Goal: Information Seeking & Learning: Learn about a topic

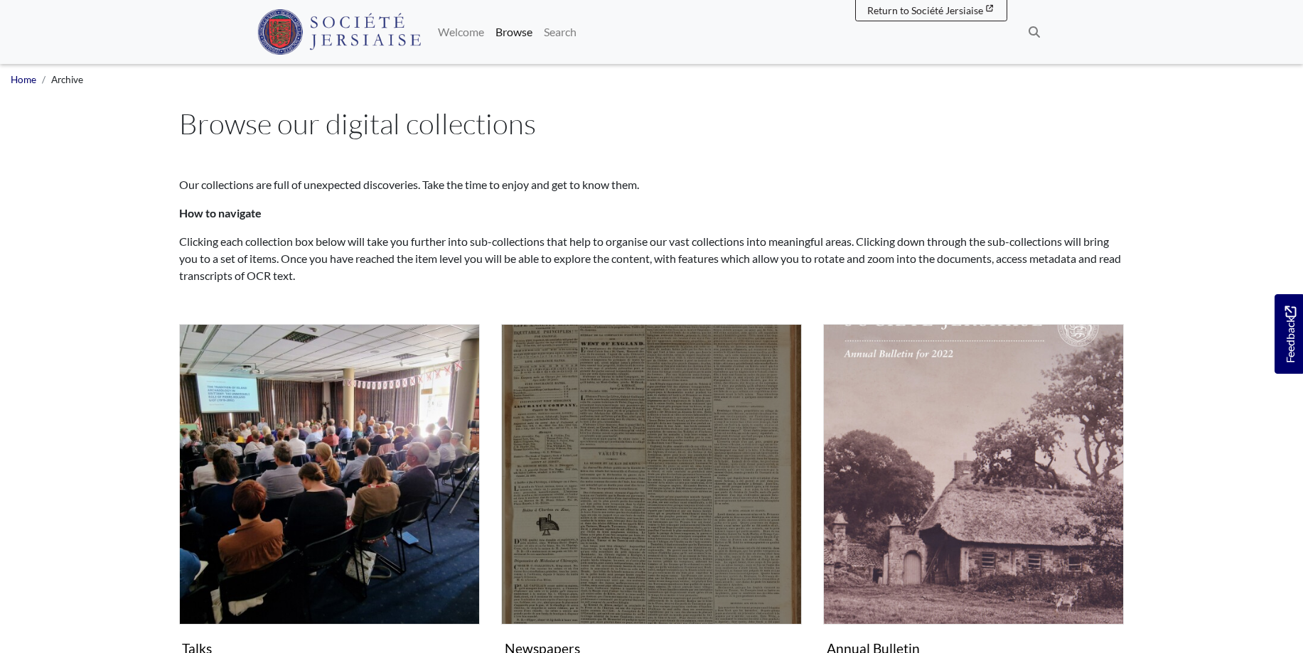
scroll to position [72, 0]
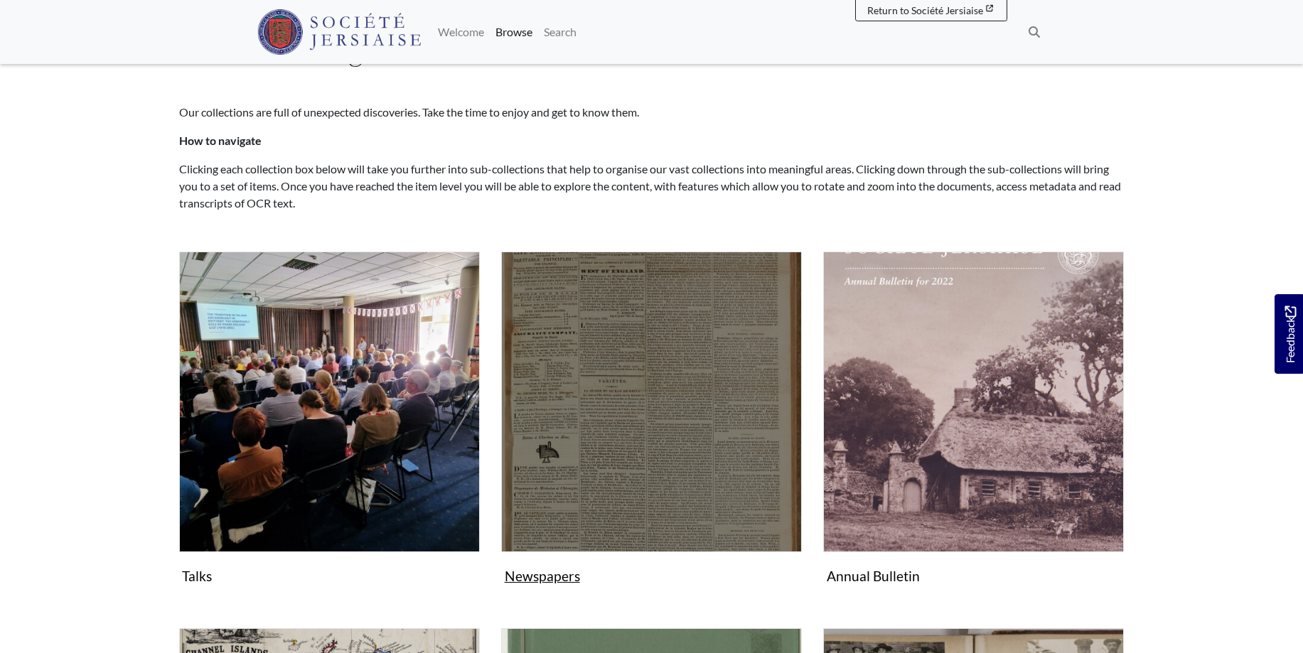
click at [657, 473] on img "Subcollection" at bounding box center [651, 402] width 301 height 301
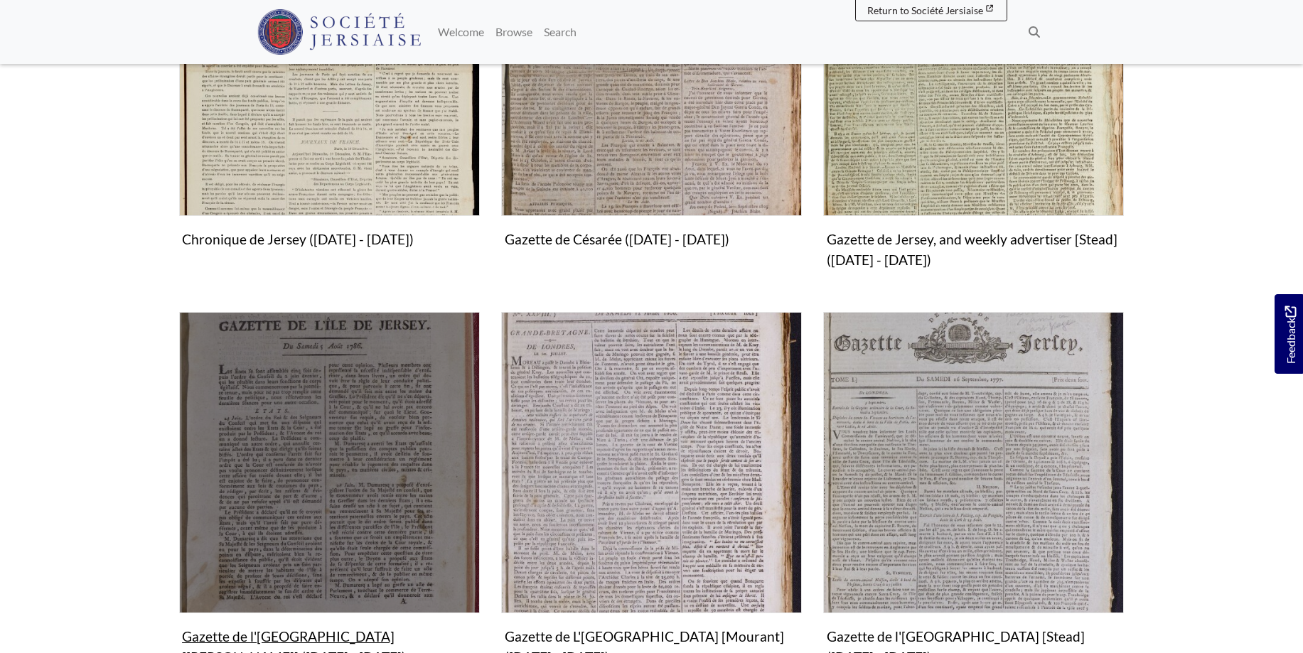
scroll to position [652, 0]
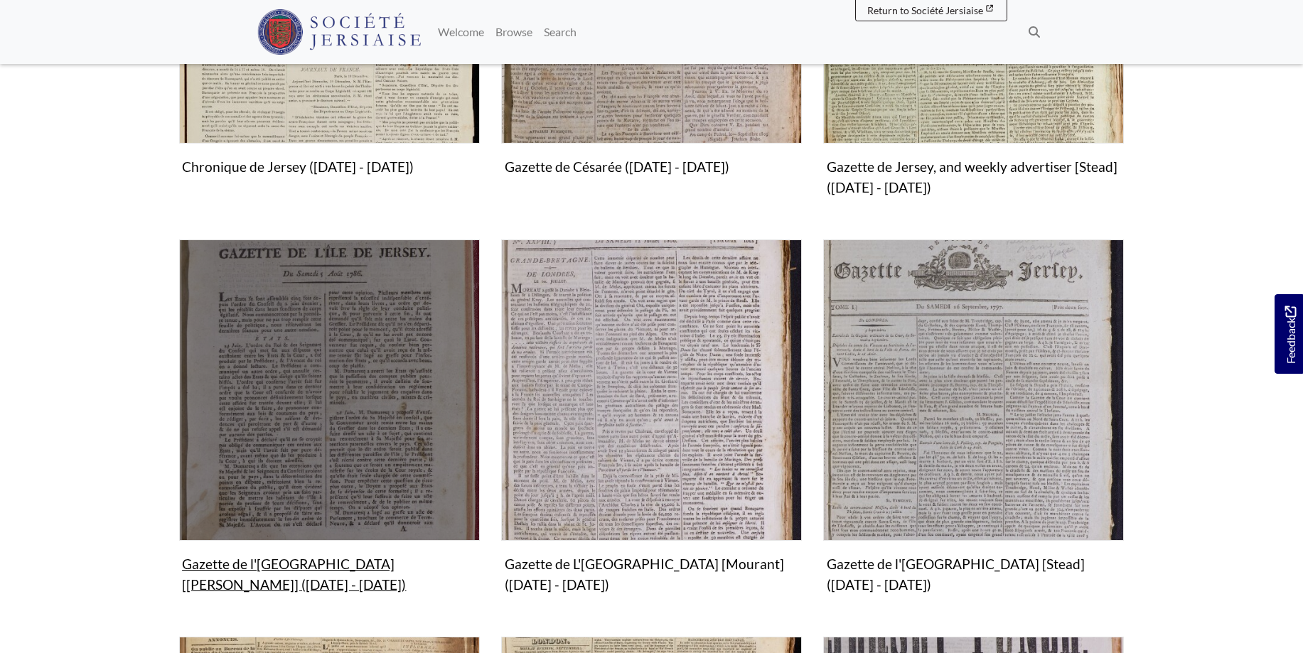
click at [337, 451] on img "Subcollection" at bounding box center [329, 389] width 301 height 301
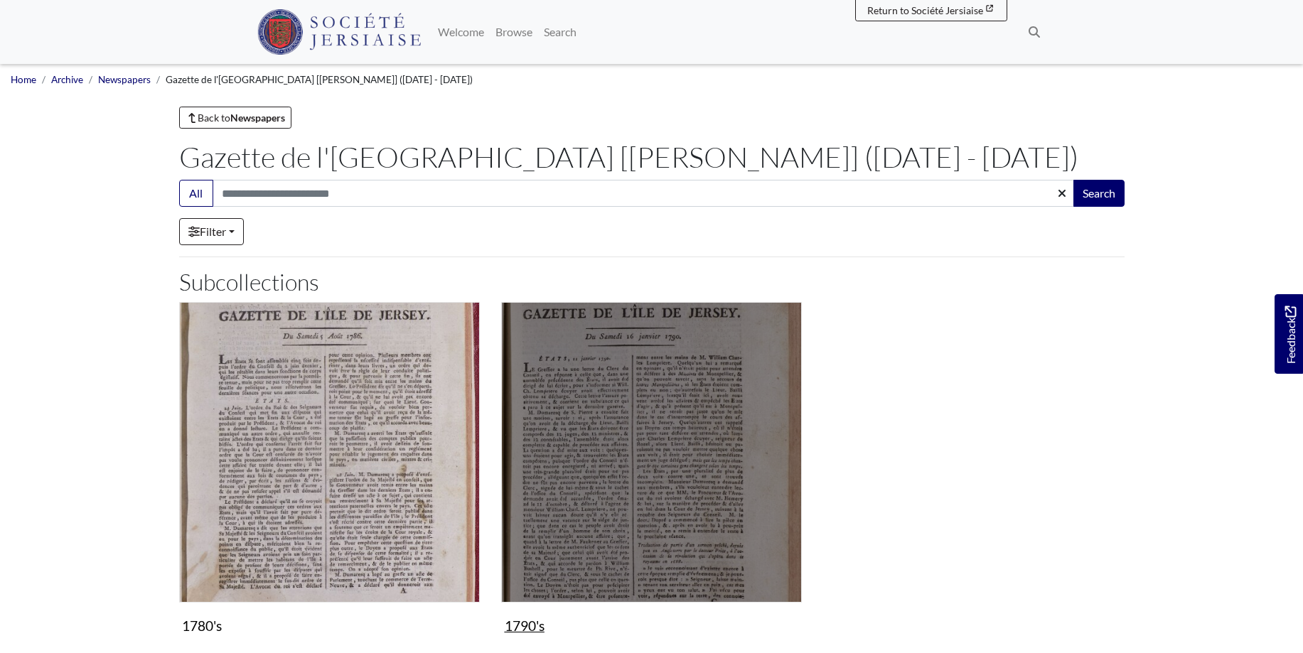
click at [704, 451] on img "Subcollection" at bounding box center [651, 452] width 301 height 301
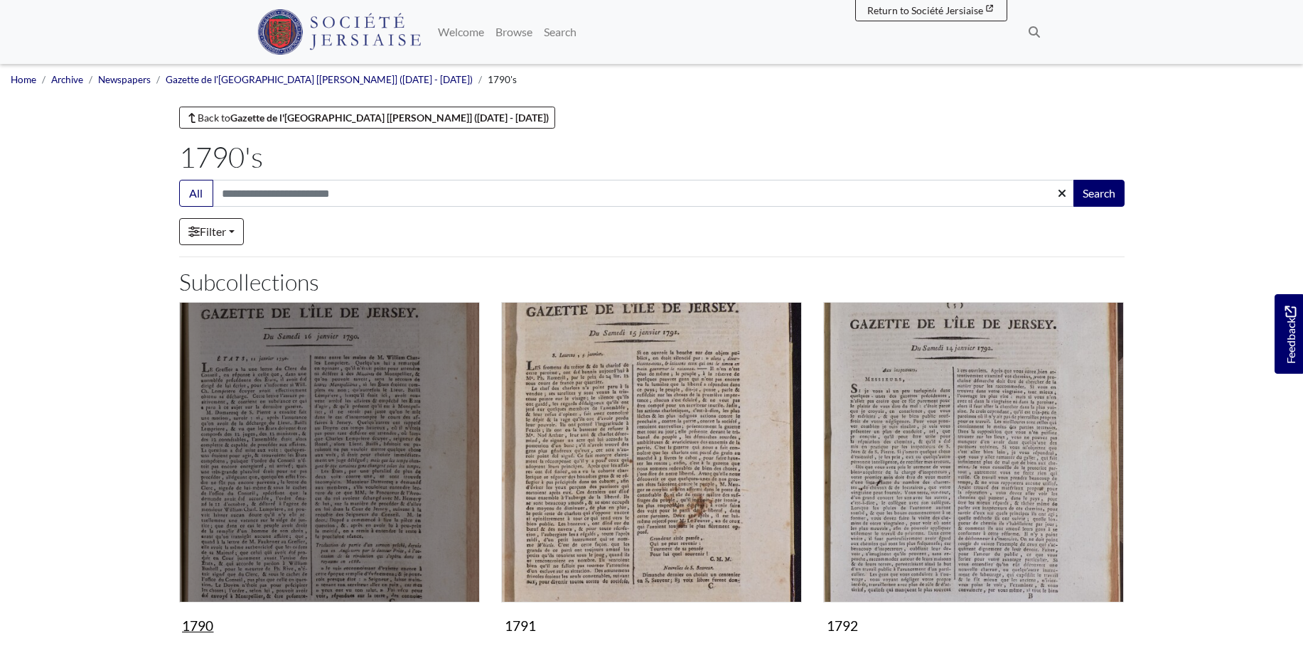
click at [318, 482] on img "Subcollection" at bounding box center [329, 452] width 301 height 301
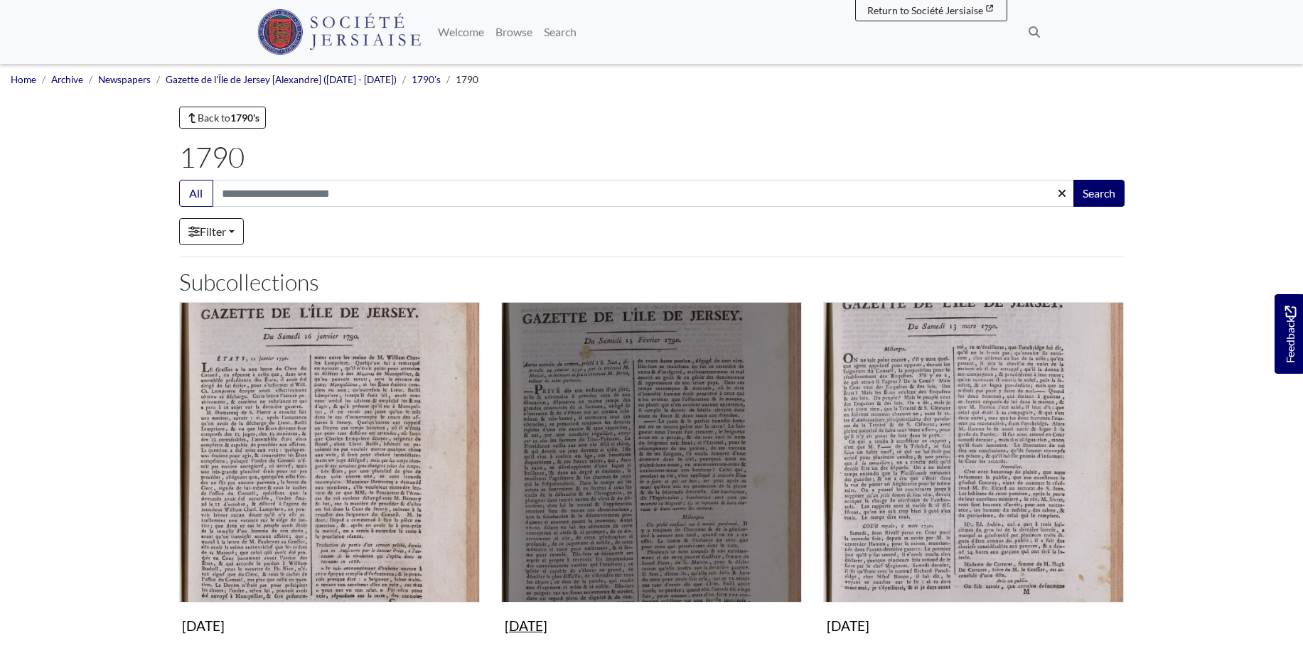
click at [663, 505] on img "Subcollection" at bounding box center [651, 452] width 301 height 301
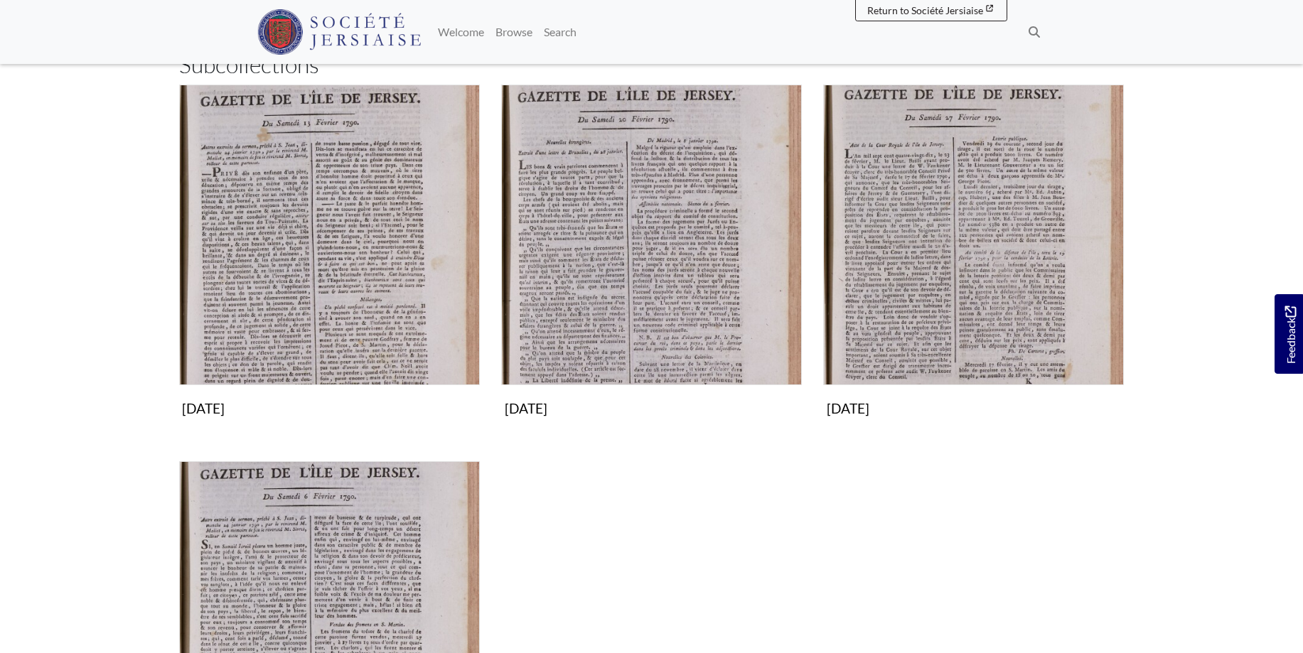
scroll to position [435, 0]
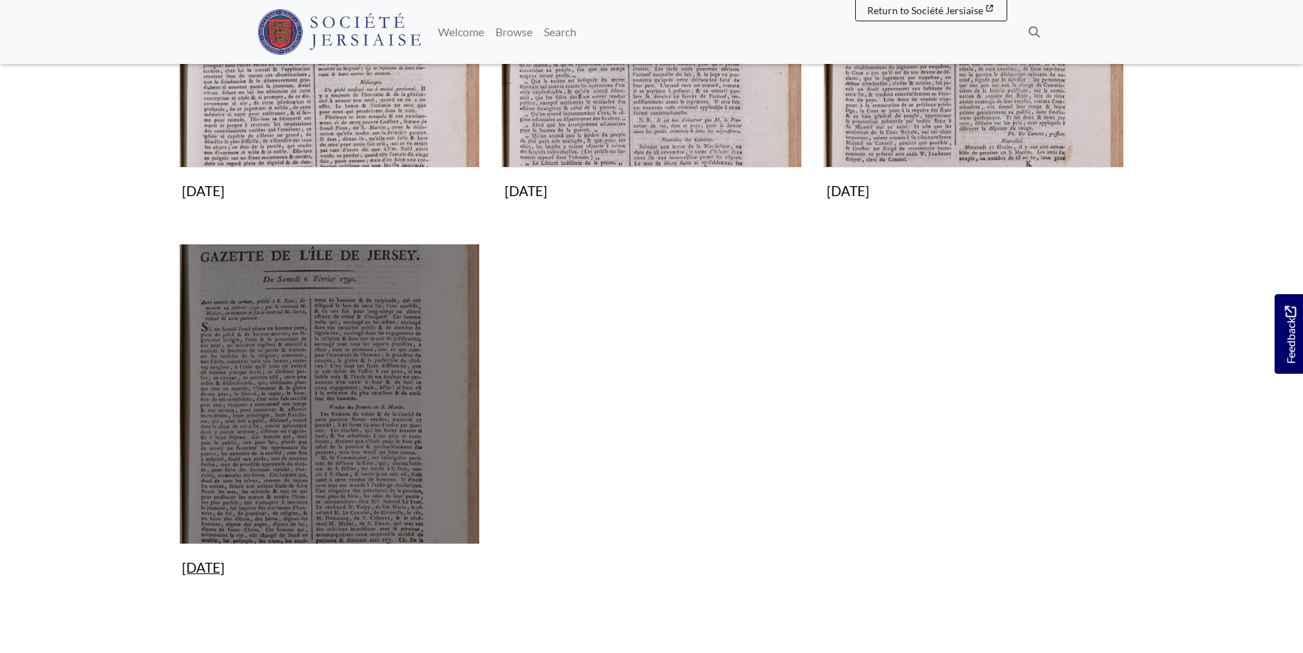
click at [355, 416] on img "Subcollection" at bounding box center [329, 394] width 301 height 301
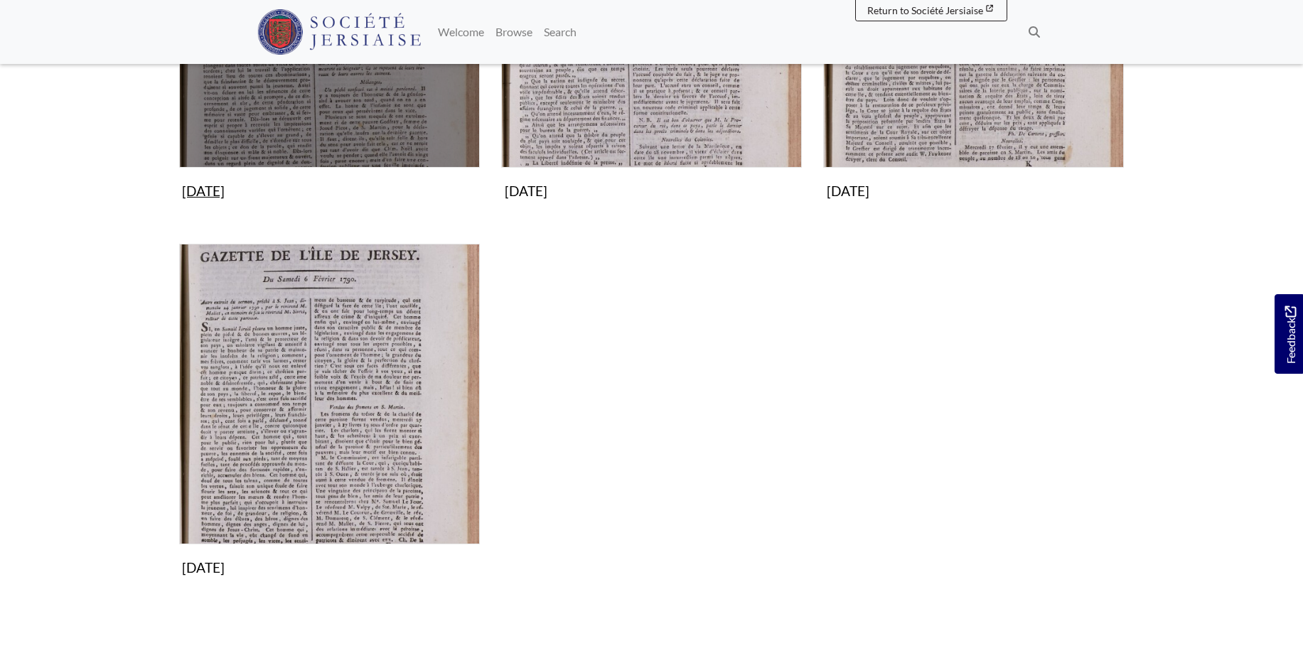
click at [353, 117] on img "Subcollection" at bounding box center [329, 17] width 301 height 301
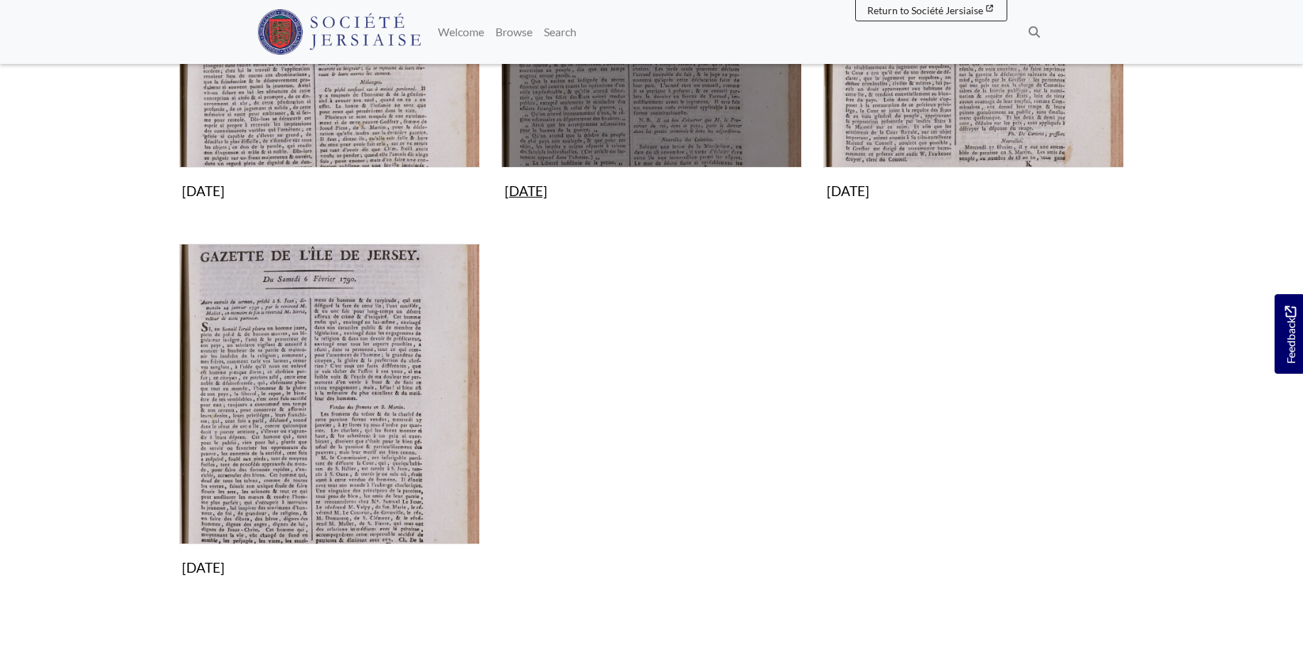
click at [708, 97] on img "Subcollection" at bounding box center [651, 17] width 301 height 301
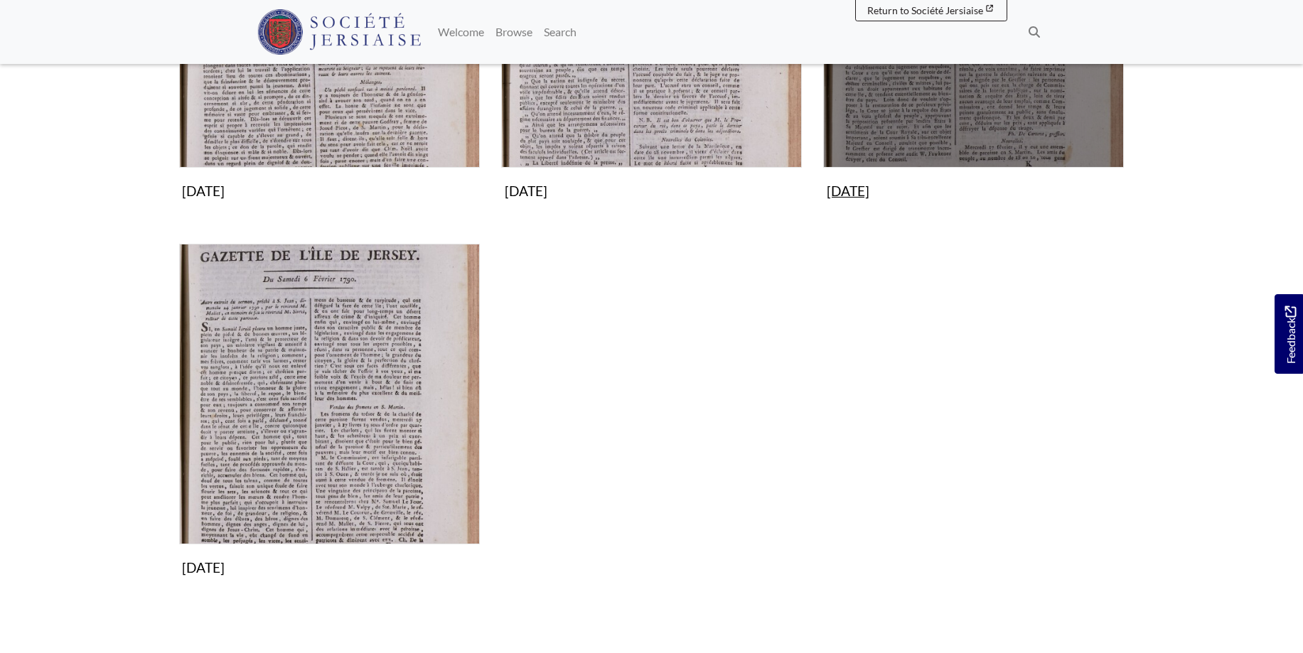
click at [1023, 109] on img "Subcollection" at bounding box center [973, 17] width 301 height 301
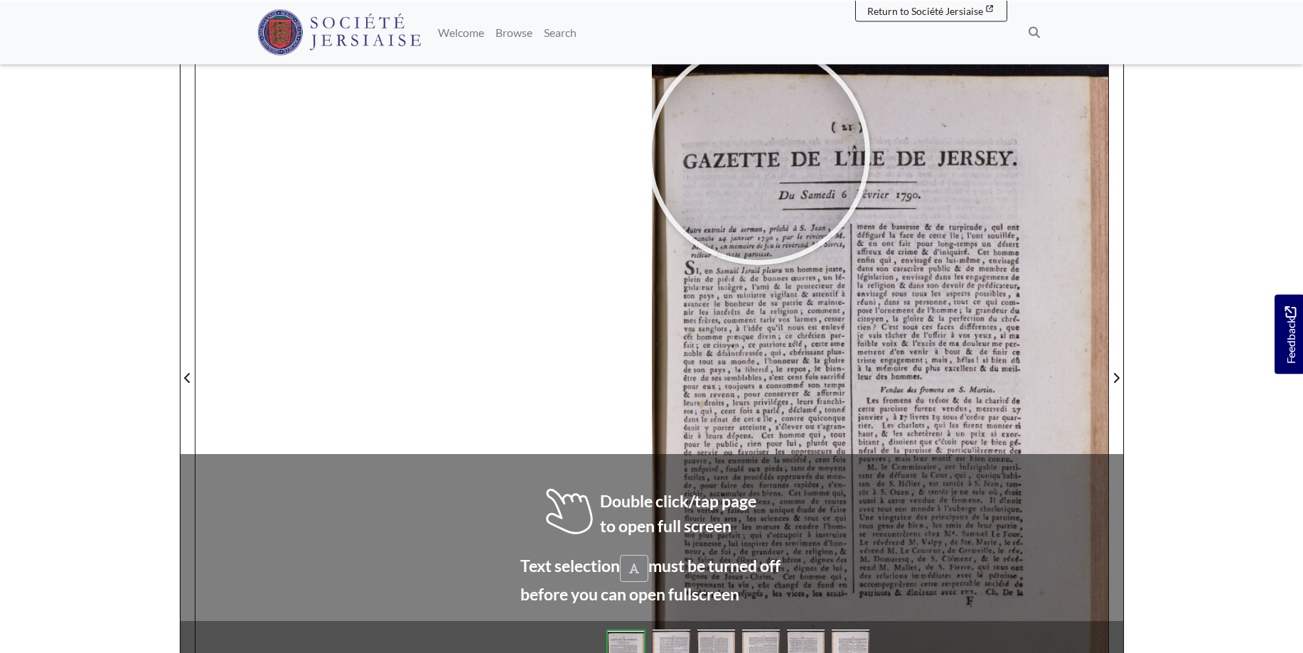
scroll to position [246, 0]
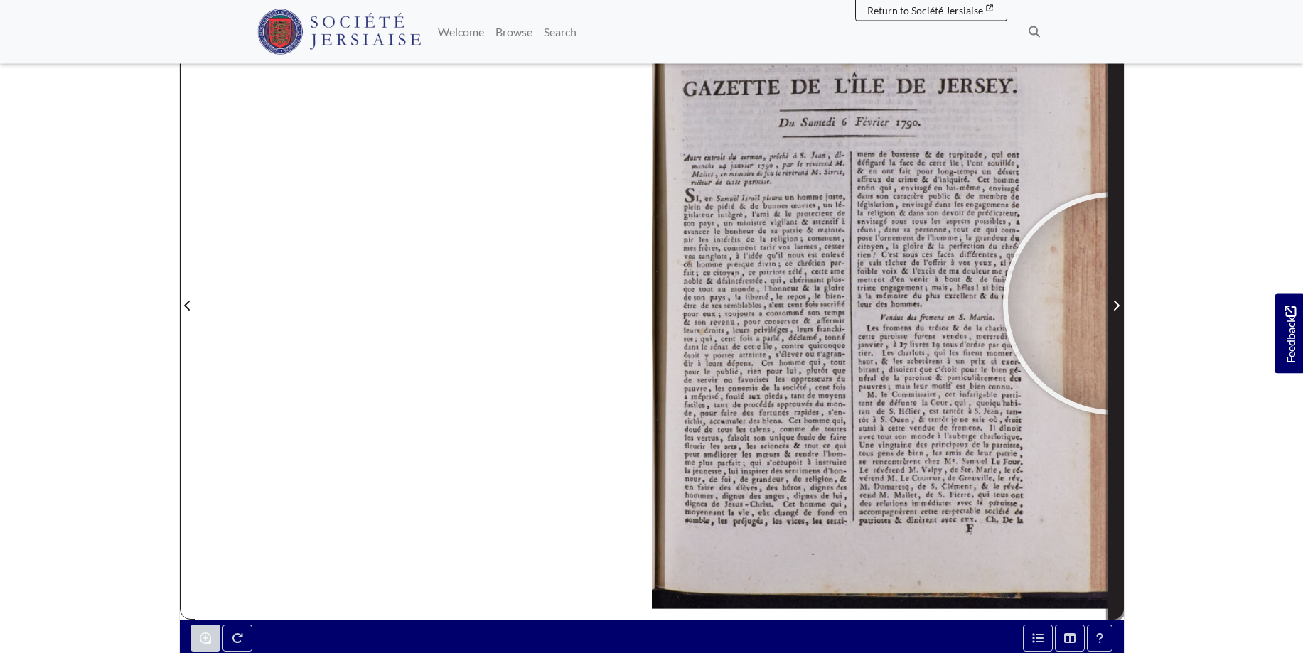
click at [1114, 303] on icon "Next Page" at bounding box center [1115, 305] width 7 height 11
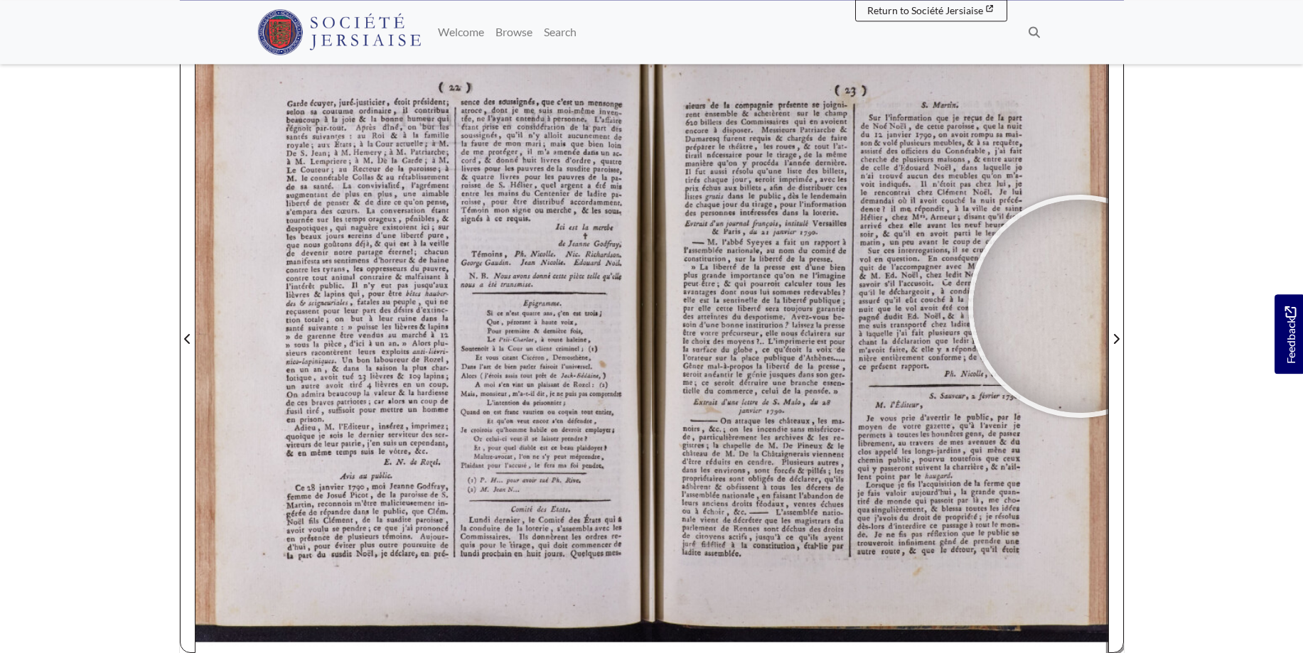
scroll to position [193, 0]
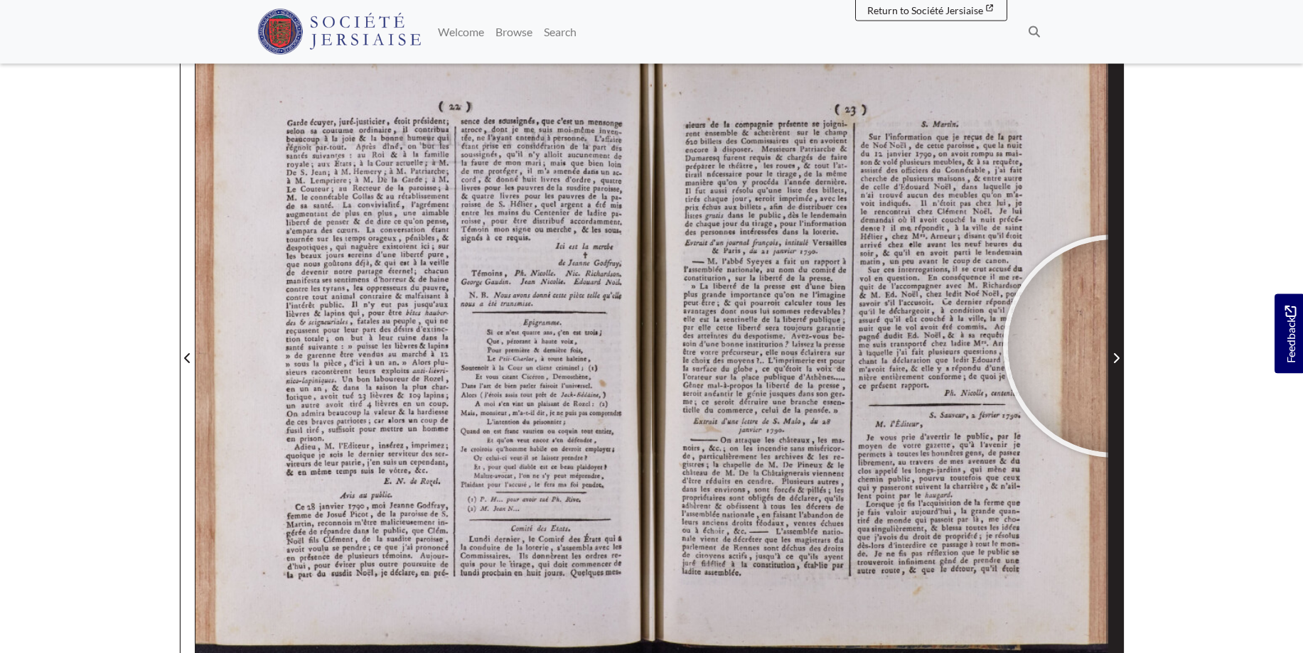
click at [1114, 346] on span "Next Page" at bounding box center [1116, 350] width 14 height 644
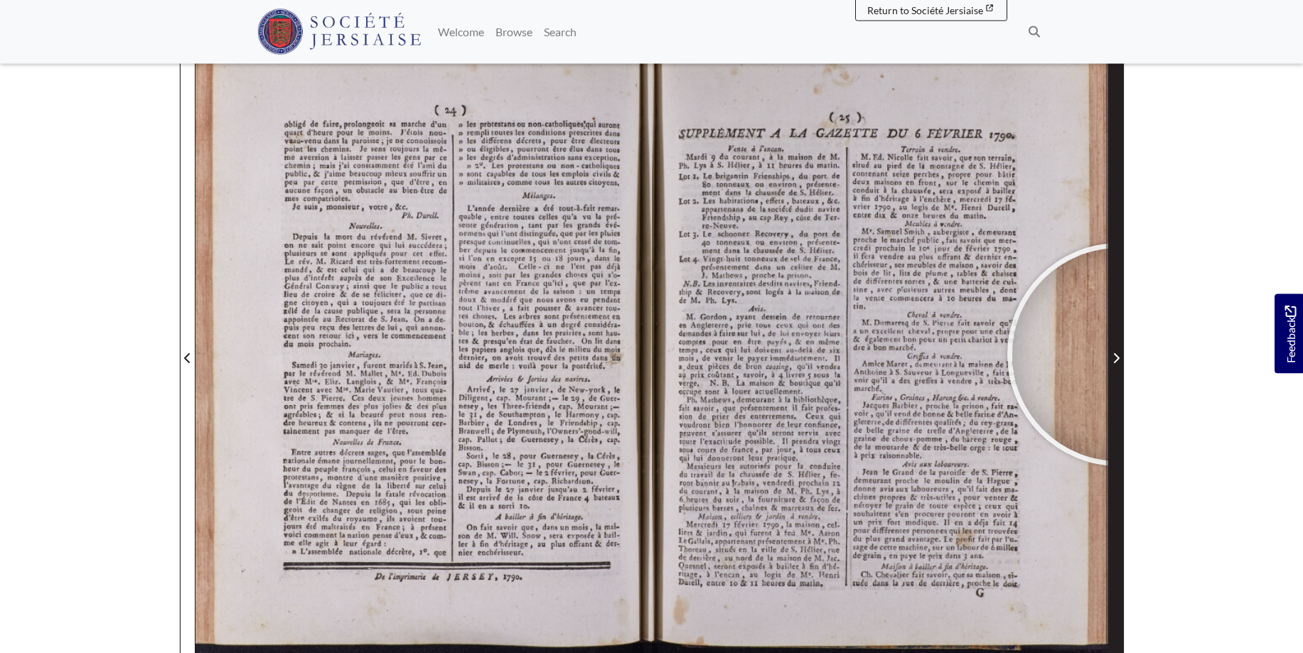
click at [1119, 355] on icon "Next Page" at bounding box center [1115, 357] width 7 height 11
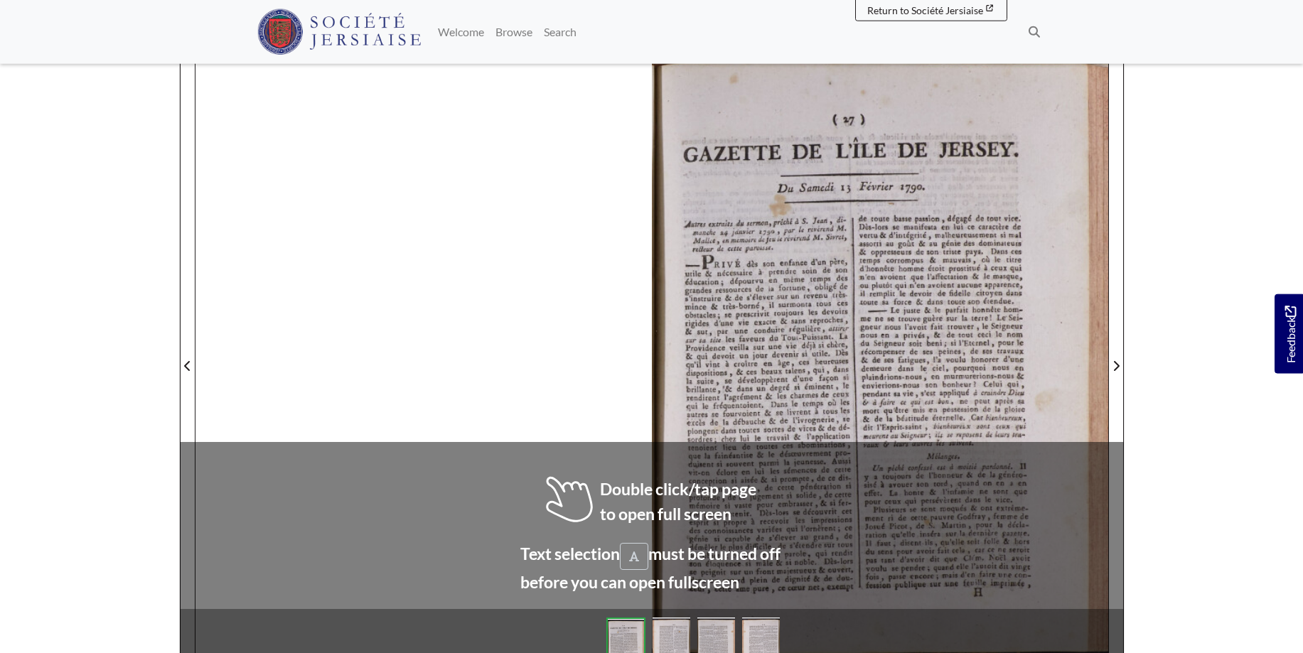
scroll to position [193, 0]
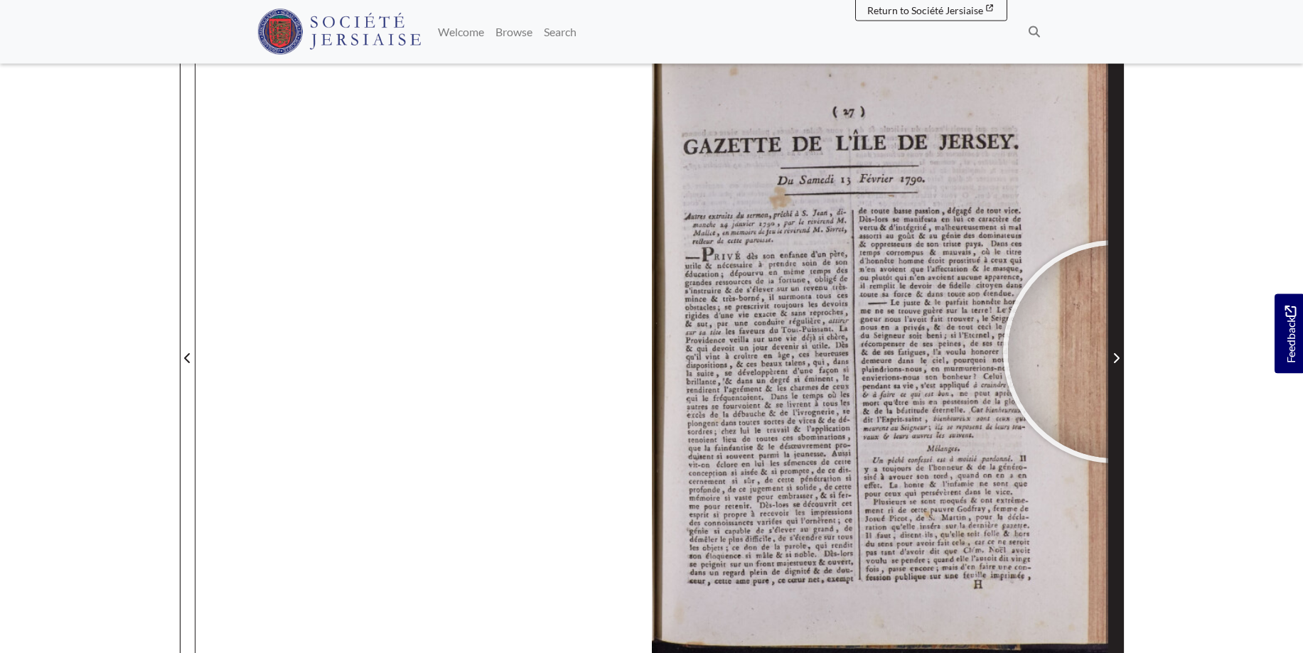
click at [1114, 352] on span "Next Page" at bounding box center [1116, 358] width 14 height 17
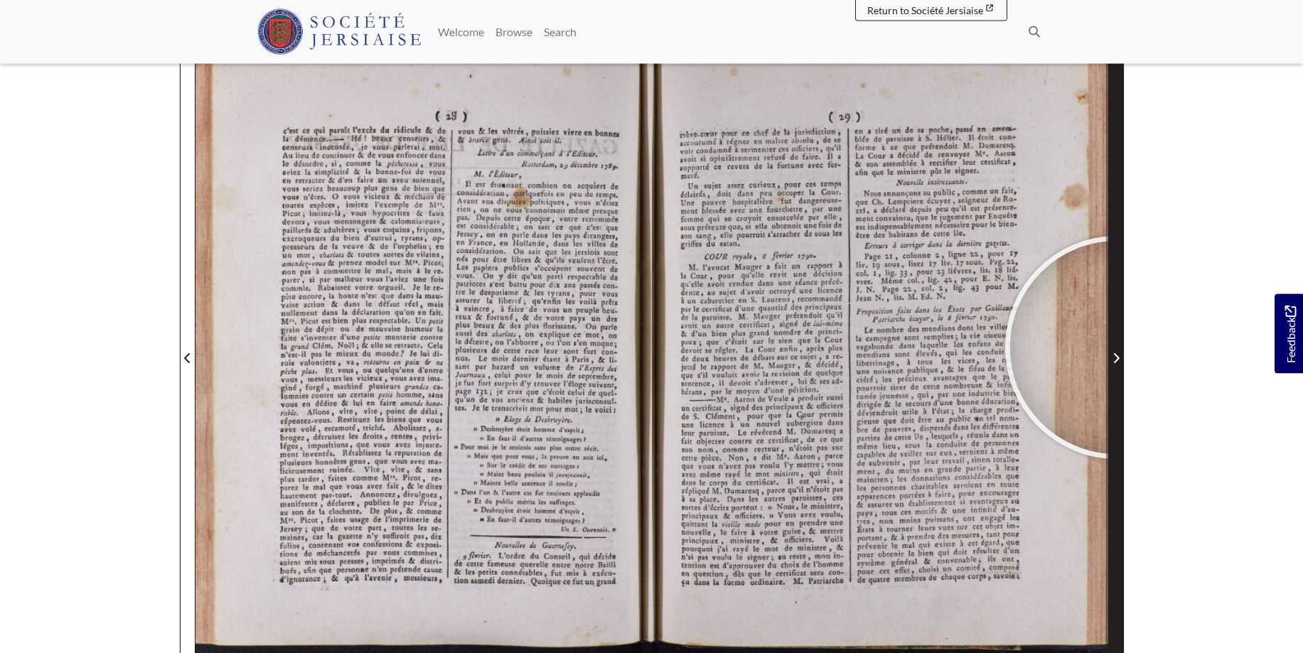
click at [1116, 347] on span "Next Page" at bounding box center [1116, 350] width 14 height 644
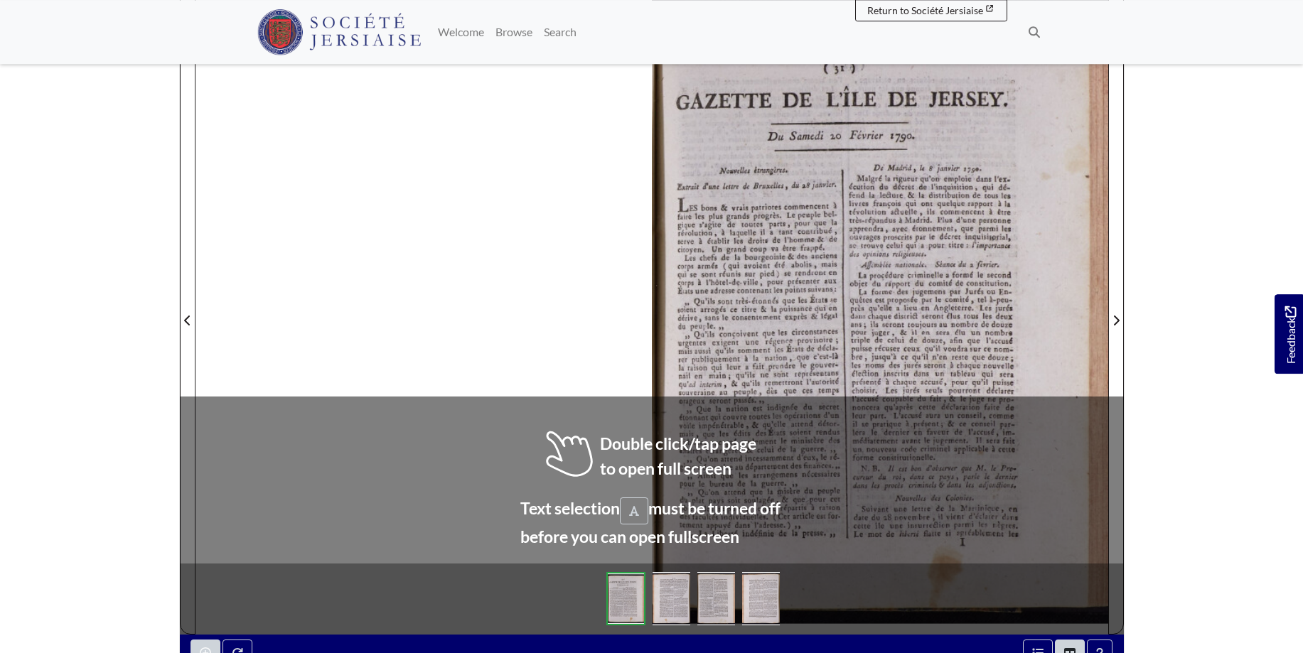
scroll to position [236, 0]
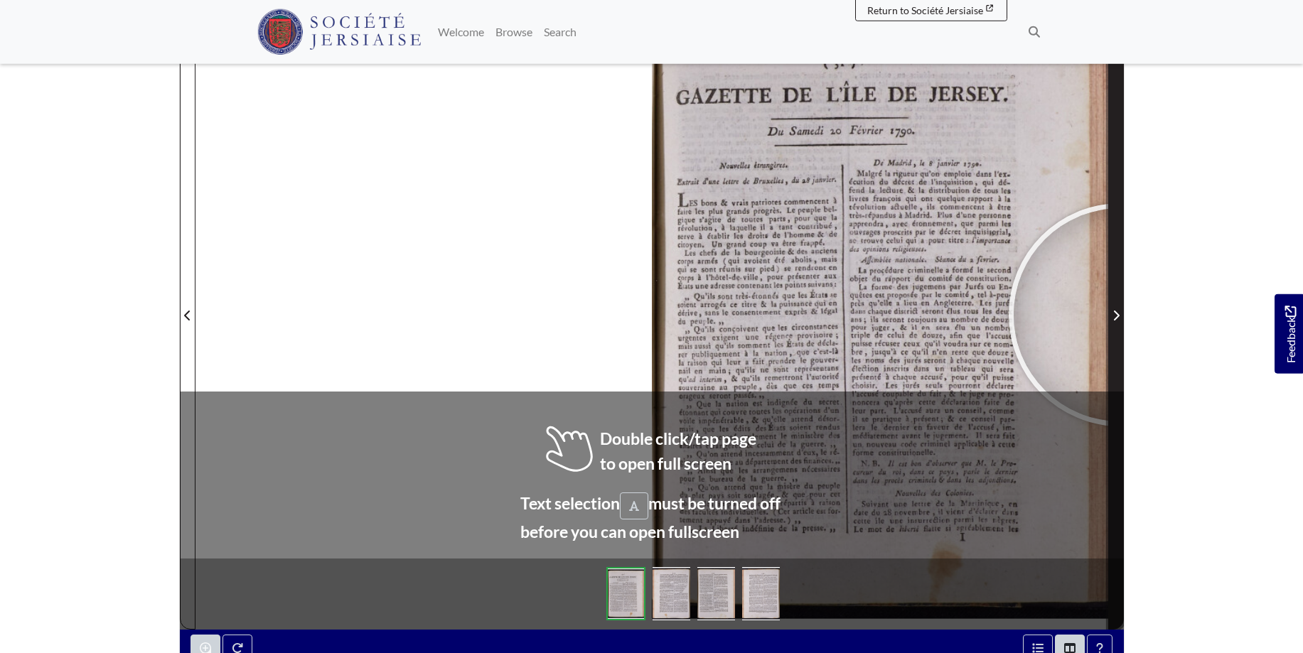
click at [1120, 315] on span "Next Page" at bounding box center [1116, 315] width 14 height 17
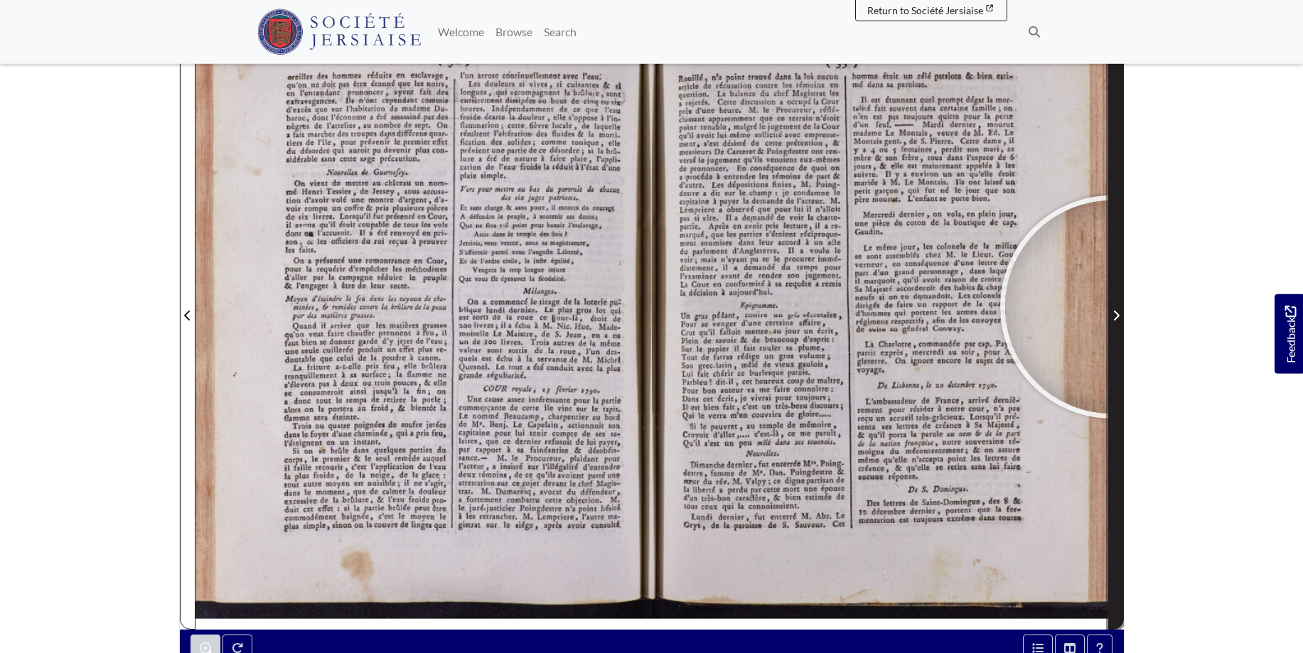
click at [1111, 307] on span "Next Page" at bounding box center [1116, 307] width 14 height 644
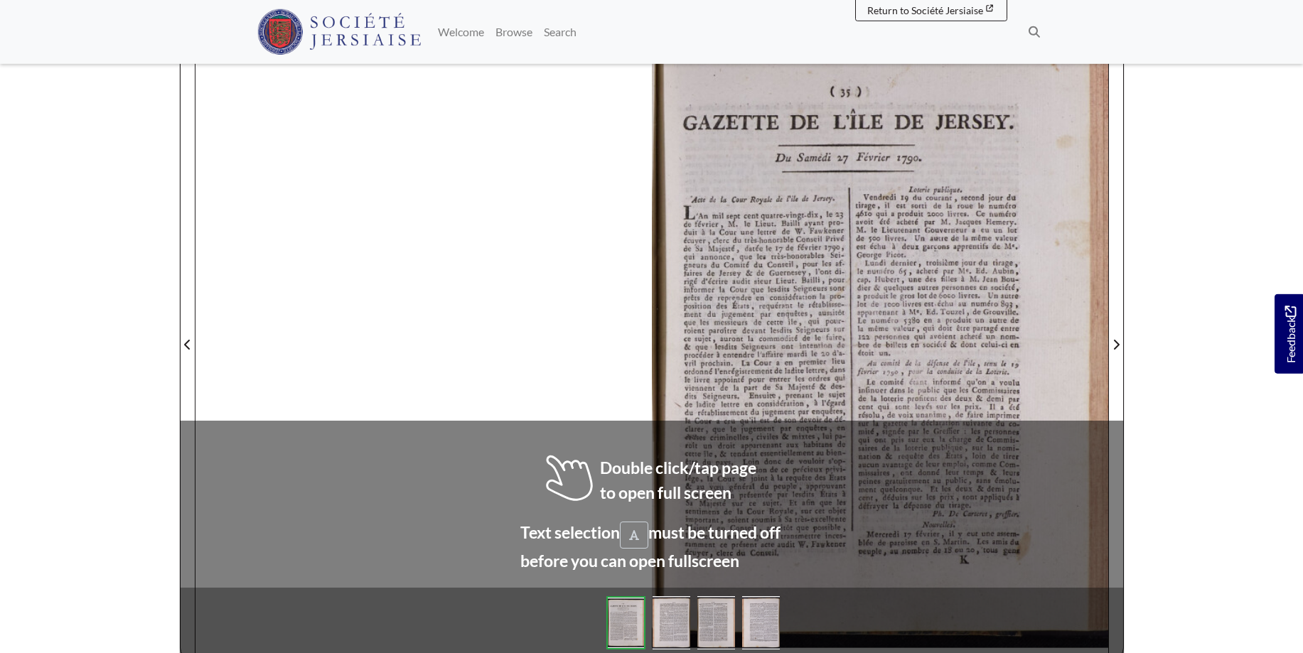
scroll to position [219, 0]
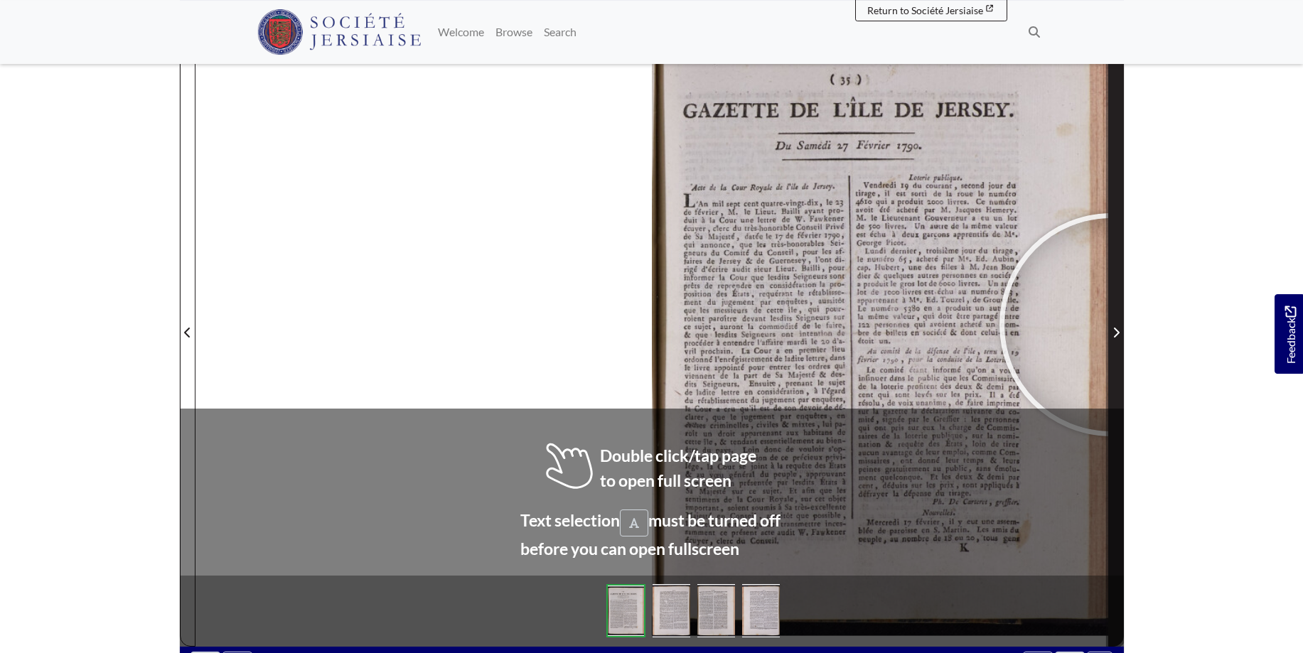
click at [1111, 325] on span "Next Page" at bounding box center [1116, 332] width 14 height 17
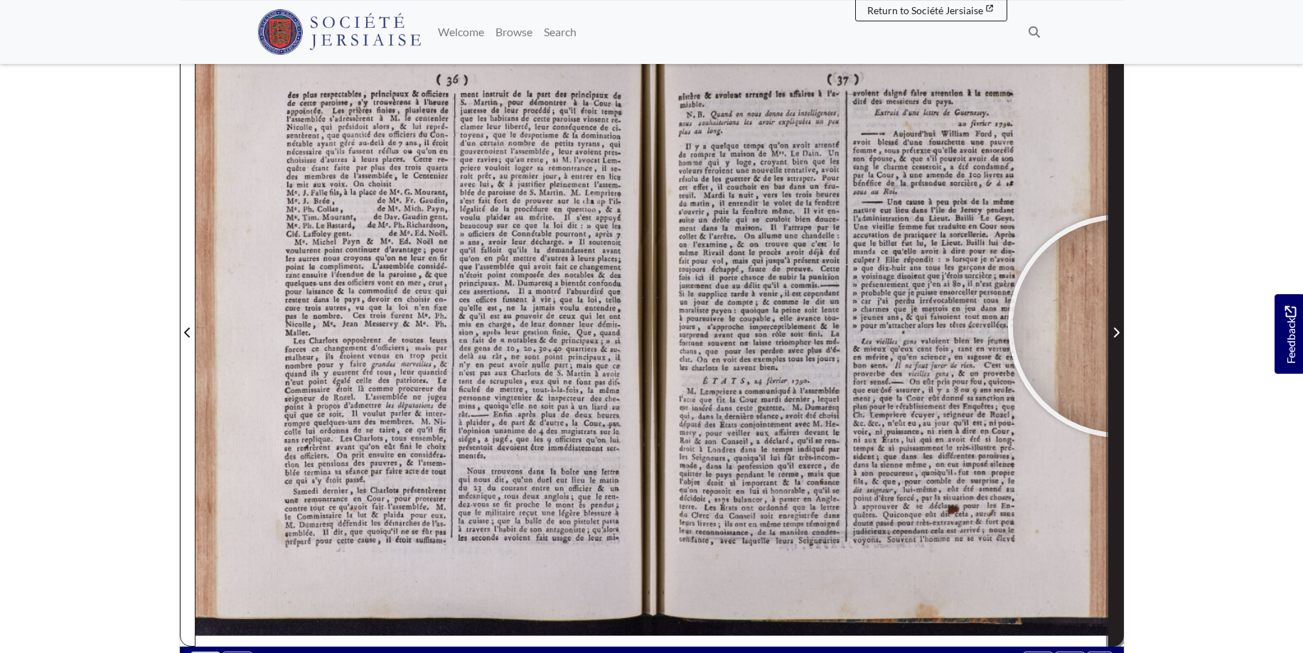
click at [1119, 326] on span "Next Page" at bounding box center [1116, 332] width 14 height 17
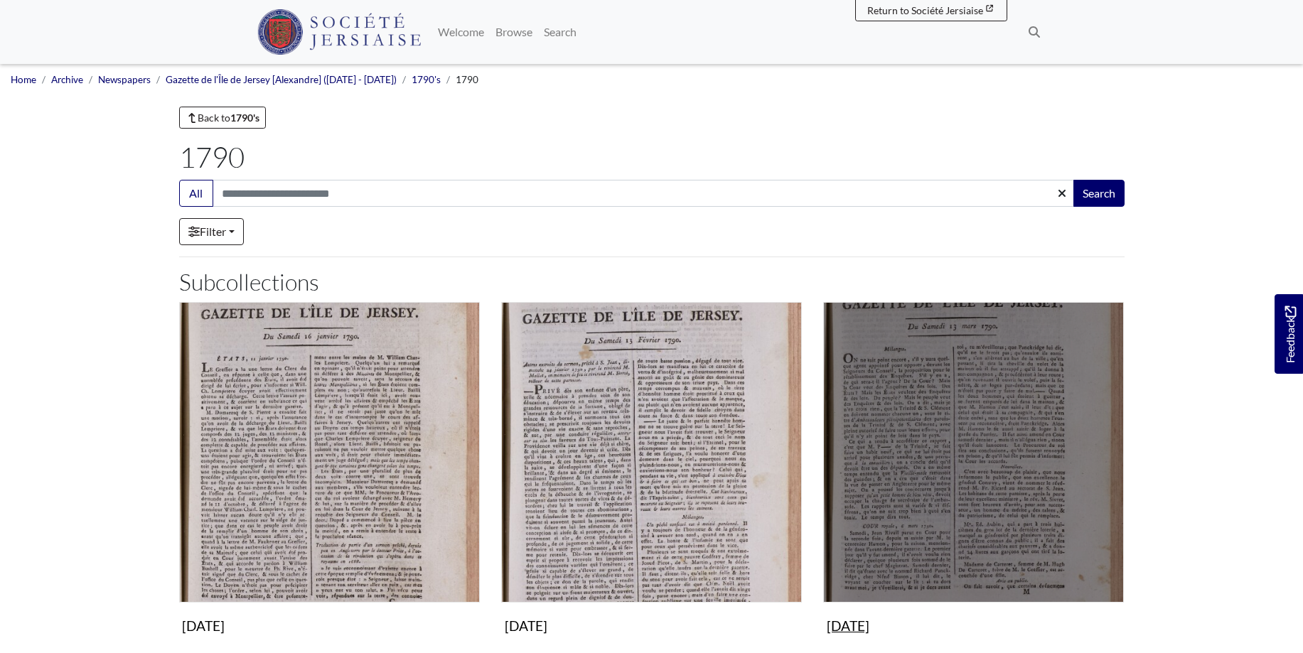
click at [905, 429] on img "Subcollection" at bounding box center [973, 452] width 301 height 301
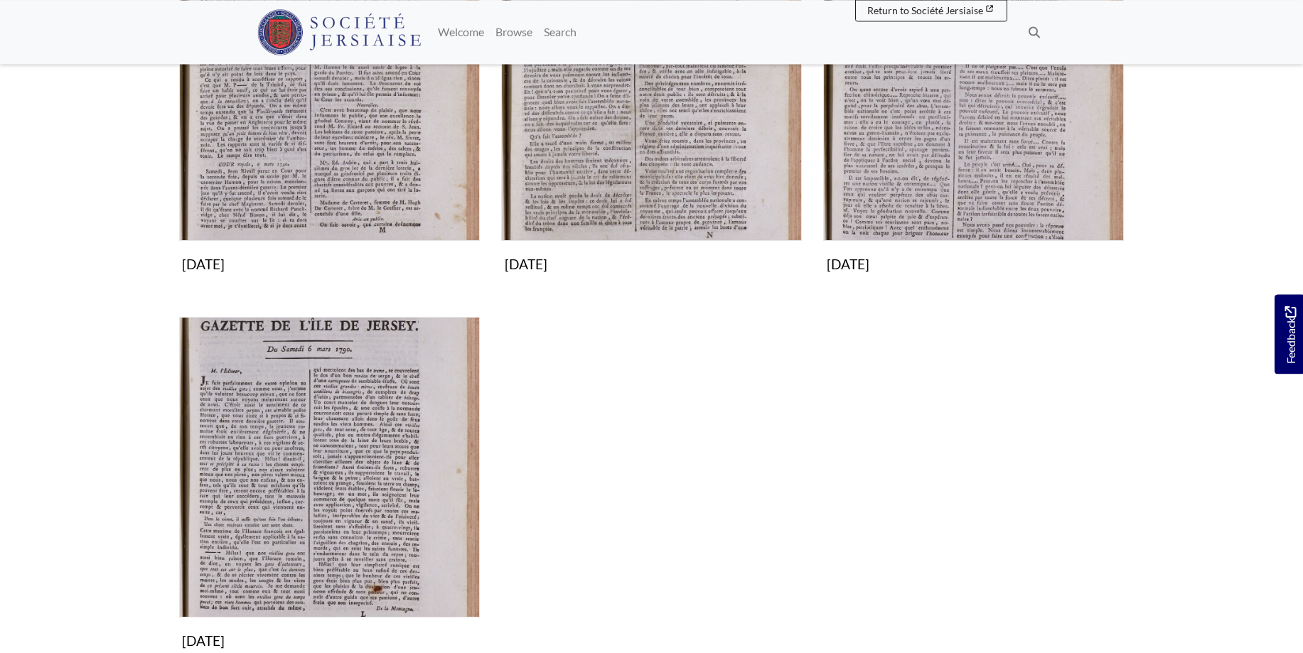
scroll to position [362, 0]
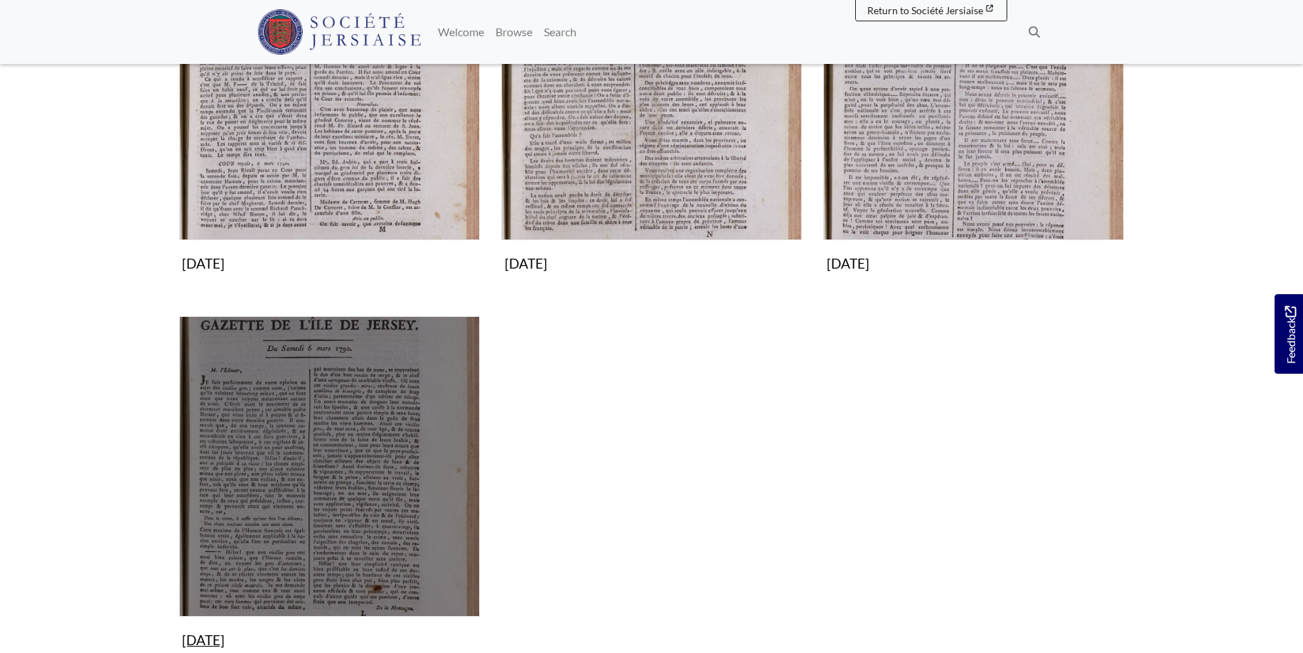
click at [343, 527] on img "Subcollection" at bounding box center [329, 466] width 301 height 301
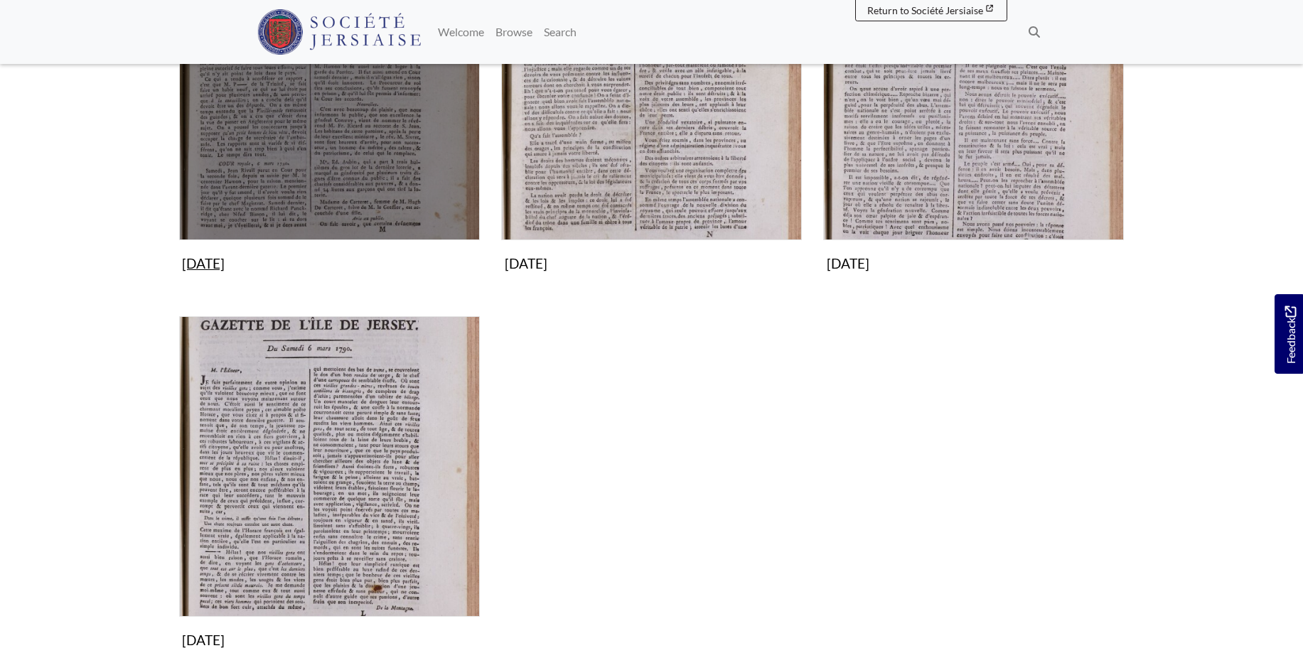
click at [409, 131] on img "Subcollection" at bounding box center [329, 90] width 301 height 301
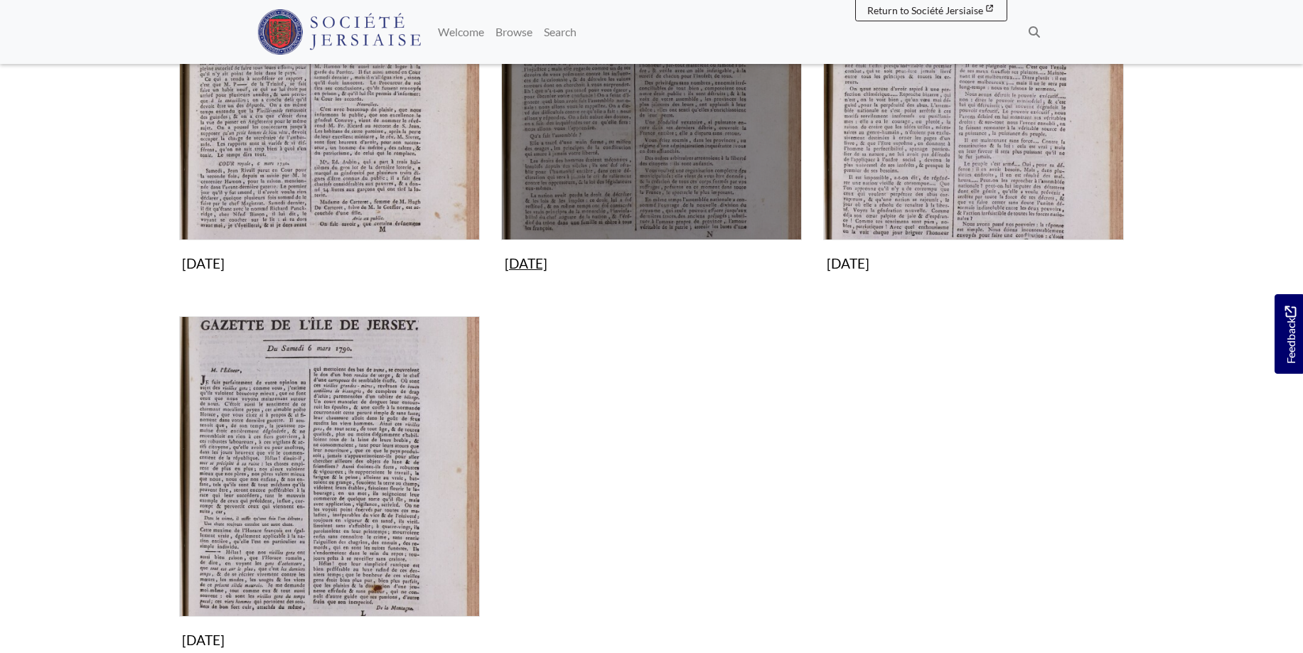
click at [680, 144] on img "Subcollection" at bounding box center [651, 90] width 301 height 301
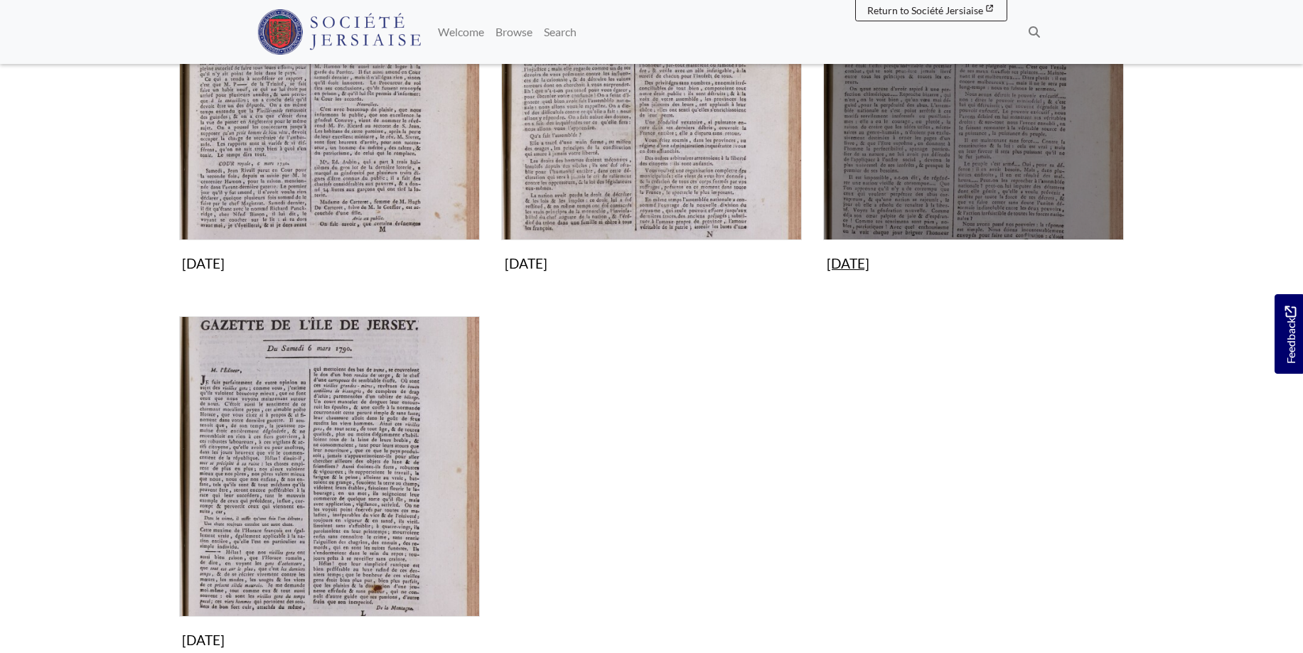
click at [945, 144] on img "Subcollection" at bounding box center [973, 90] width 301 height 301
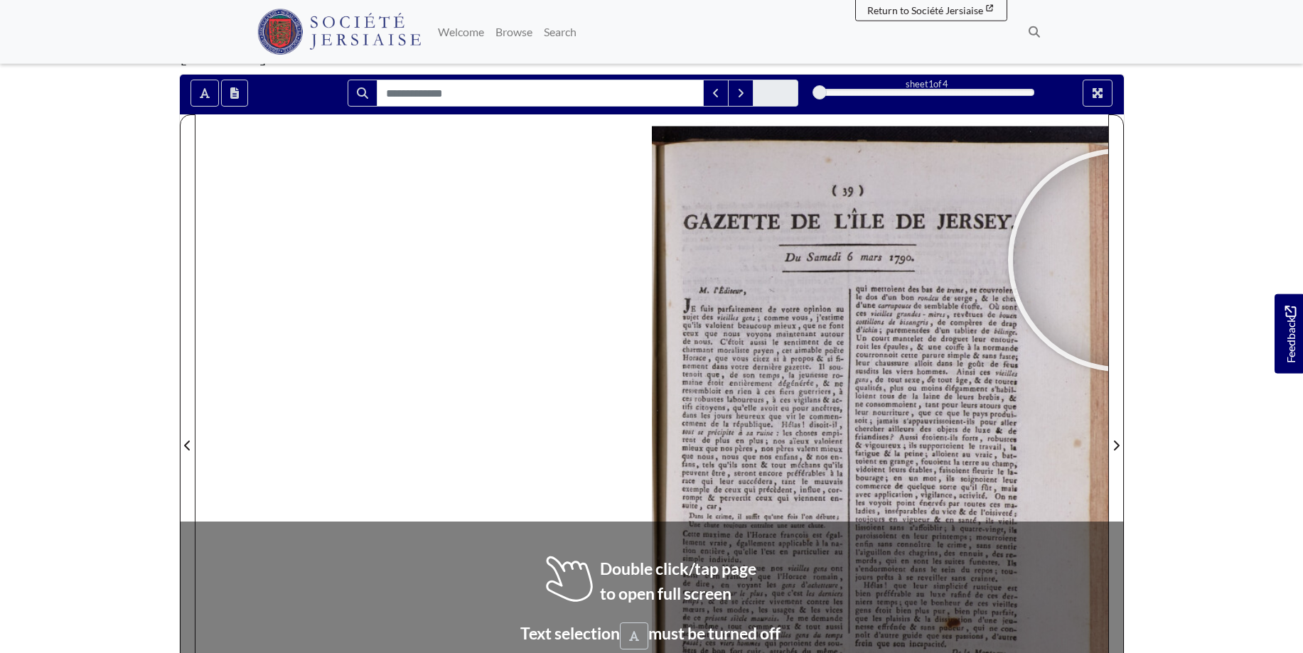
scroll to position [146, 0]
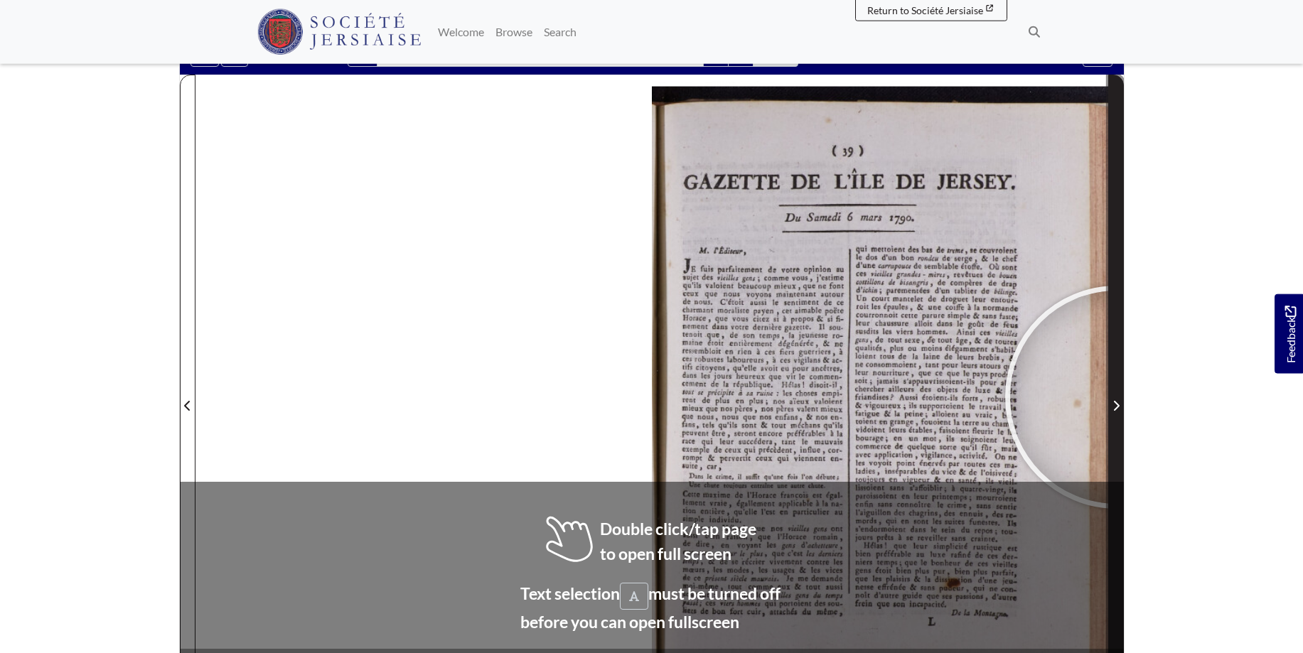
click at [1116, 397] on span "Next Page" at bounding box center [1116, 397] width 14 height 644
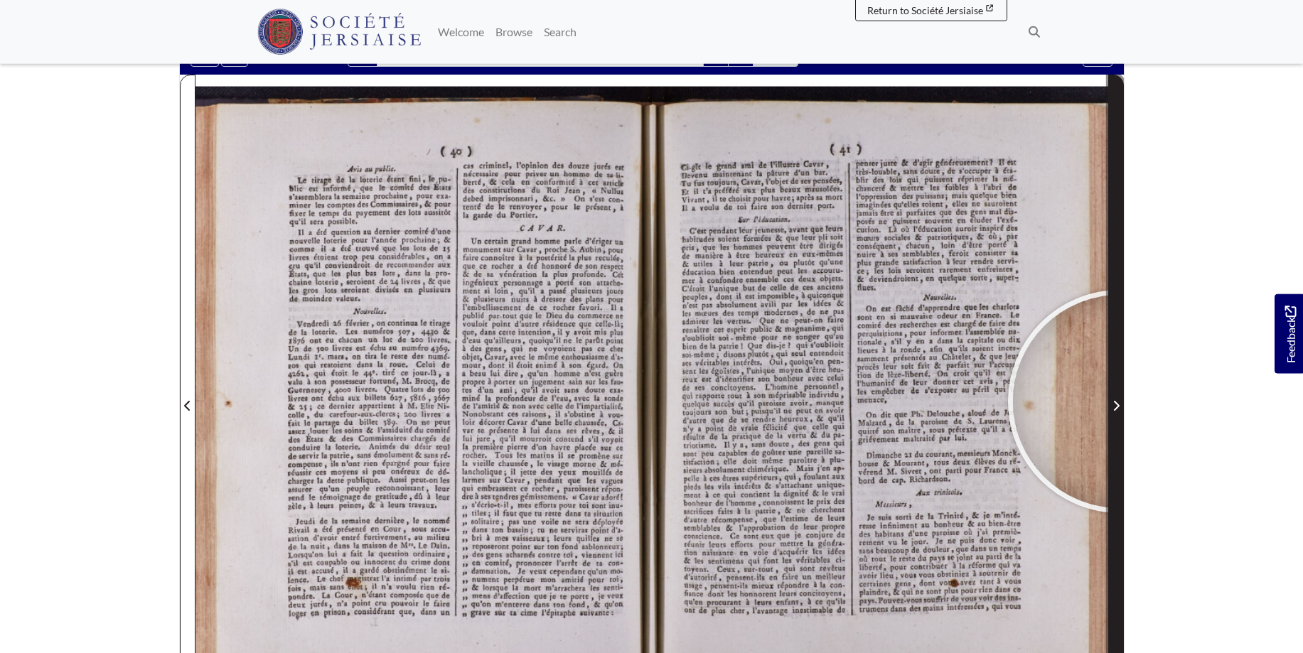
click at [1119, 402] on span "Next Page" at bounding box center [1116, 405] width 14 height 17
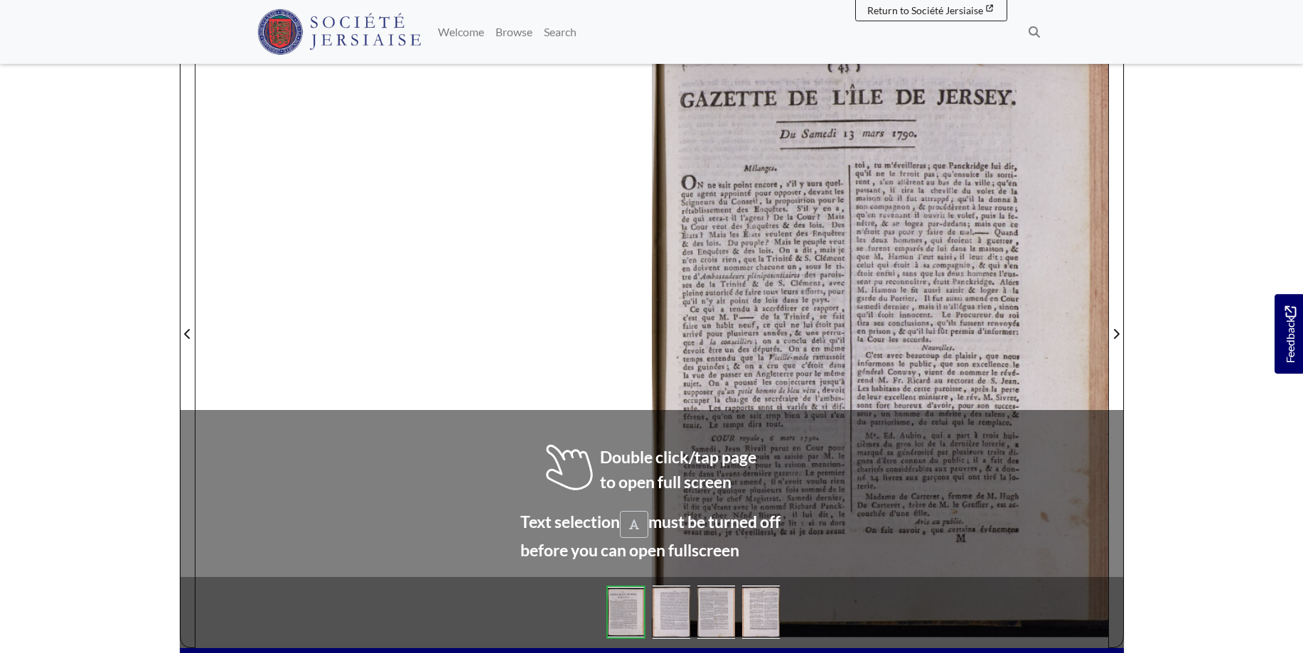
scroll to position [225, 0]
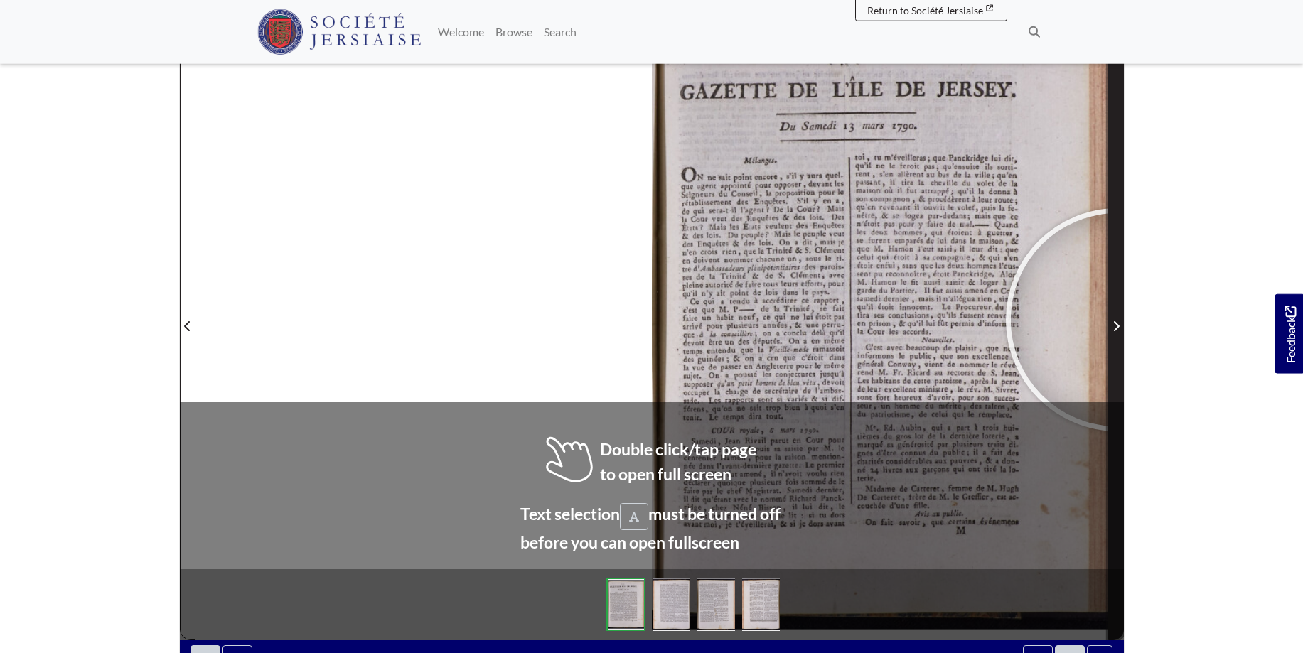
click at [1117, 320] on span "Next Page" at bounding box center [1116, 326] width 14 height 17
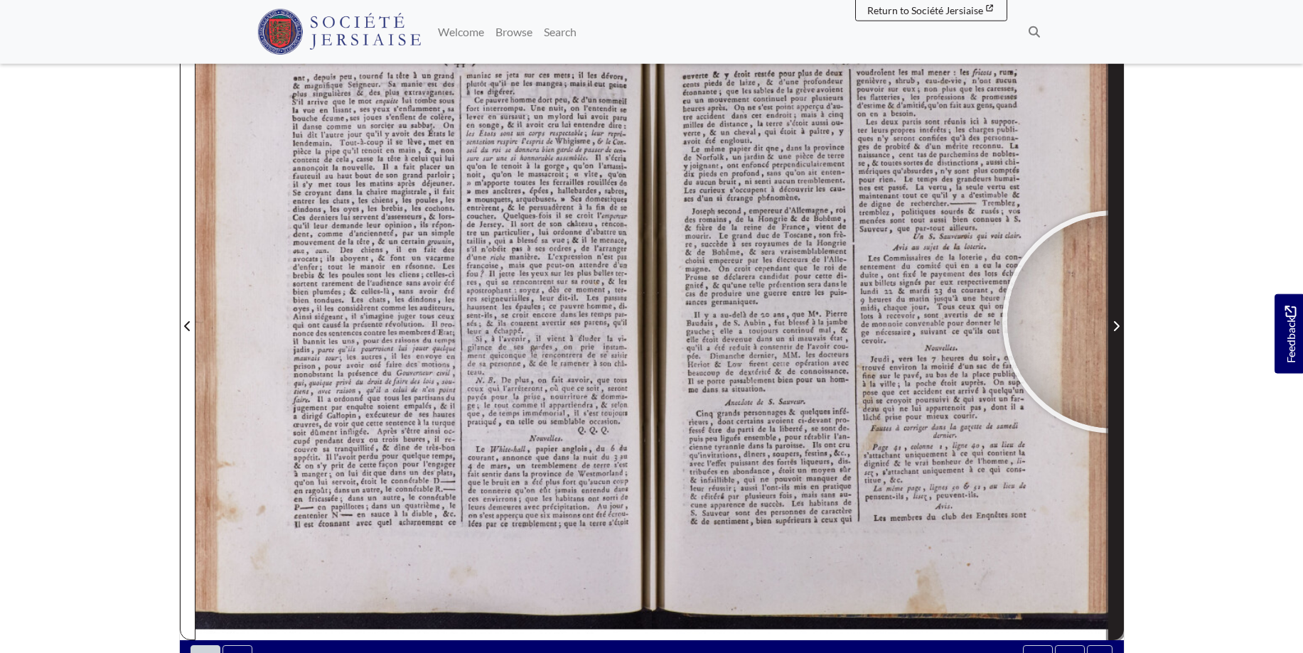
click at [1114, 322] on icon "Next Page" at bounding box center [1115, 325] width 7 height 11
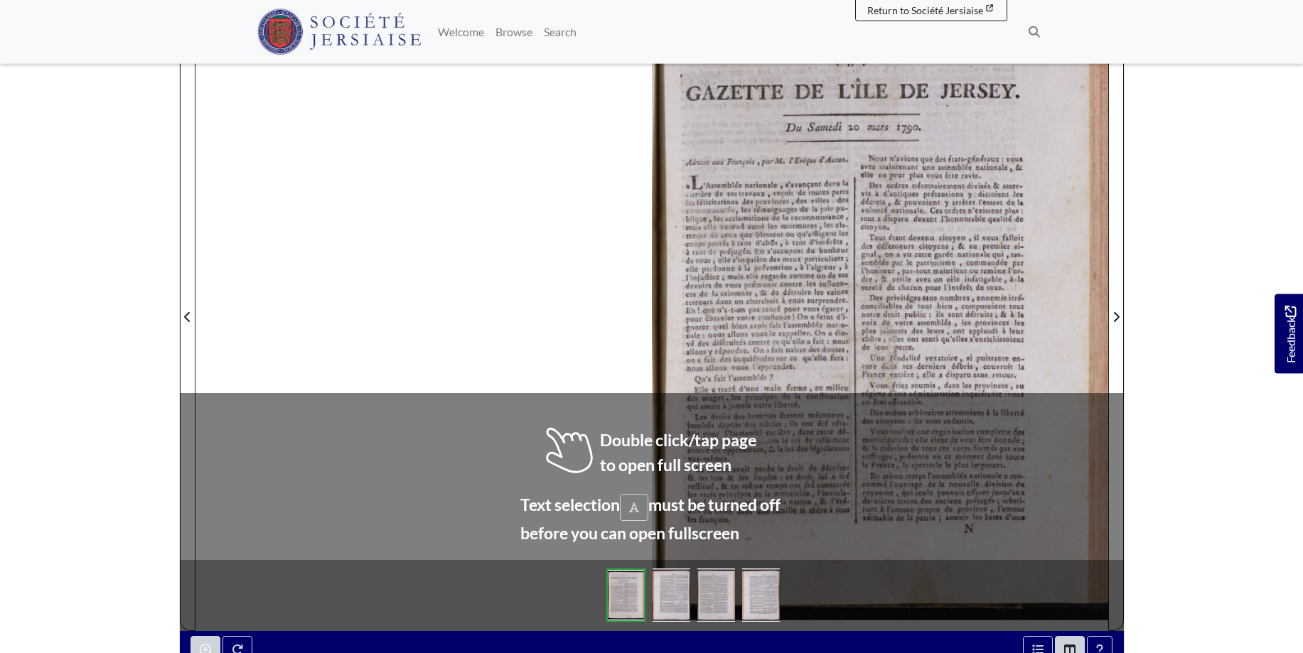
scroll to position [236, 0]
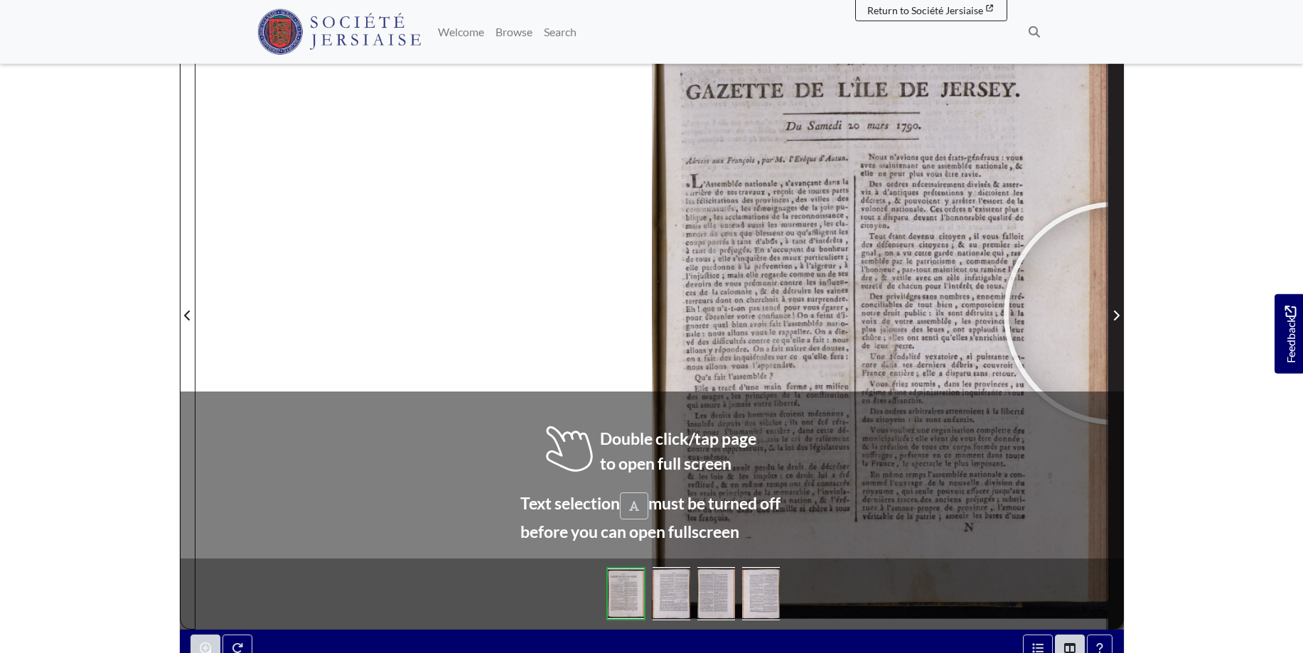
click at [1115, 313] on icon "Next Page" at bounding box center [1116, 316] width 6 height 10
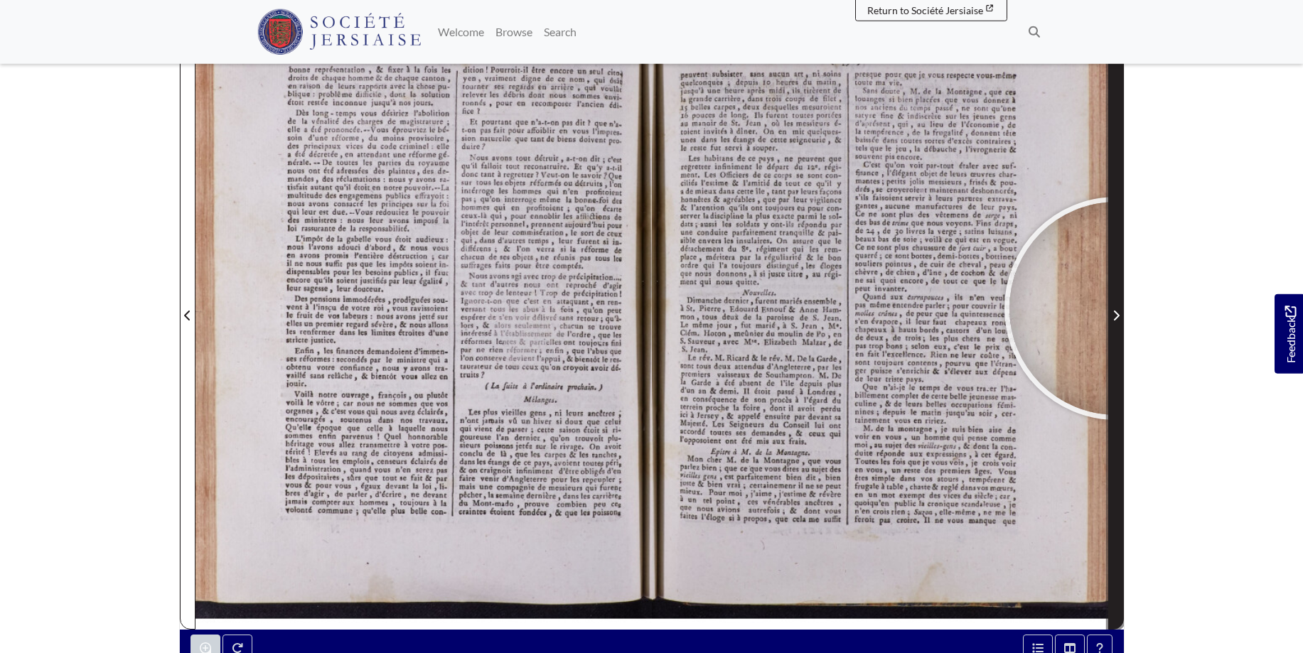
click at [1116, 308] on span "Next Page" at bounding box center [1116, 315] width 14 height 17
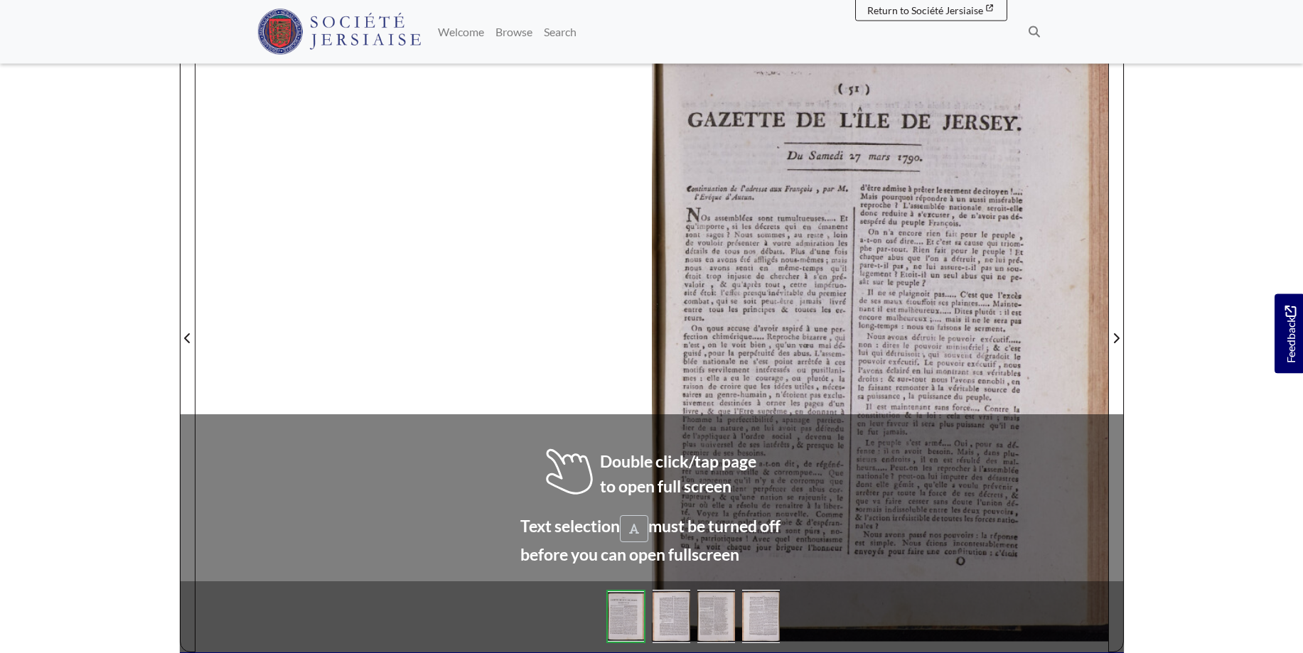
scroll to position [230, 0]
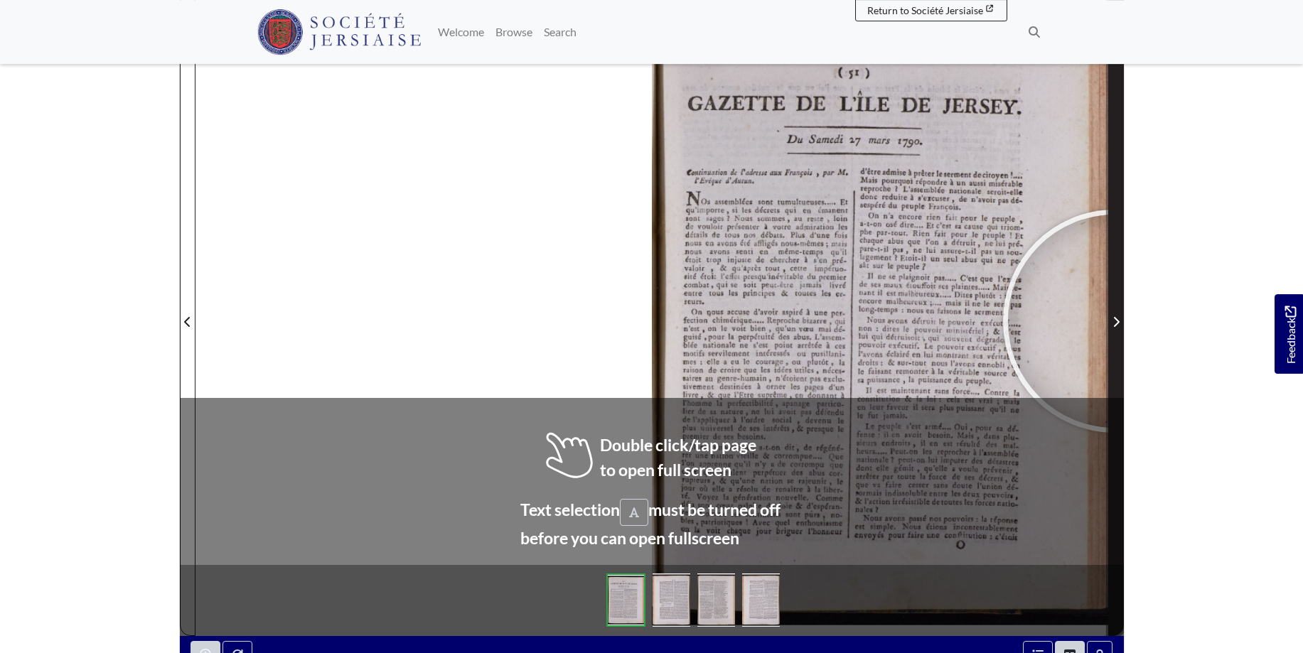
click at [1114, 321] on icon "Next Page" at bounding box center [1115, 321] width 7 height 11
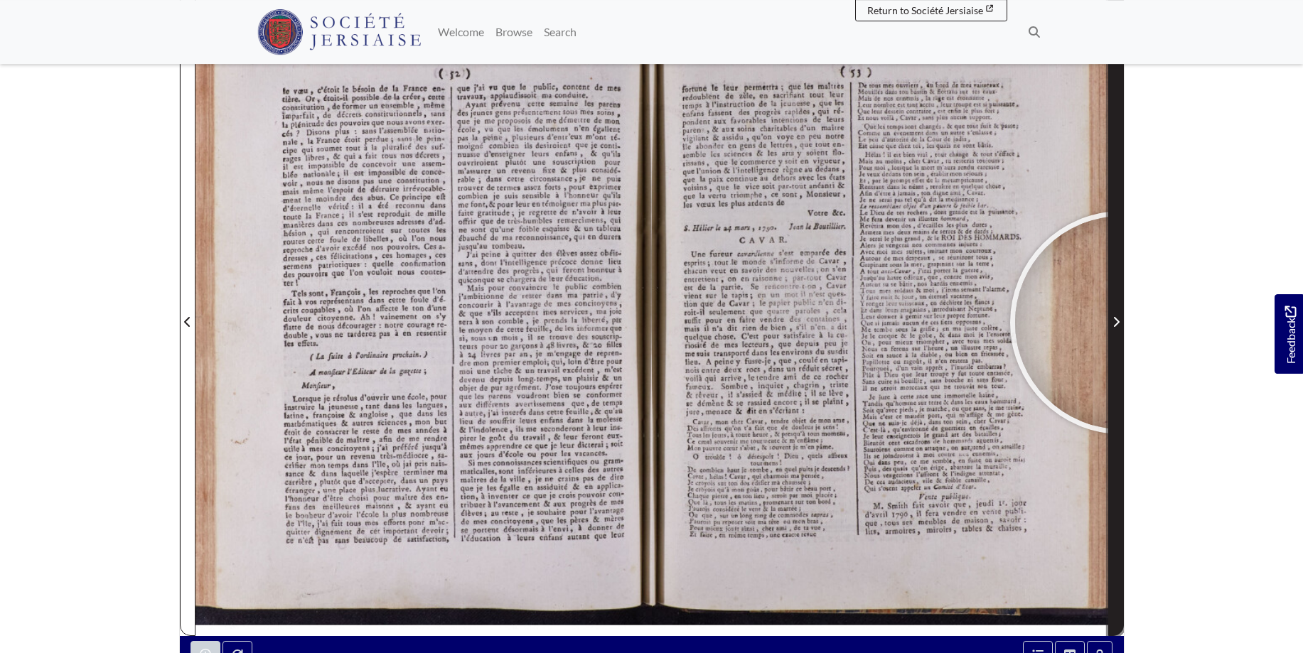
click at [1121, 323] on span "Next Page" at bounding box center [1116, 321] width 14 height 17
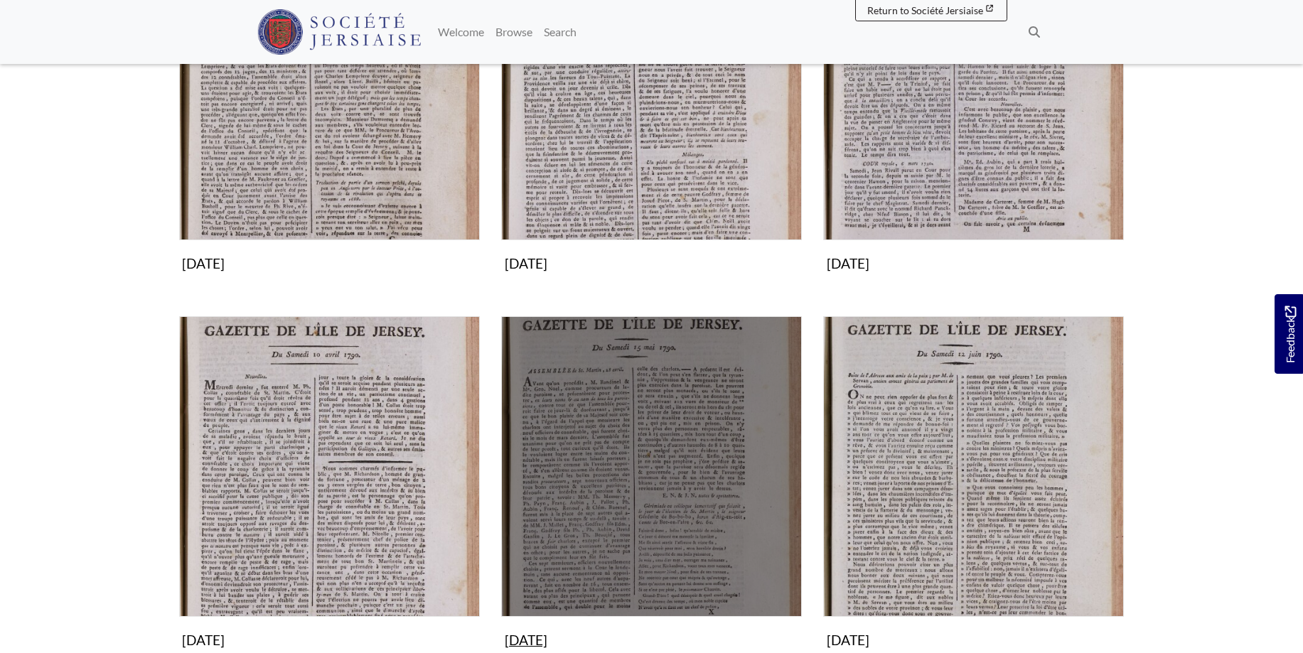
scroll to position [435, 0]
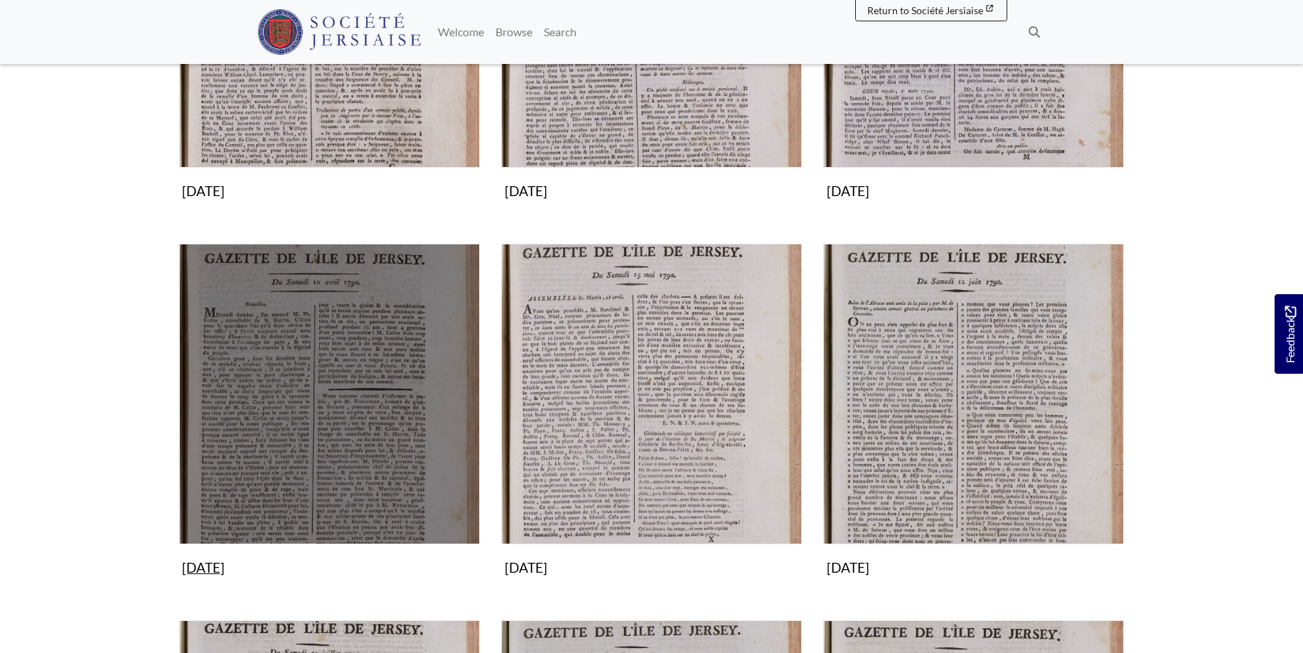
click at [280, 392] on img "Subcollection" at bounding box center [329, 394] width 301 height 301
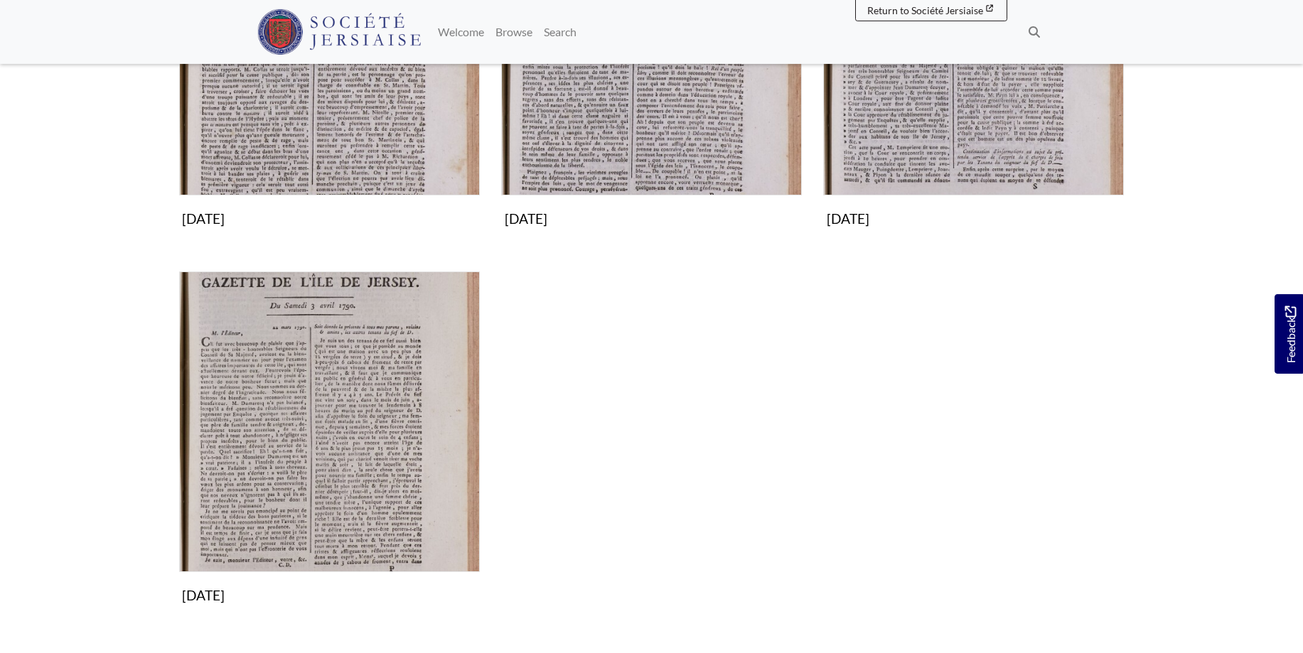
scroll to position [435, 0]
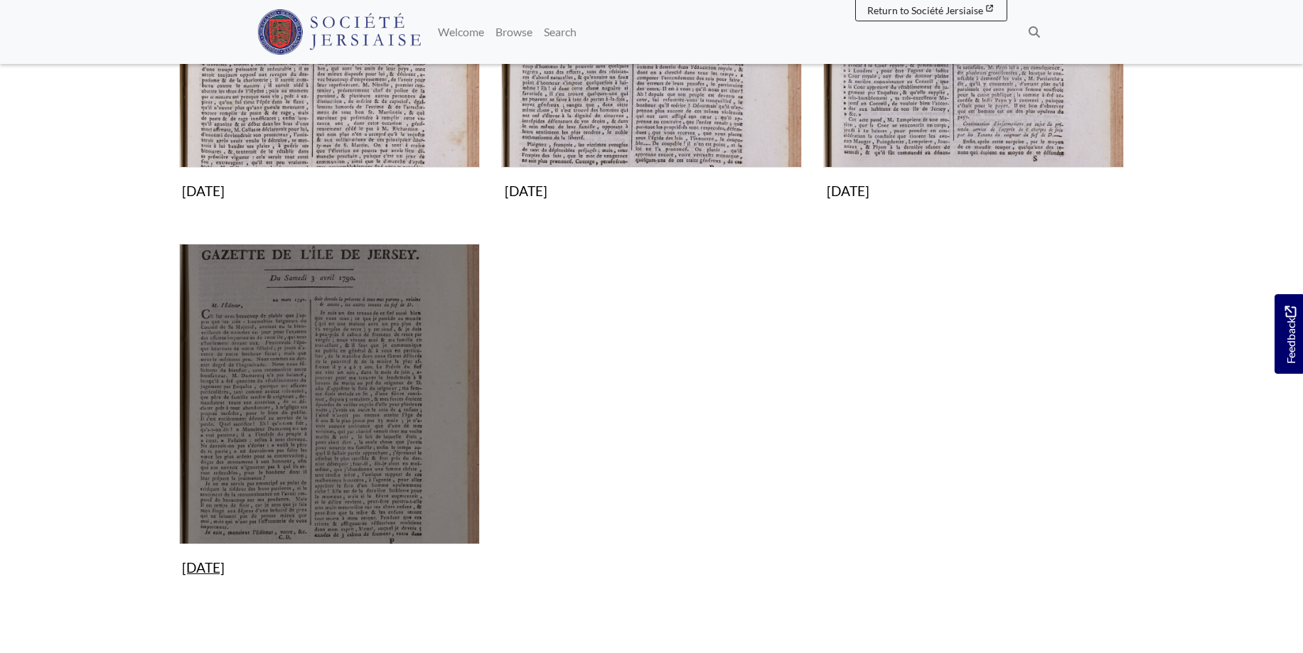
click at [303, 400] on img "Subcollection" at bounding box center [329, 394] width 301 height 301
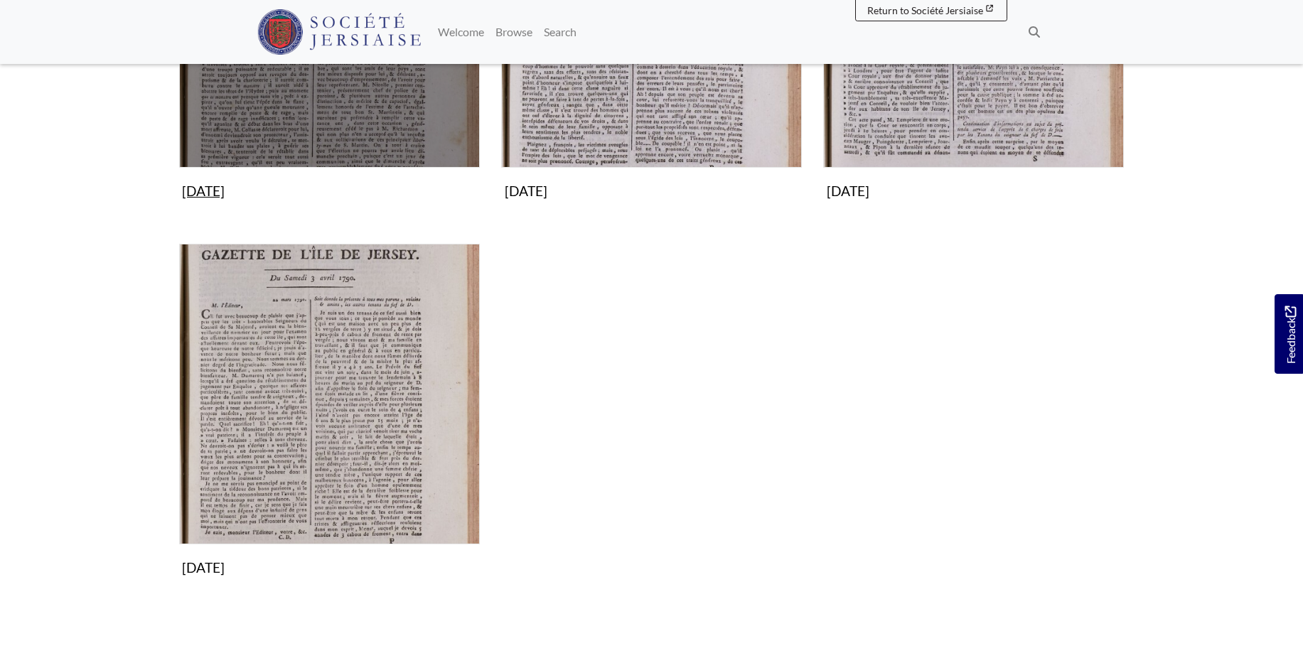
click at [355, 110] on img "Subcollection" at bounding box center [329, 17] width 301 height 301
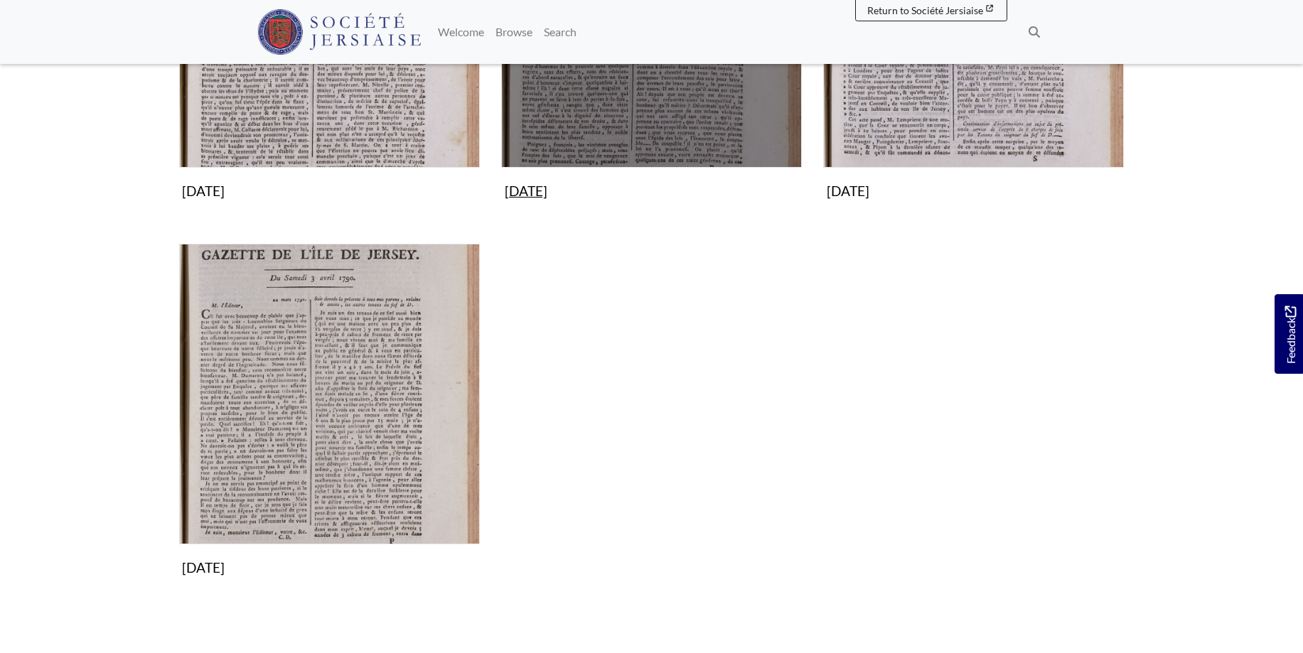
click at [660, 104] on img "Subcollection" at bounding box center [651, 17] width 301 height 301
click at [696, 124] on img "Subcollection" at bounding box center [651, 17] width 301 height 301
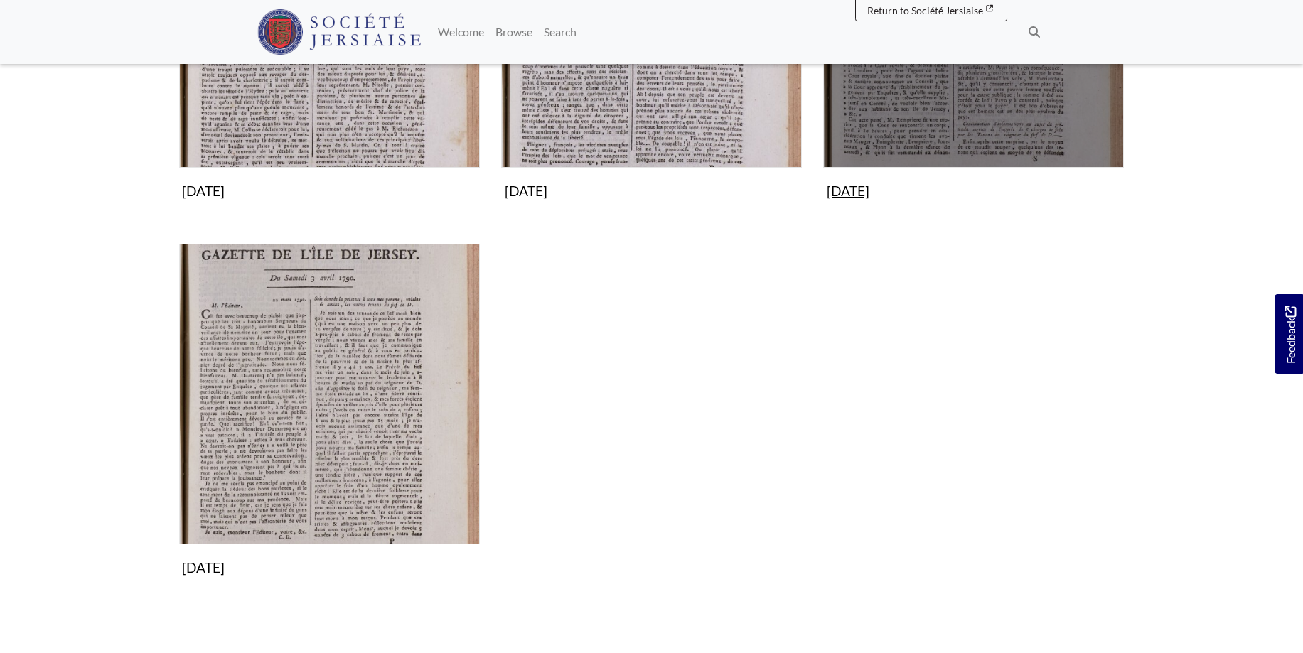
click at [1041, 114] on img "Subcollection" at bounding box center [973, 17] width 301 height 301
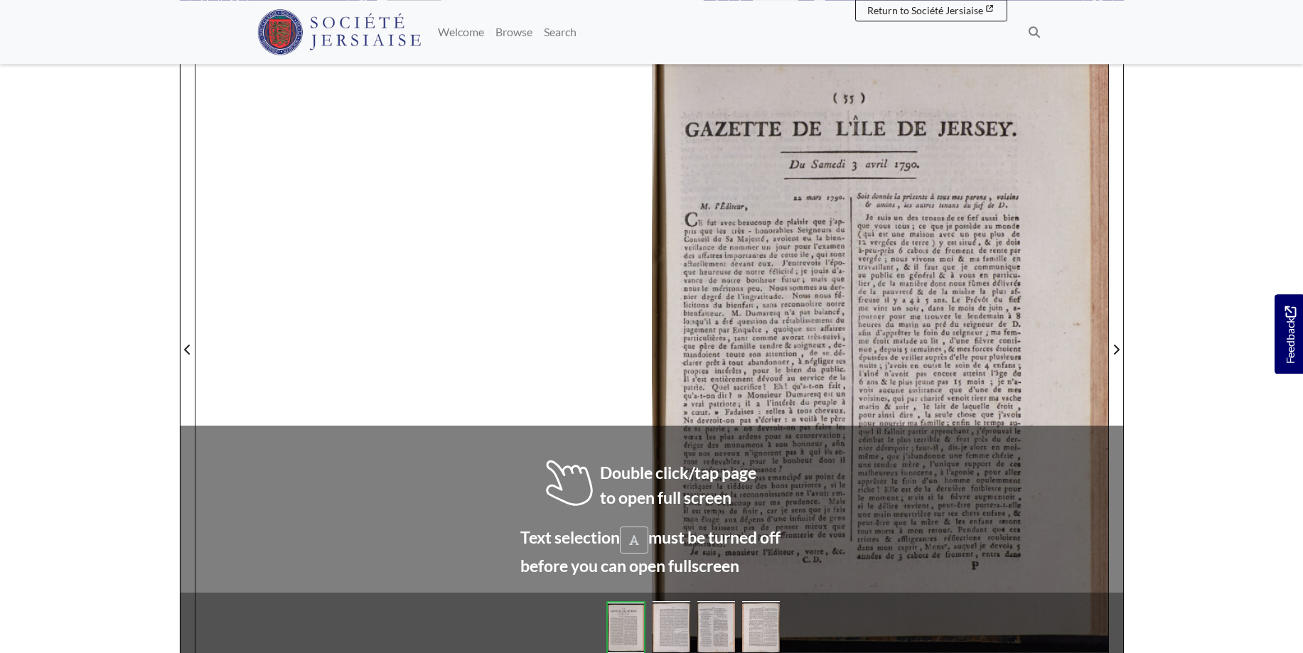
scroll to position [213, 0]
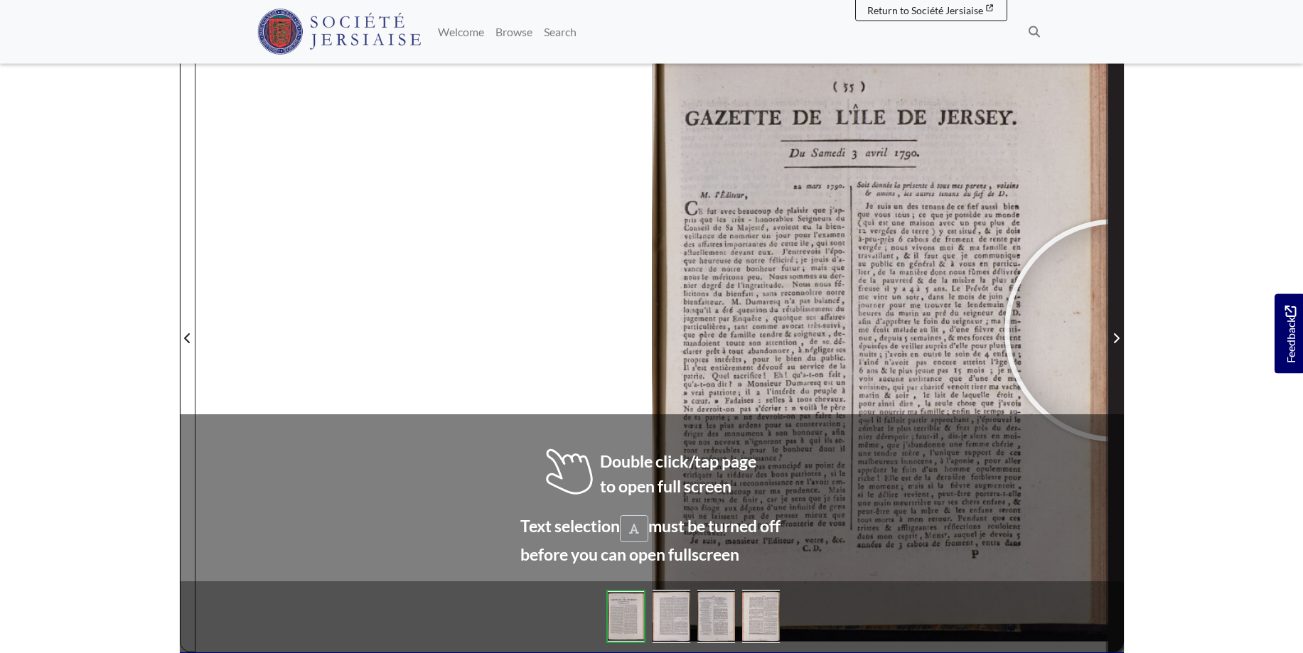
click at [1116, 330] on span "Next Page" at bounding box center [1116, 338] width 14 height 17
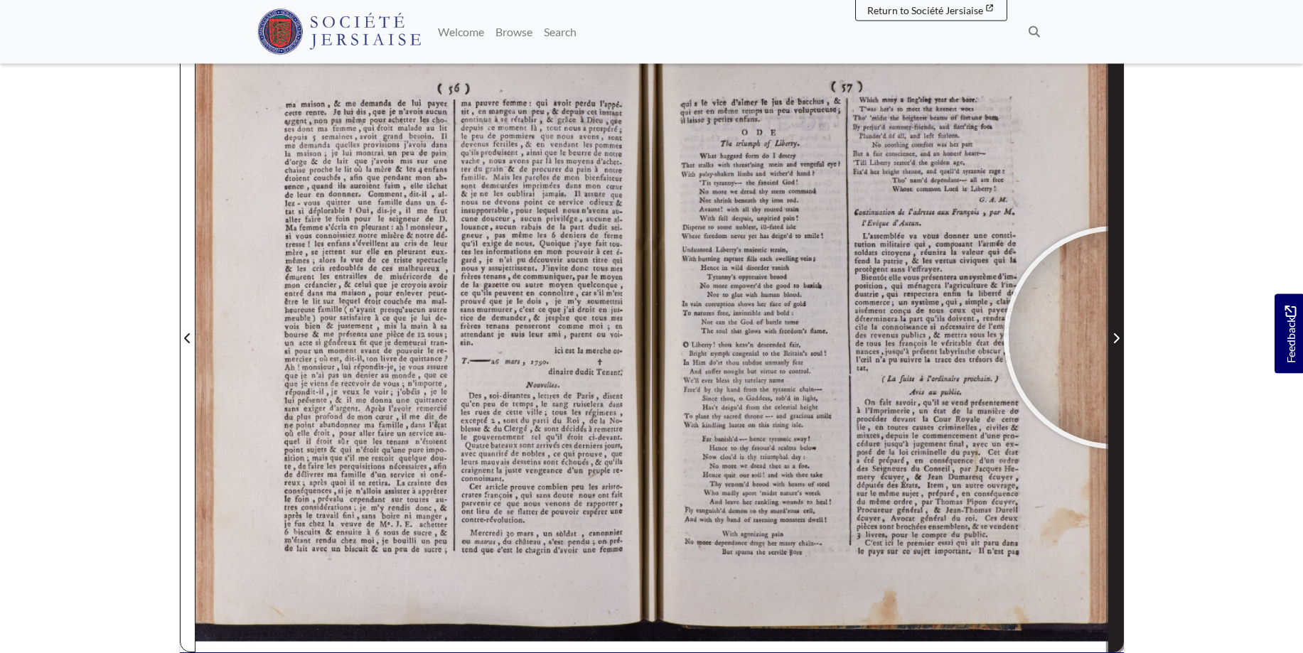
click at [1112, 336] on icon "Next Page" at bounding box center [1115, 338] width 7 height 11
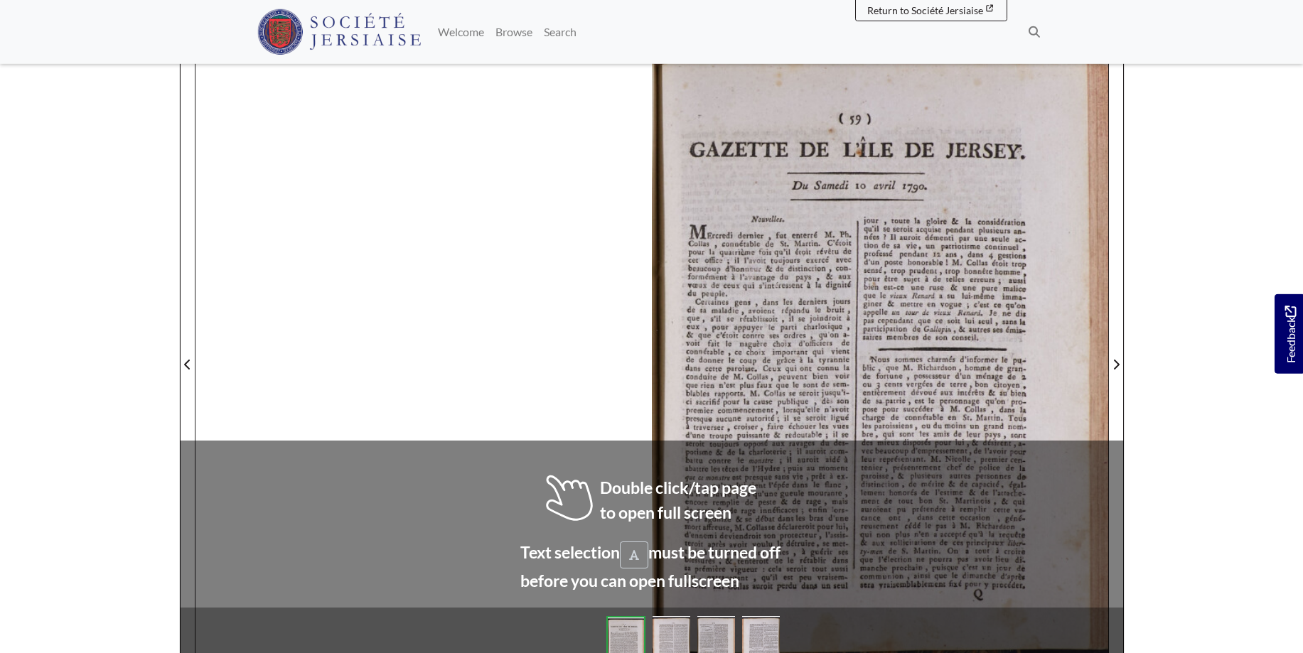
scroll to position [188, 0]
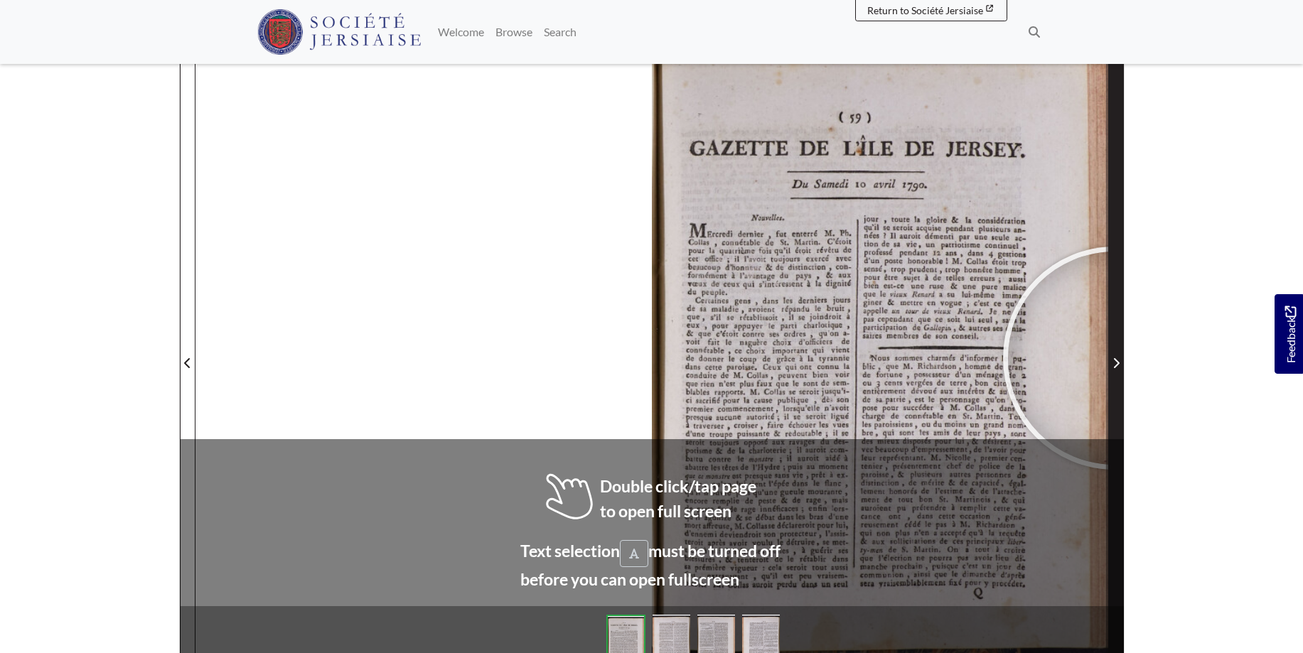
click at [1115, 357] on span "Next Page" at bounding box center [1116, 363] width 14 height 17
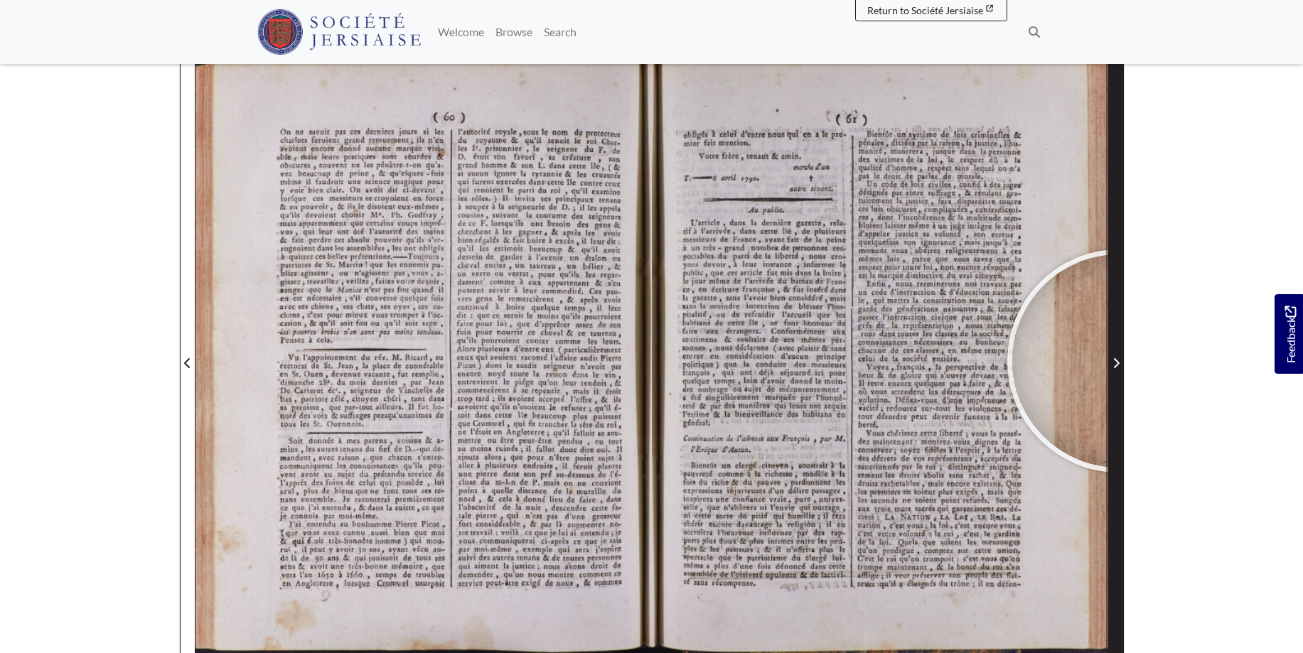
click at [1119, 361] on icon "Next Page" at bounding box center [1115, 362] width 7 height 11
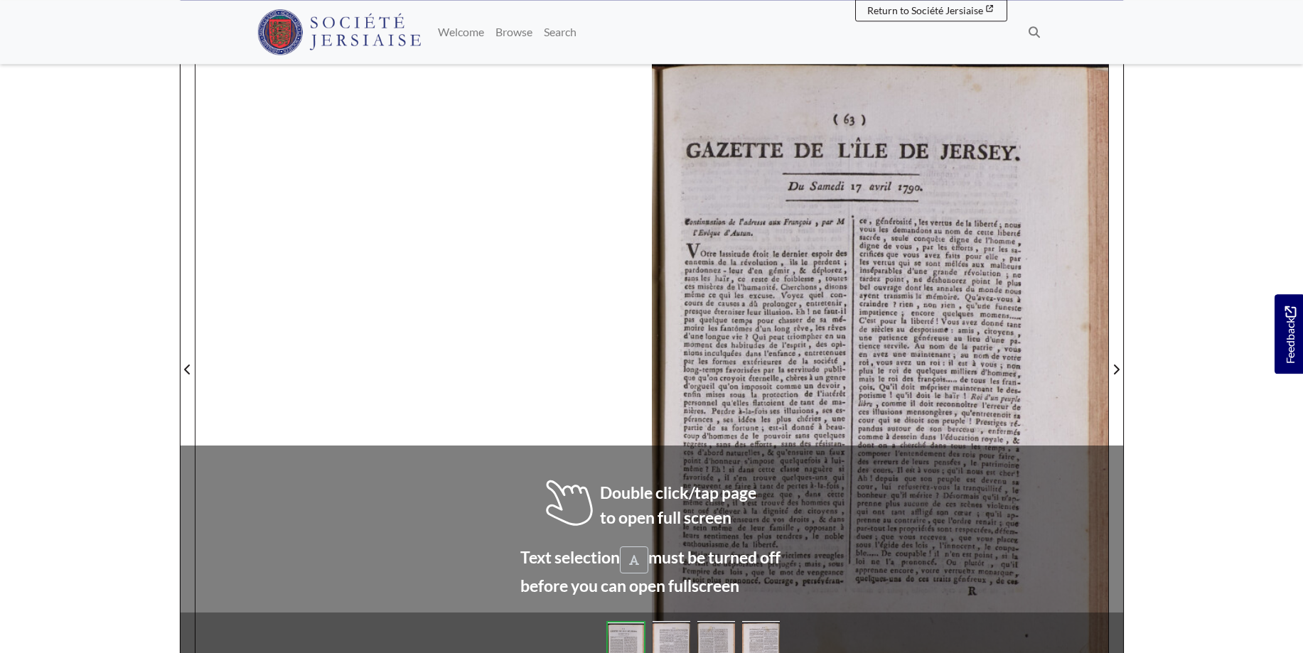
scroll to position [230, 0]
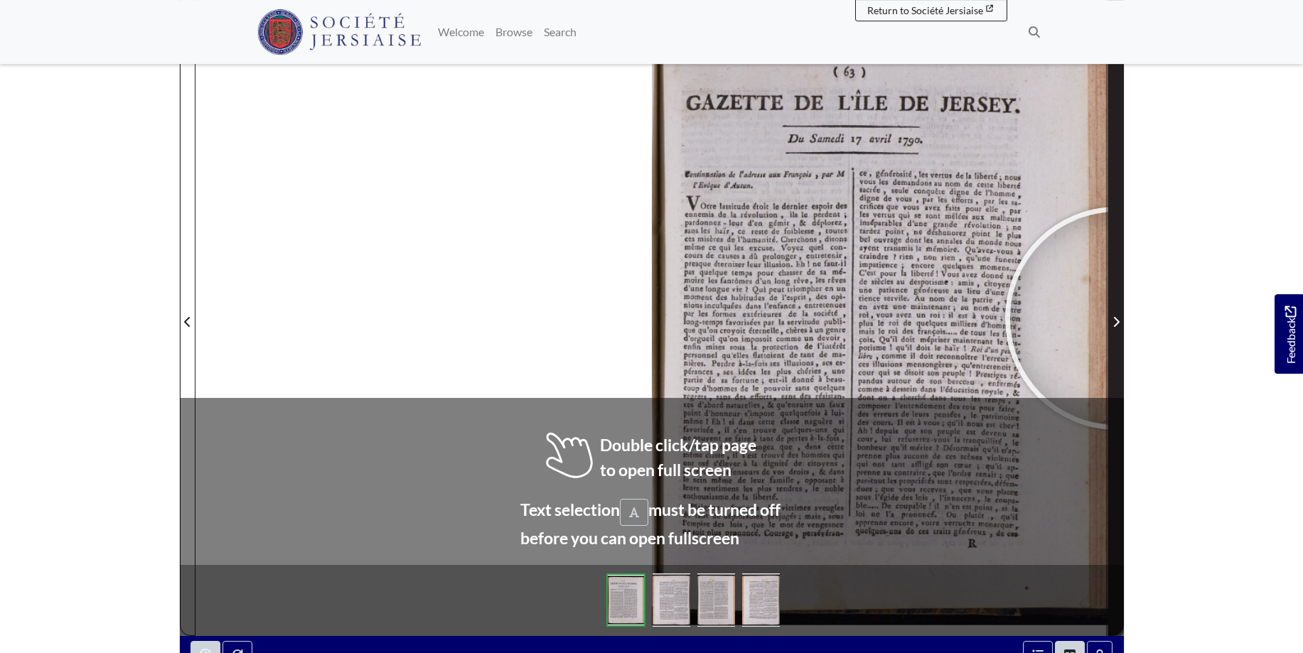
click at [1116, 318] on icon "Next Page" at bounding box center [1115, 321] width 7 height 11
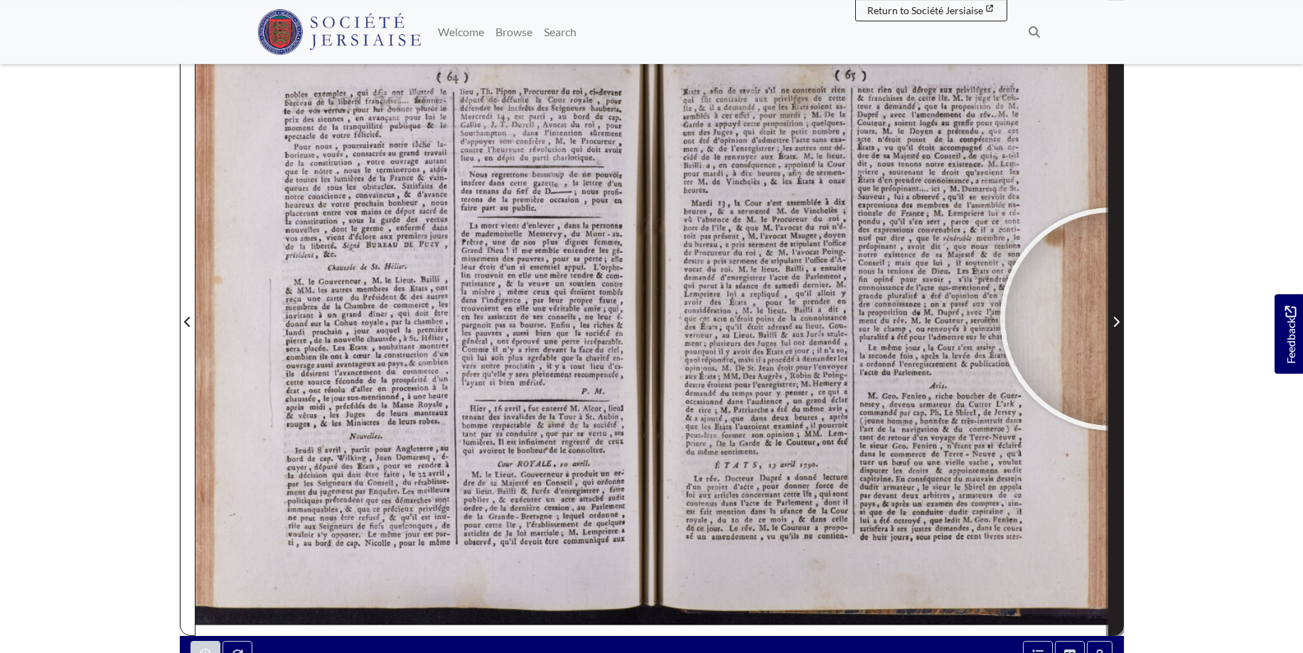
click at [1111, 319] on span "Next Page" at bounding box center [1116, 321] width 14 height 17
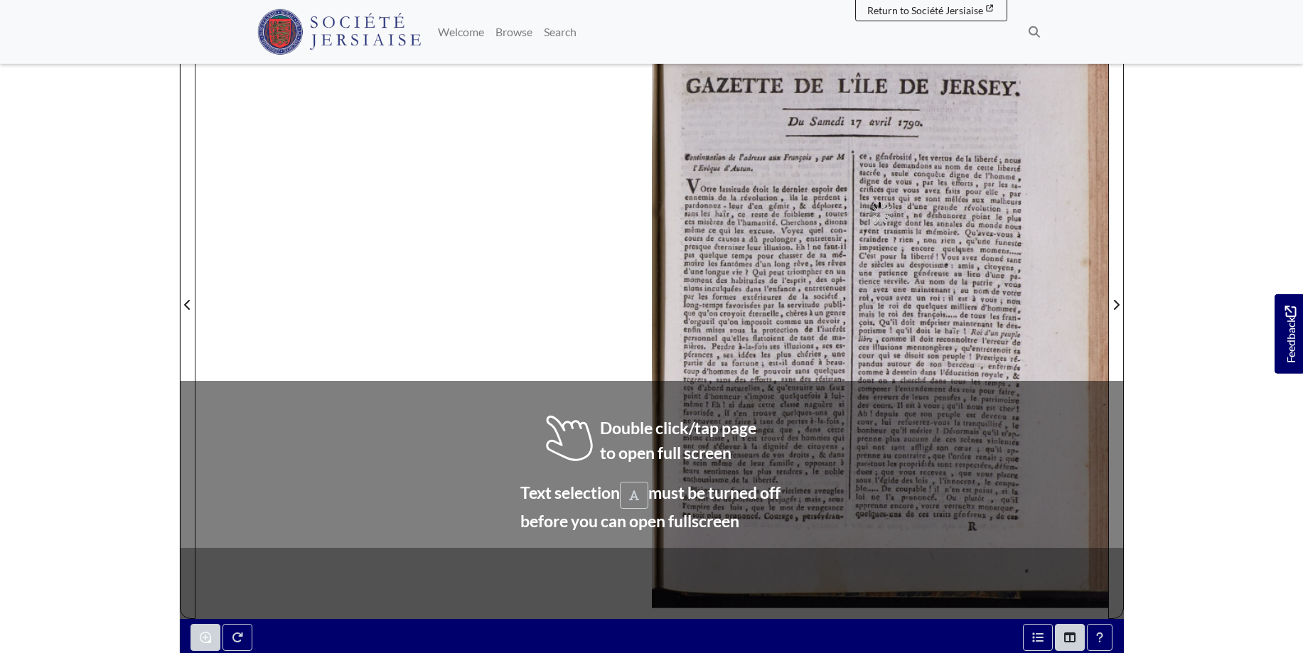
scroll to position [283, 0]
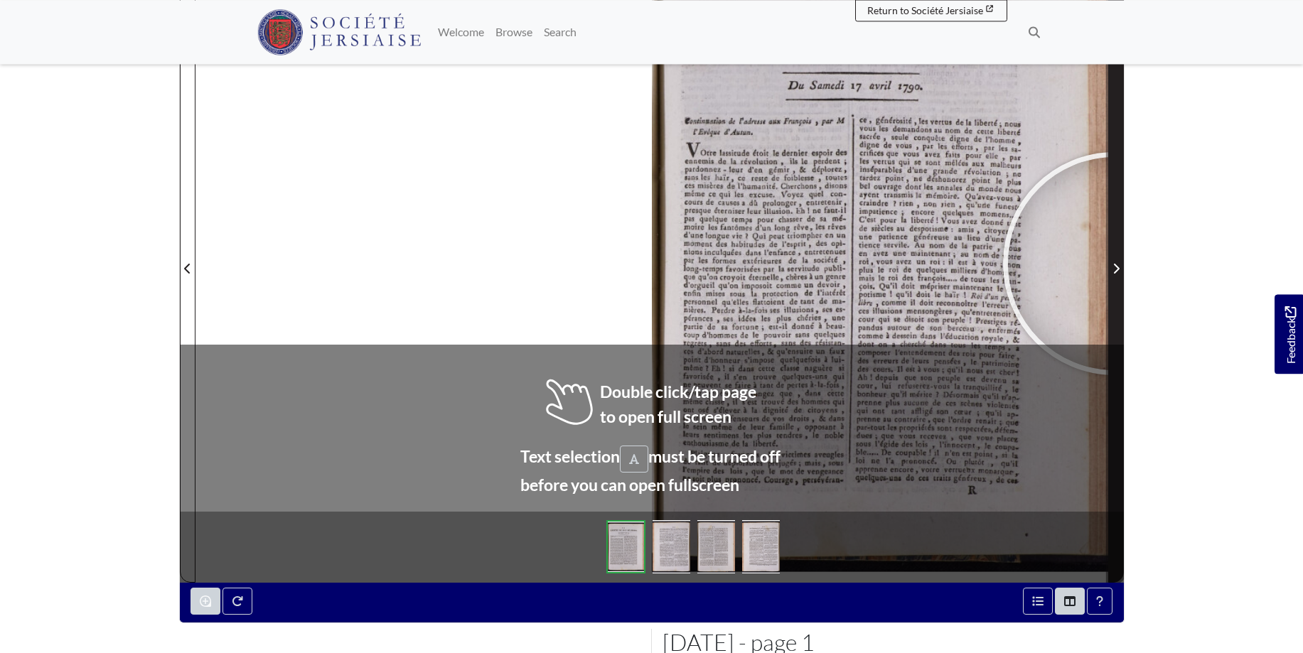
click at [1114, 264] on span "Next Page" at bounding box center [1116, 268] width 14 height 17
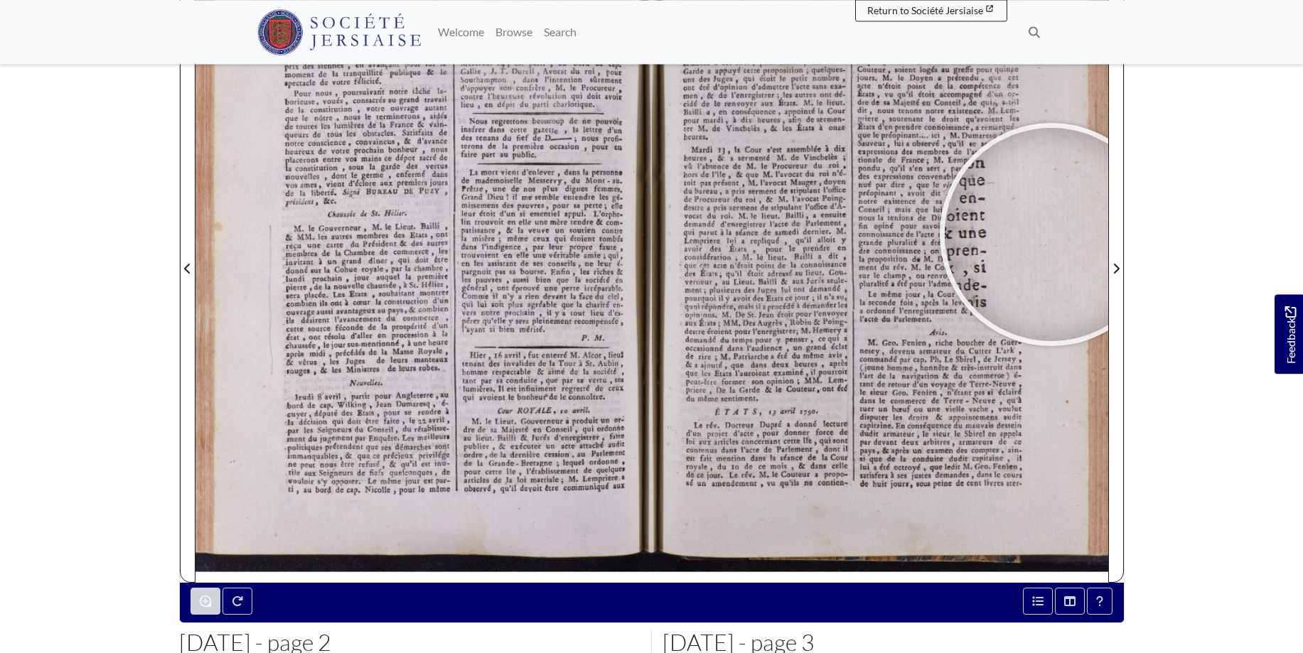
drag, startPoint x: 1197, startPoint y: 208, endPoint x: 1205, endPoint y: 330, distance: 122.5
click at [1205, 330] on body "Menu" at bounding box center [651, 321] width 1303 height 1209
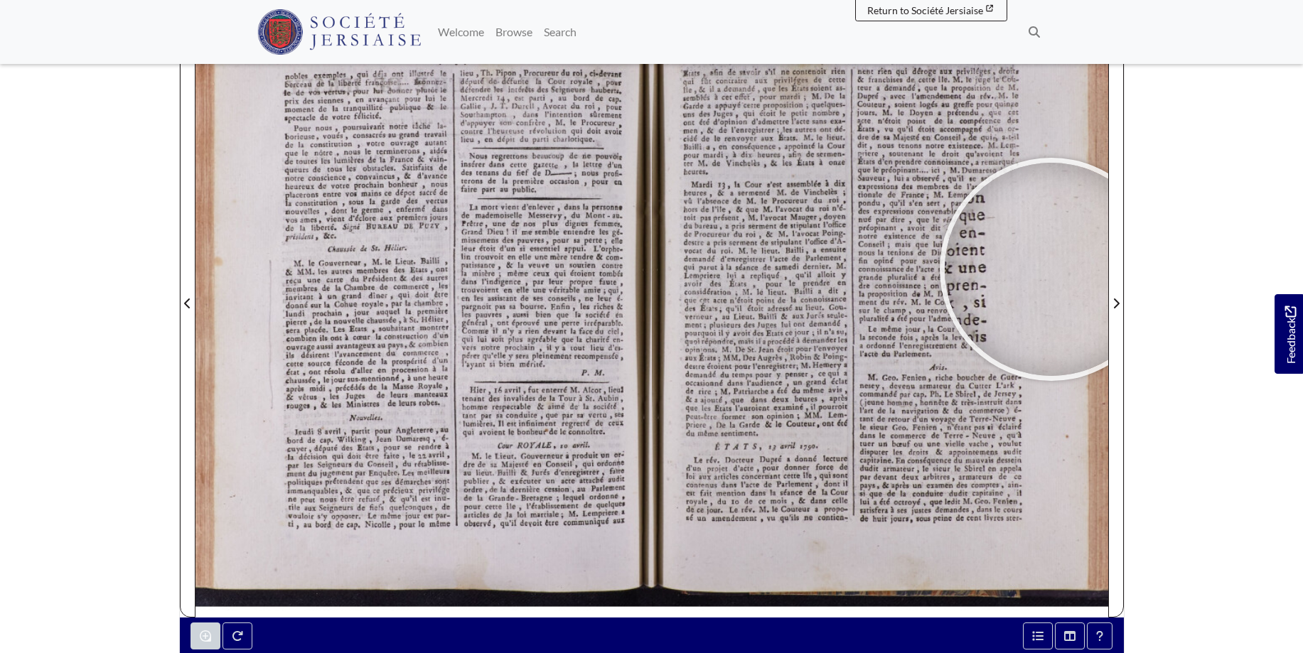
scroll to position [237, 0]
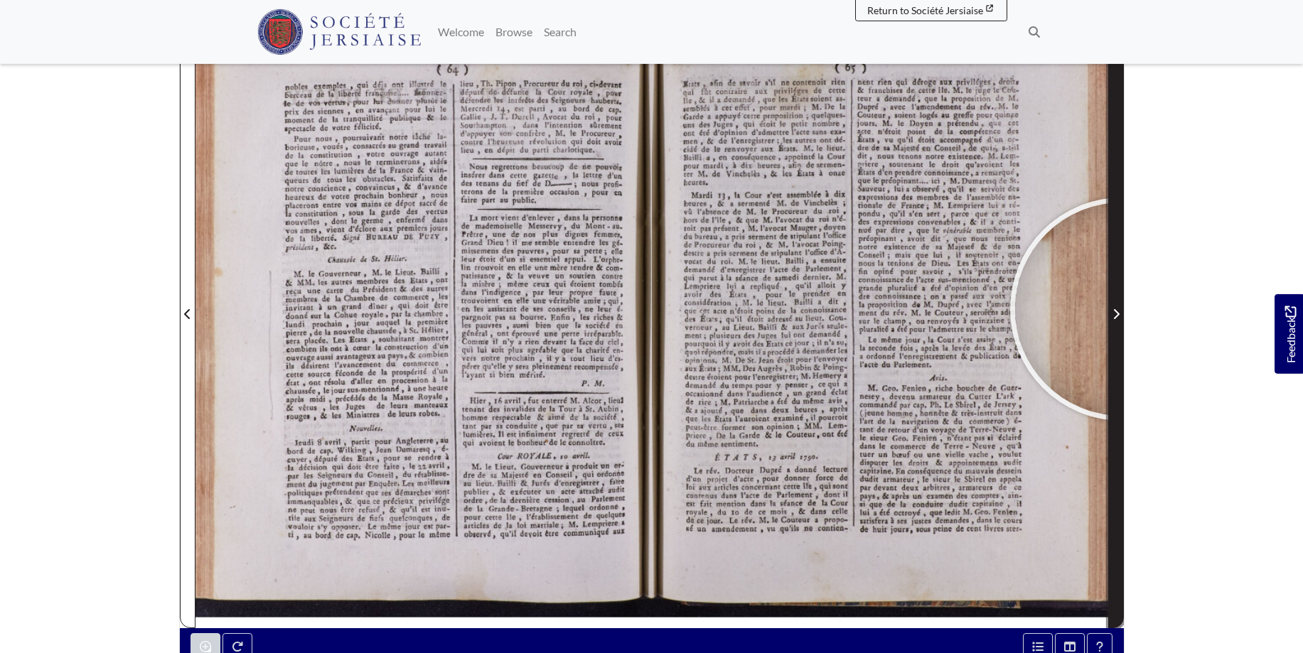
click at [1121, 309] on span "Next Page" at bounding box center [1116, 314] width 14 height 17
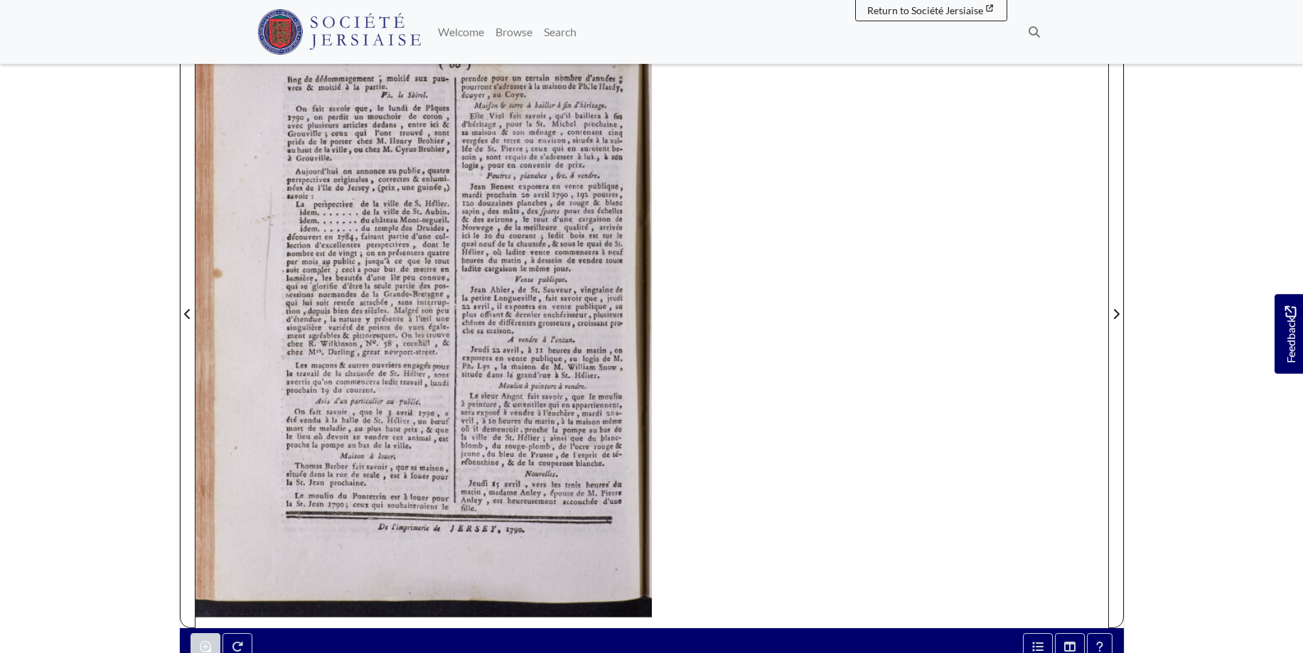
click at [802, 276] on div at bounding box center [651, 305] width 912 height 645
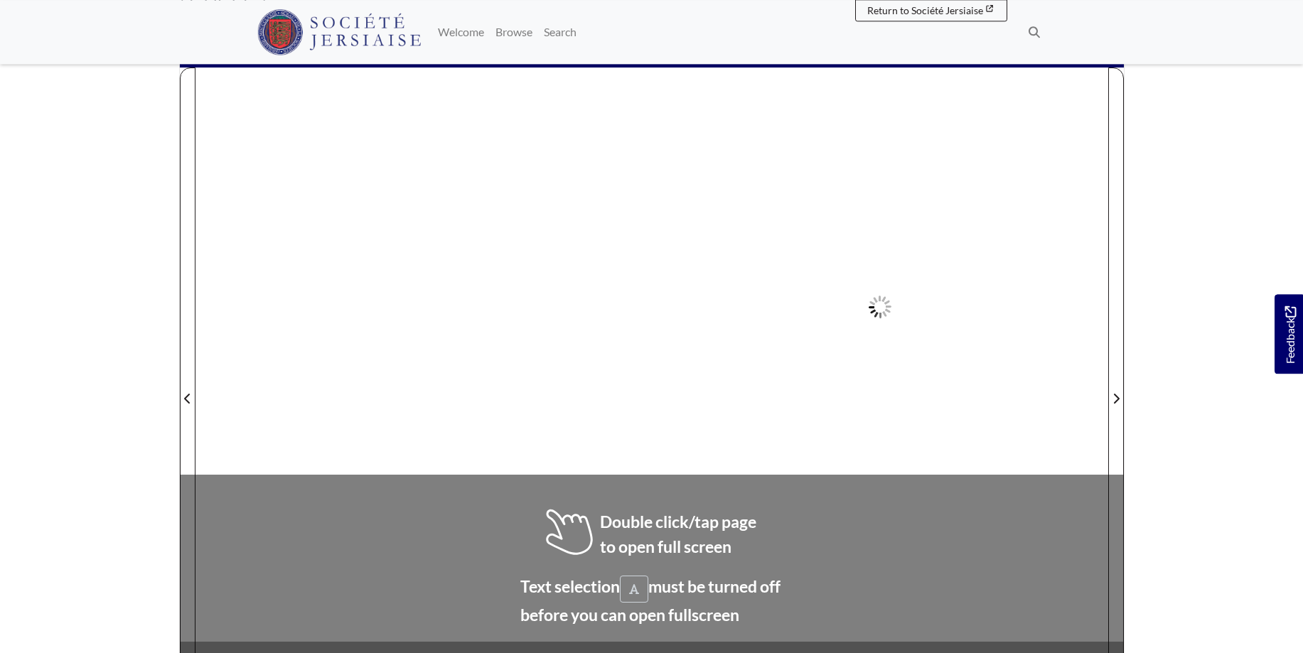
scroll to position [178, 0]
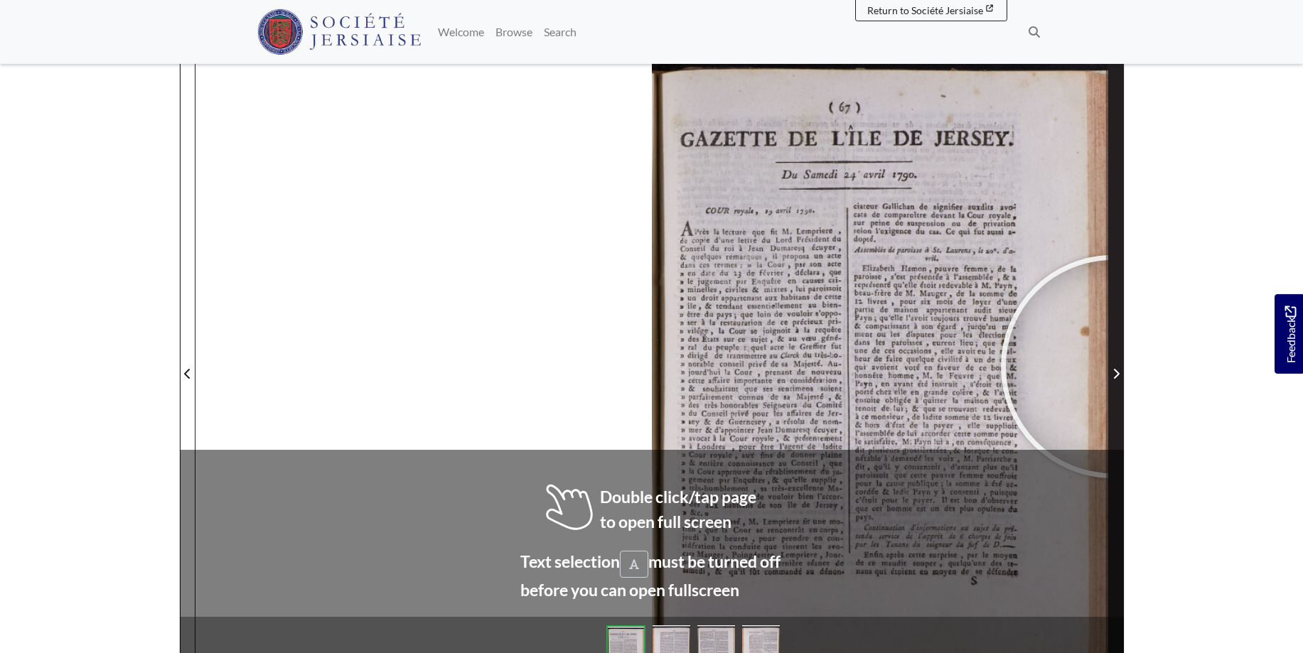
click at [1112, 367] on span "Next Page" at bounding box center [1116, 373] width 14 height 17
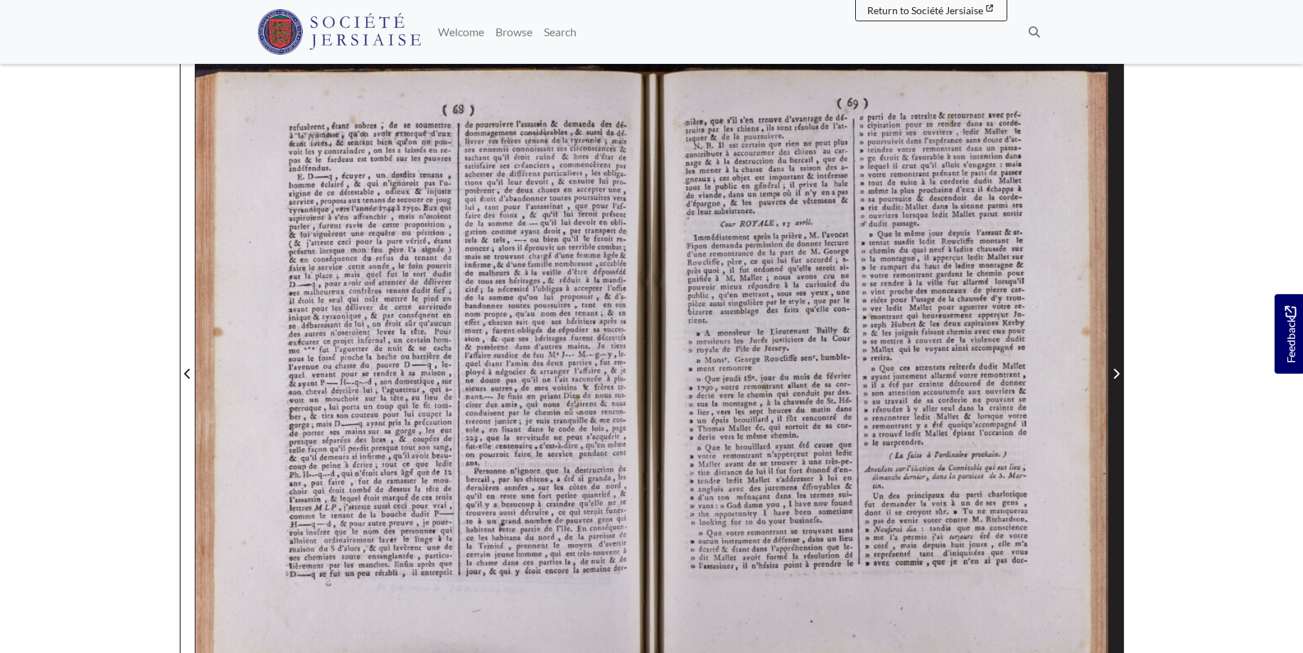
click at [1117, 367] on span "Next Page" at bounding box center [1116, 373] width 14 height 17
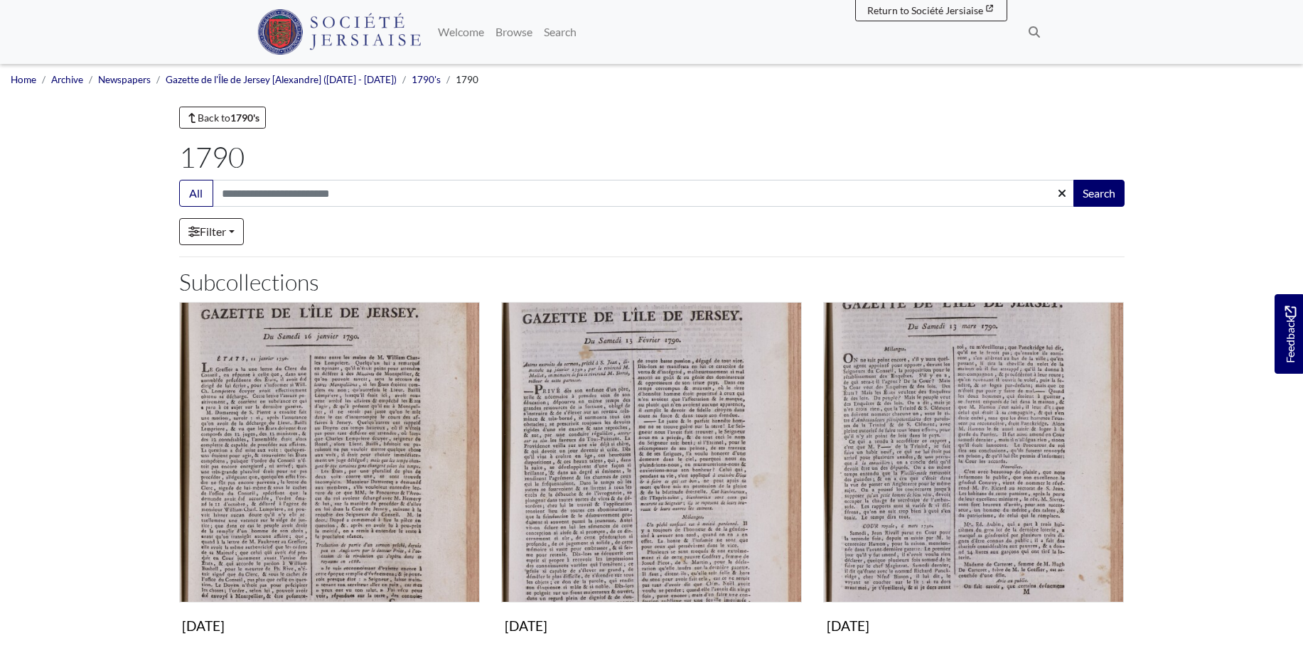
scroll to position [435, 0]
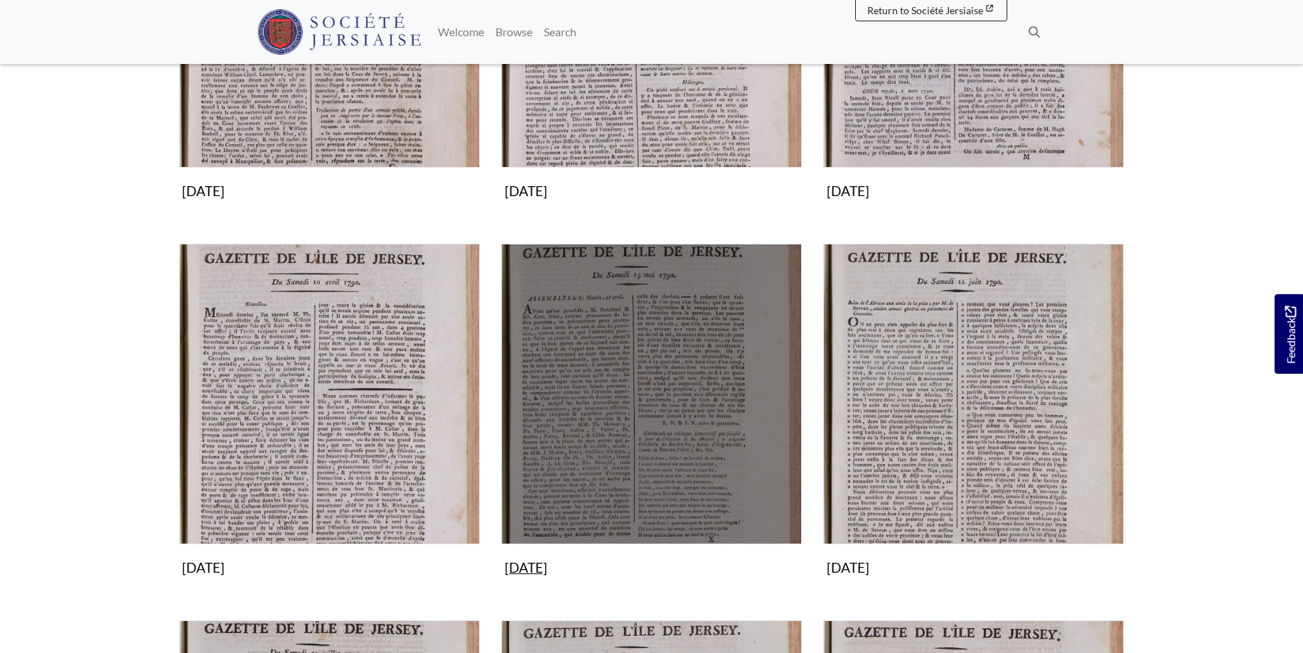
click at [679, 423] on img "Subcollection" at bounding box center [651, 394] width 301 height 301
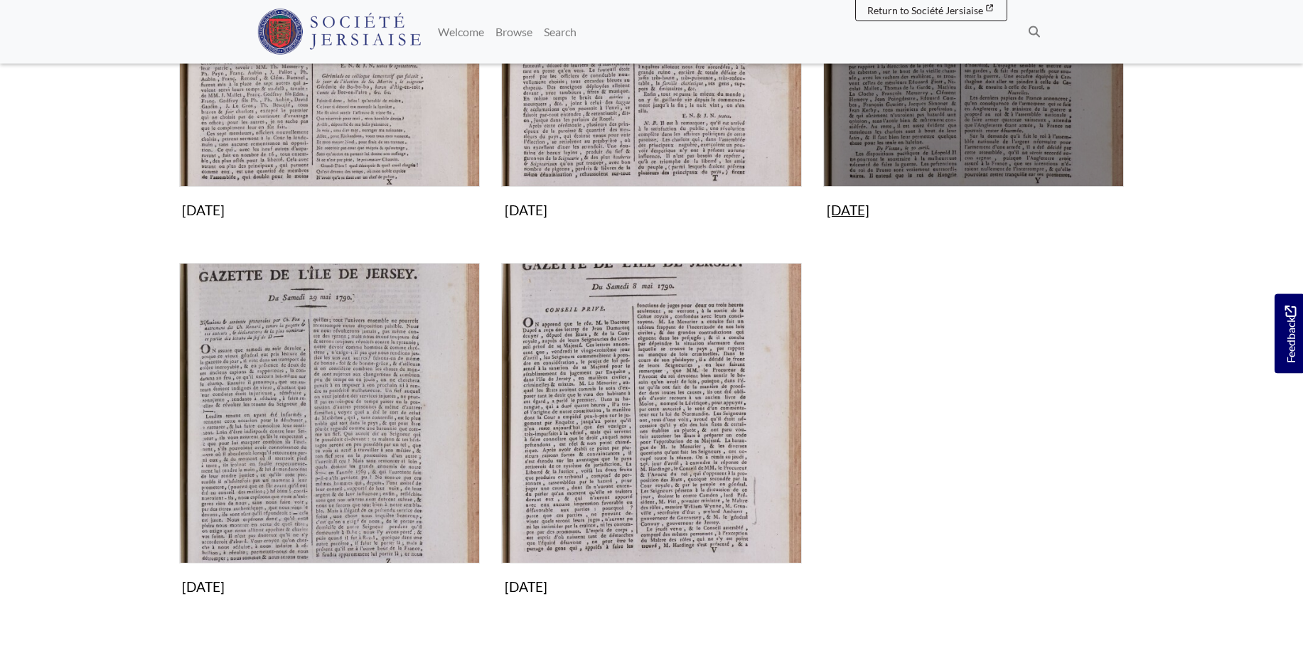
scroll to position [205, 0]
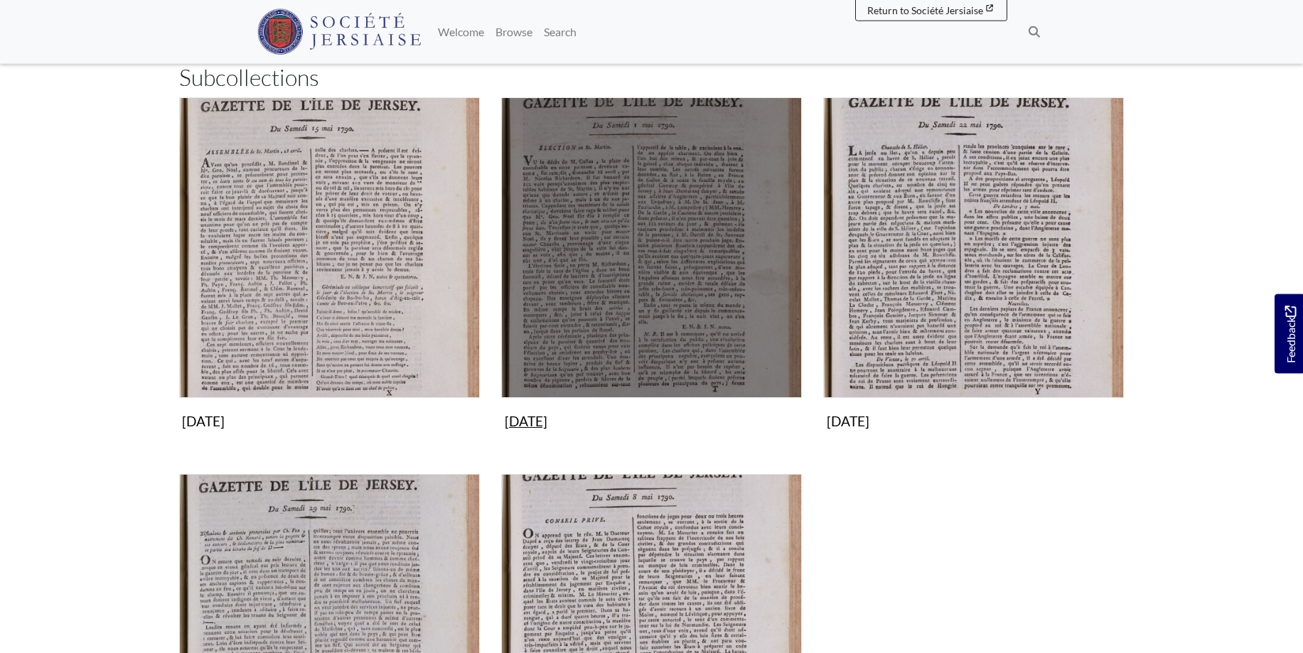
click at [666, 262] on img "Subcollection" at bounding box center [651, 247] width 301 height 301
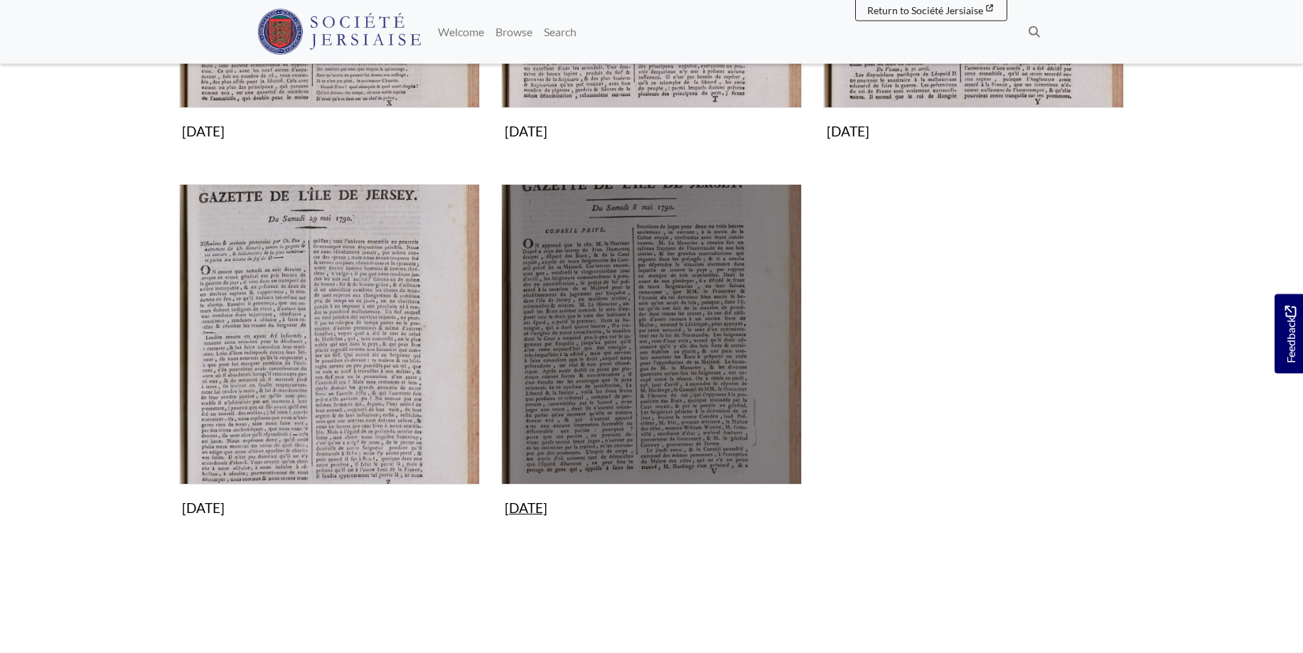
click at [634, 298] on img "Subcollection" at bounding box center [651, 334] width 301 height 301
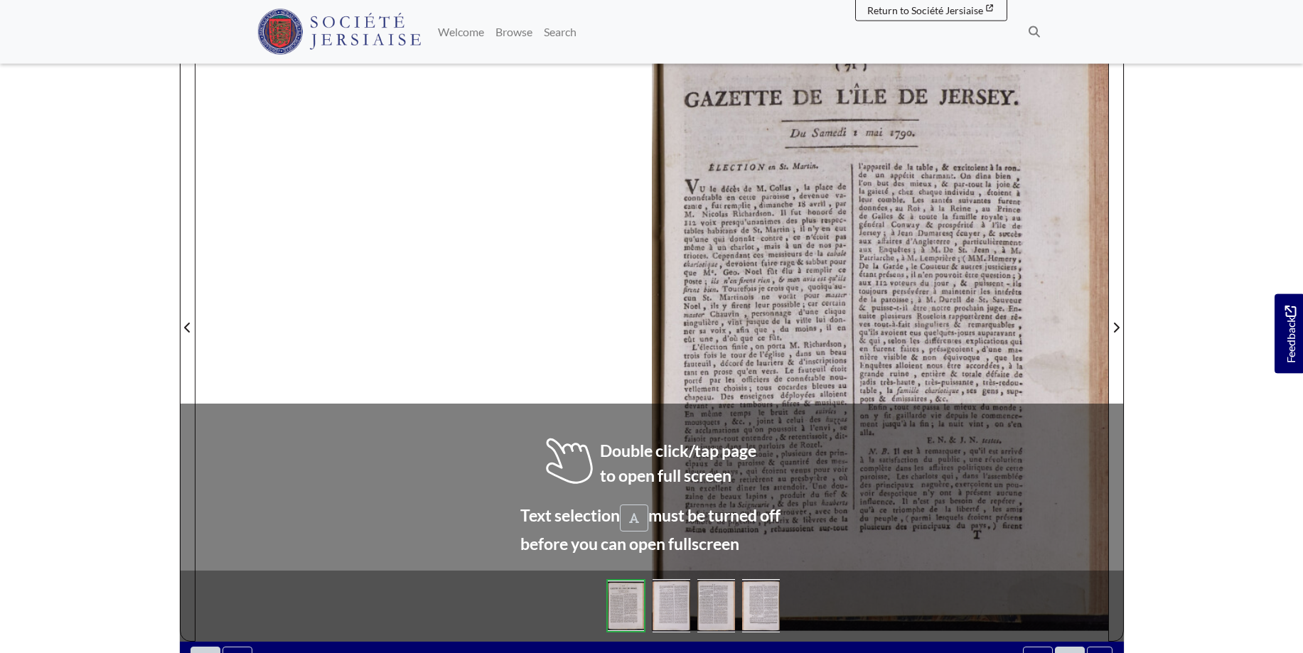
scroll to position [233, 0]
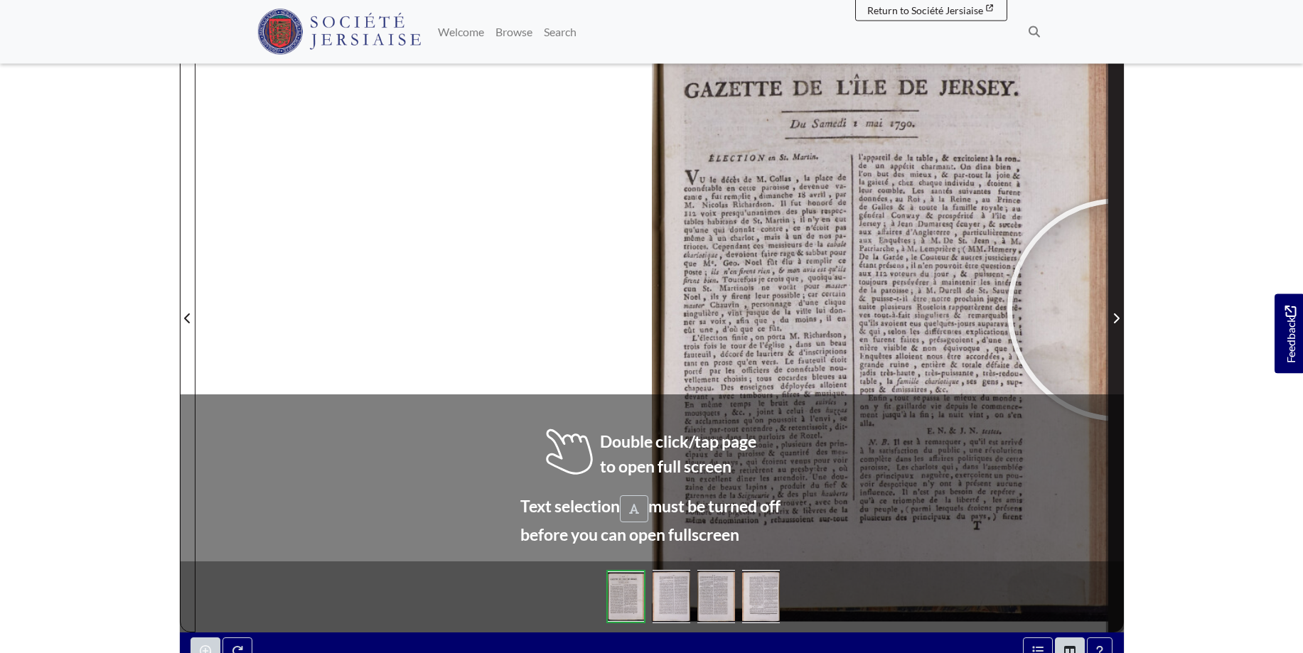
click at [1119, 310] on span "Next Page" at bounding box center [1116, 318] width 14 height 17
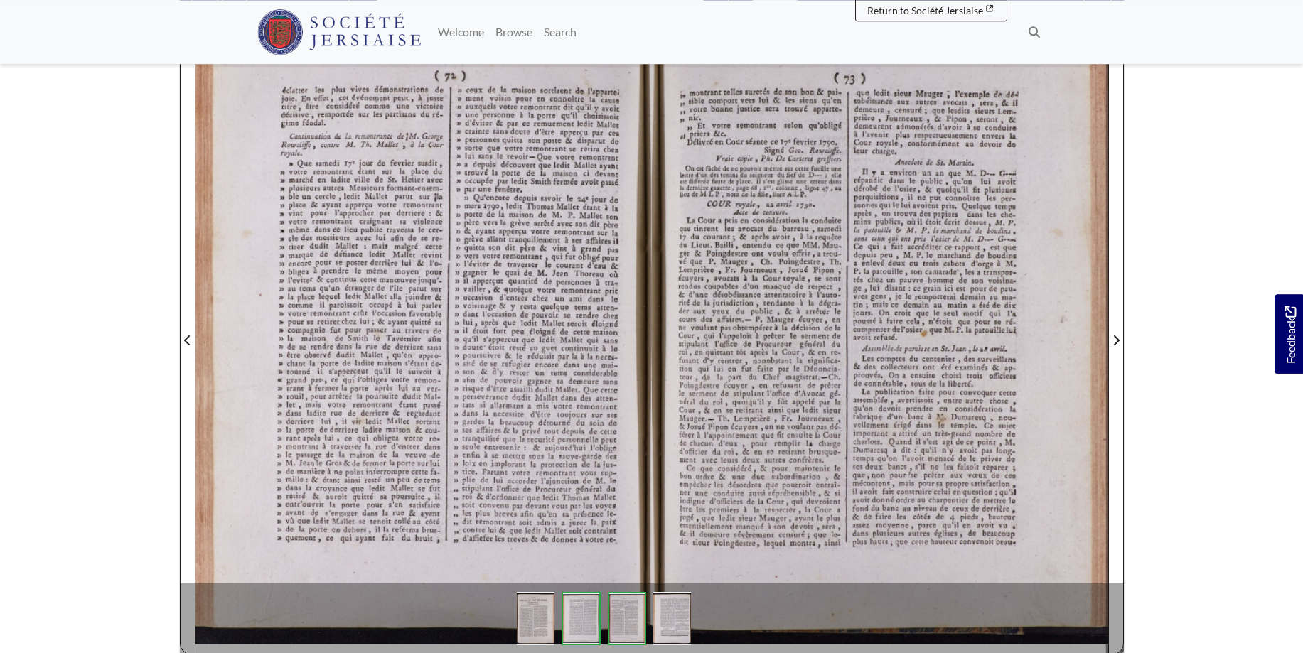
scroll to position [199, 0]
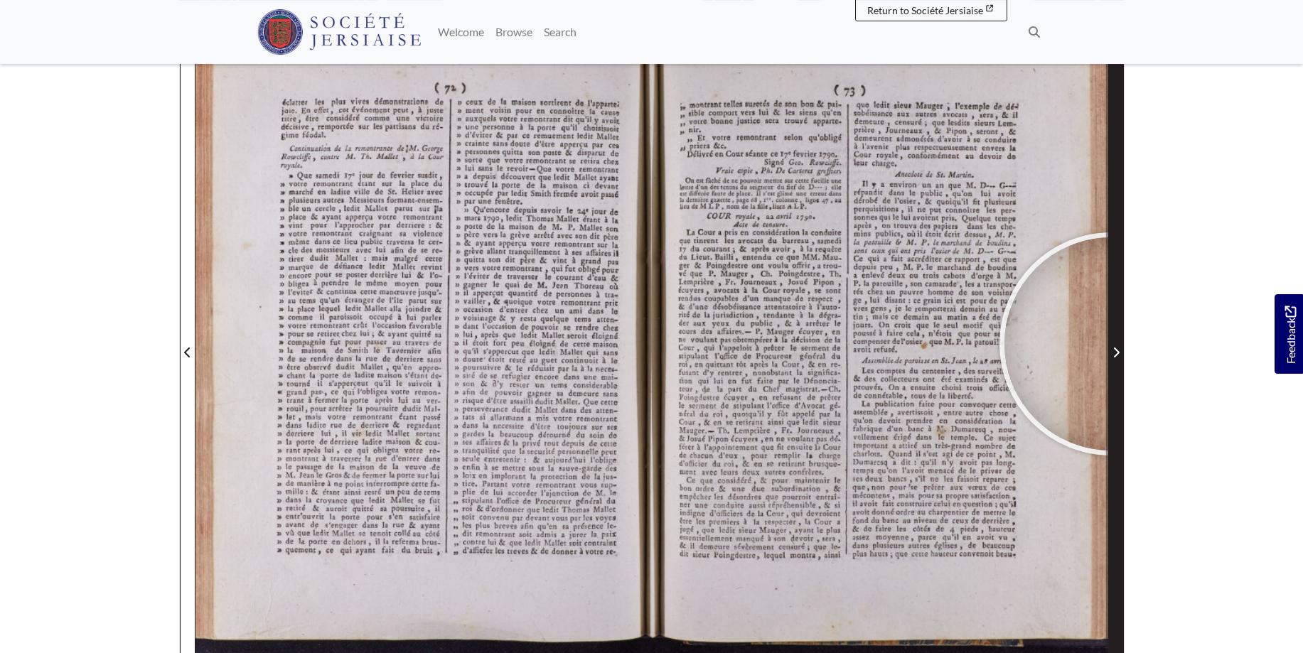
click at [1111, 344] on span "Next Page" at bounding box center [1116, 344] width 14 height 644
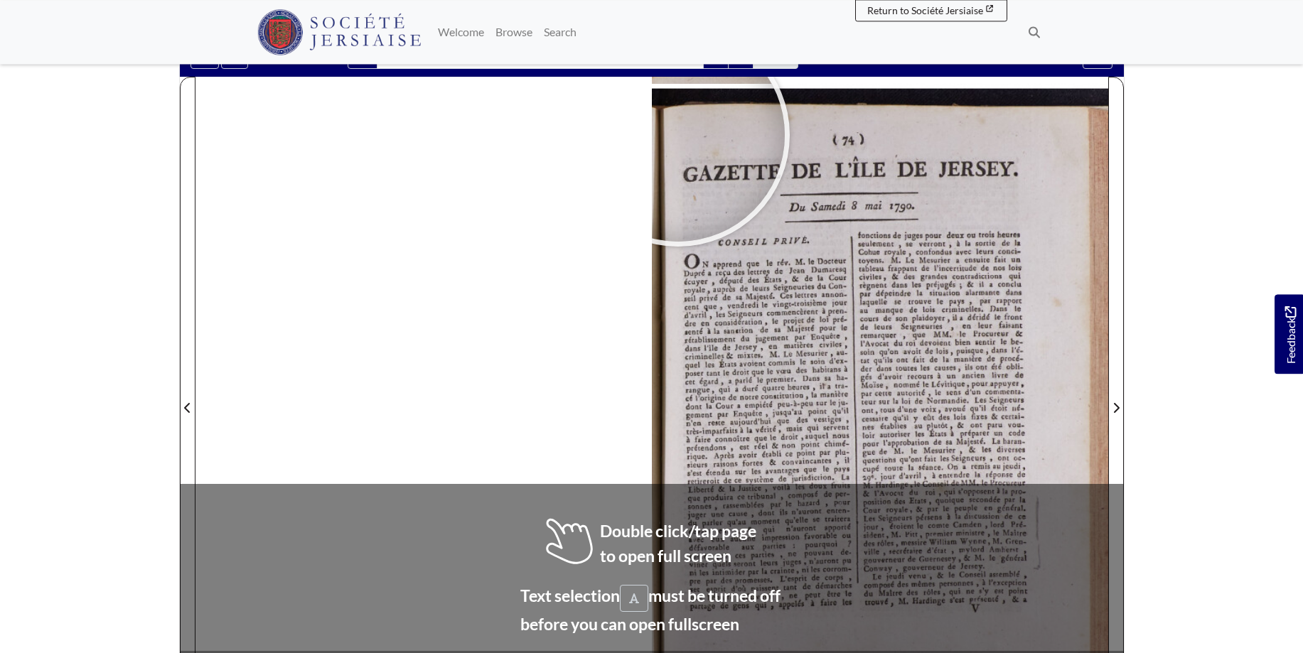
scroll to position [162, 0]
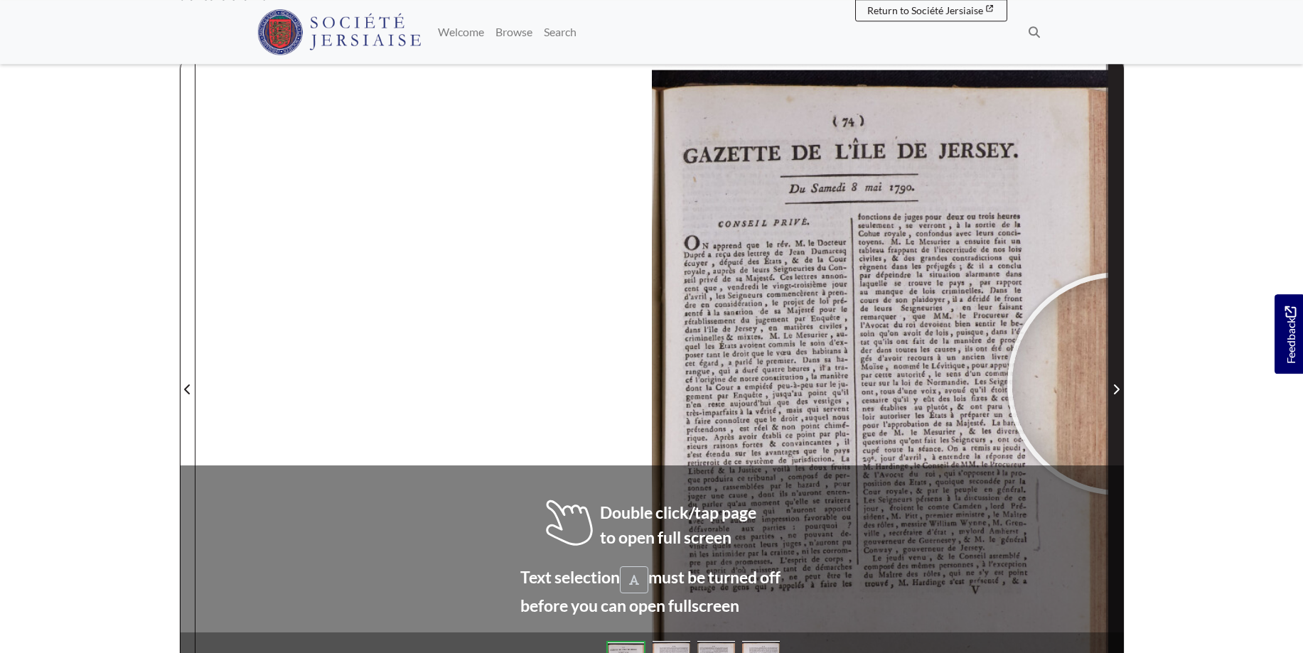
click at [1119, 384] on span "Next Page" at bounding box center [1116, 389] width 14 height 17
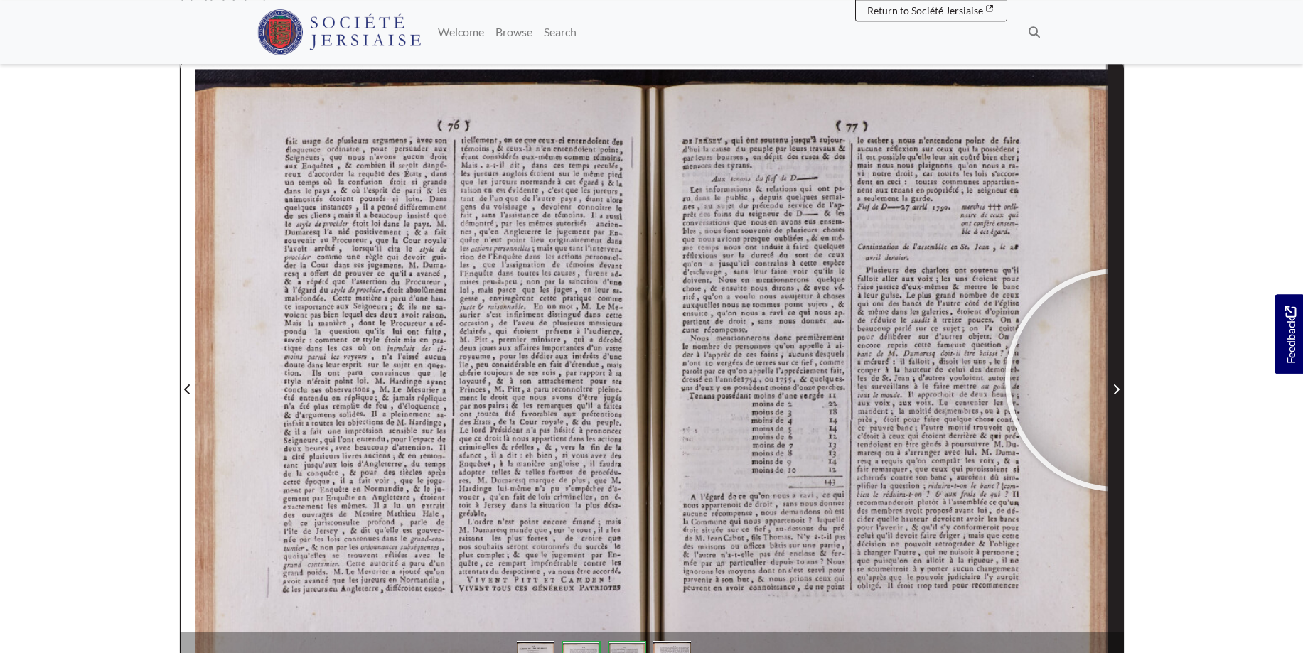
click at [1116, 380] on span "Next Page" at bounding box center [1116, 381] width 14 height 644
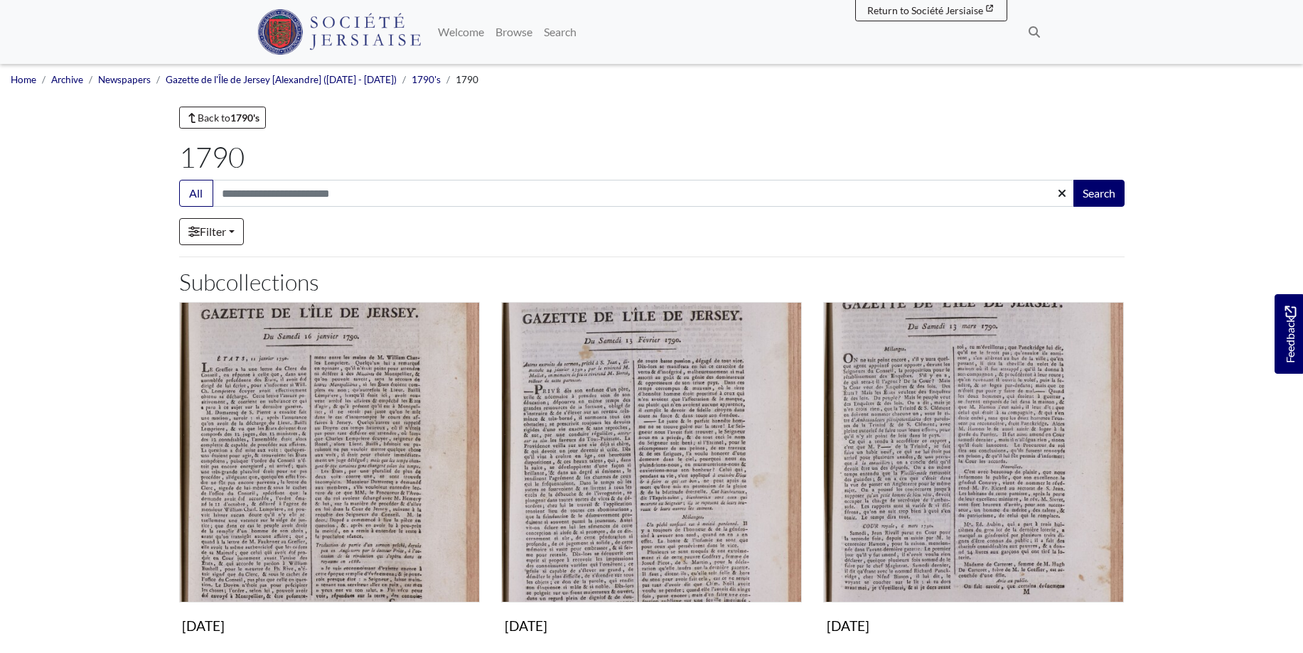
scroll to position [435, 0]
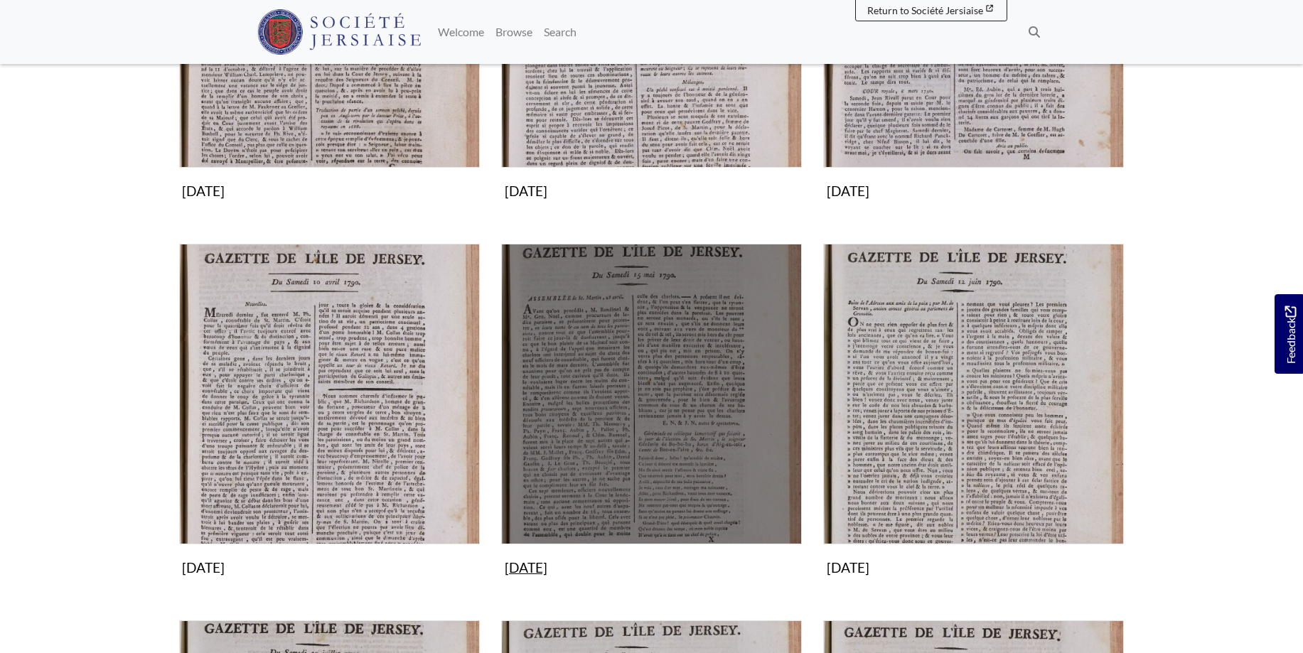
click at [699, 396] on img "Subcollection" at bounding box center [651, 394] width 301 height 301
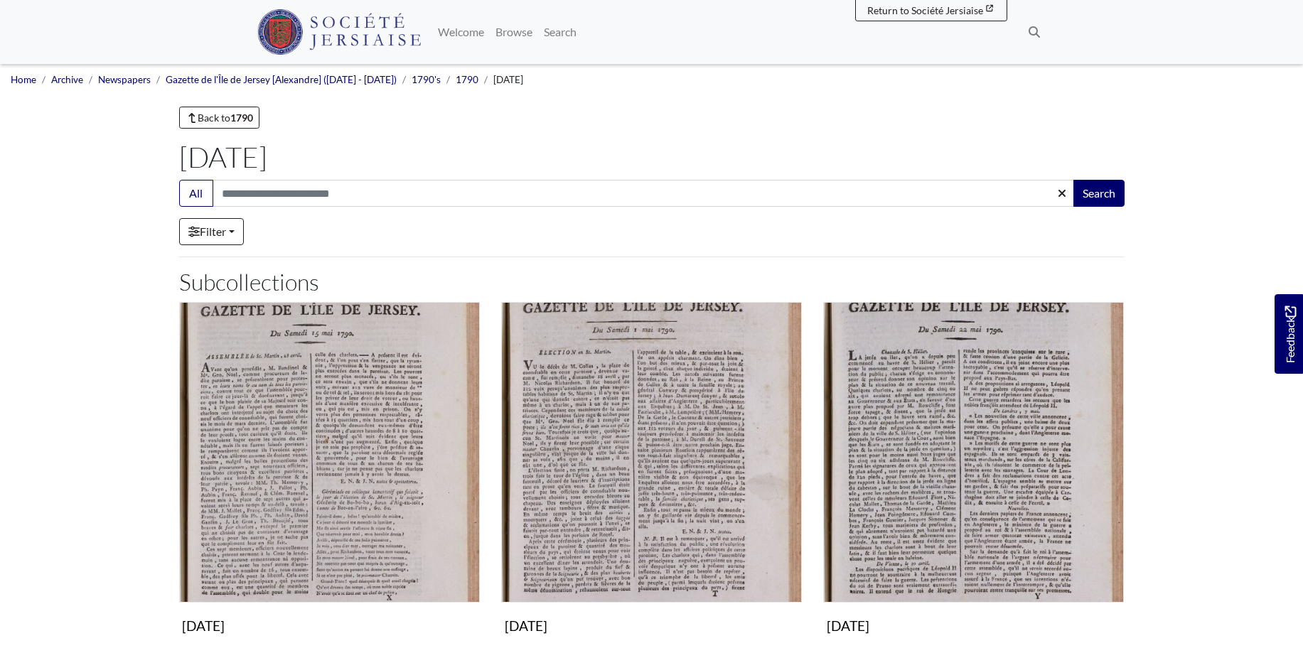
scroll to position [290, 0]
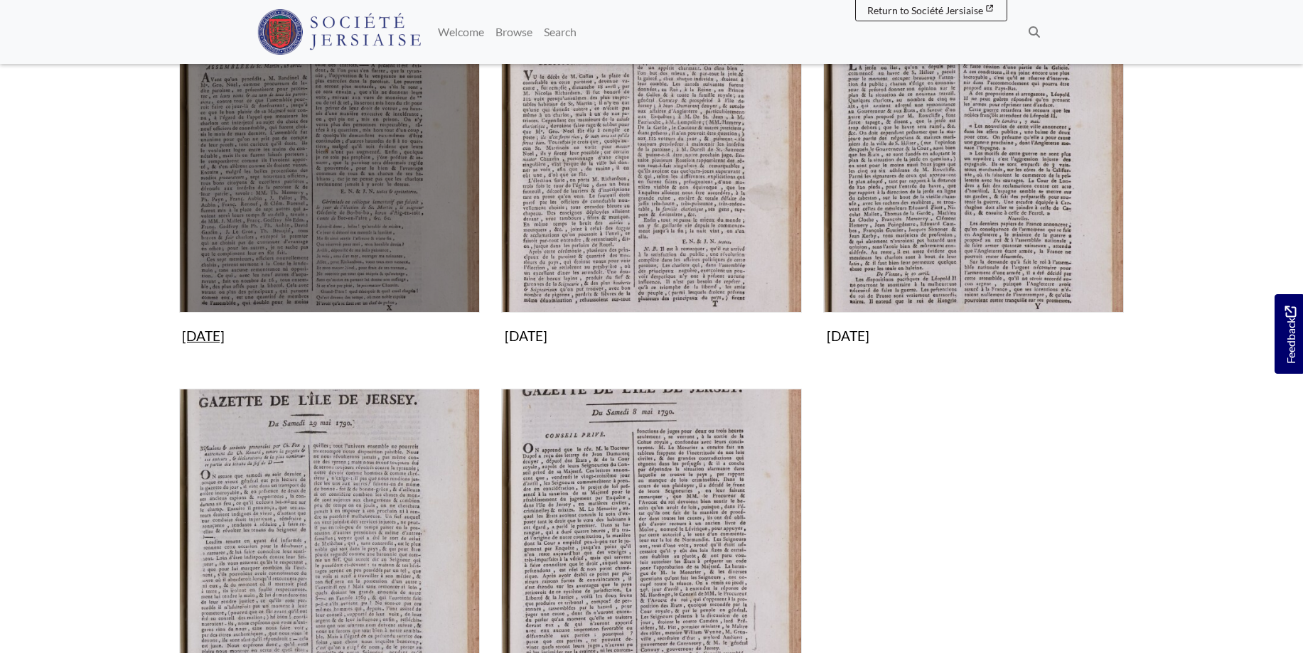
click at [321, 177] on img "Subcollection" at bounding box center [329, 162] width 301 height 301
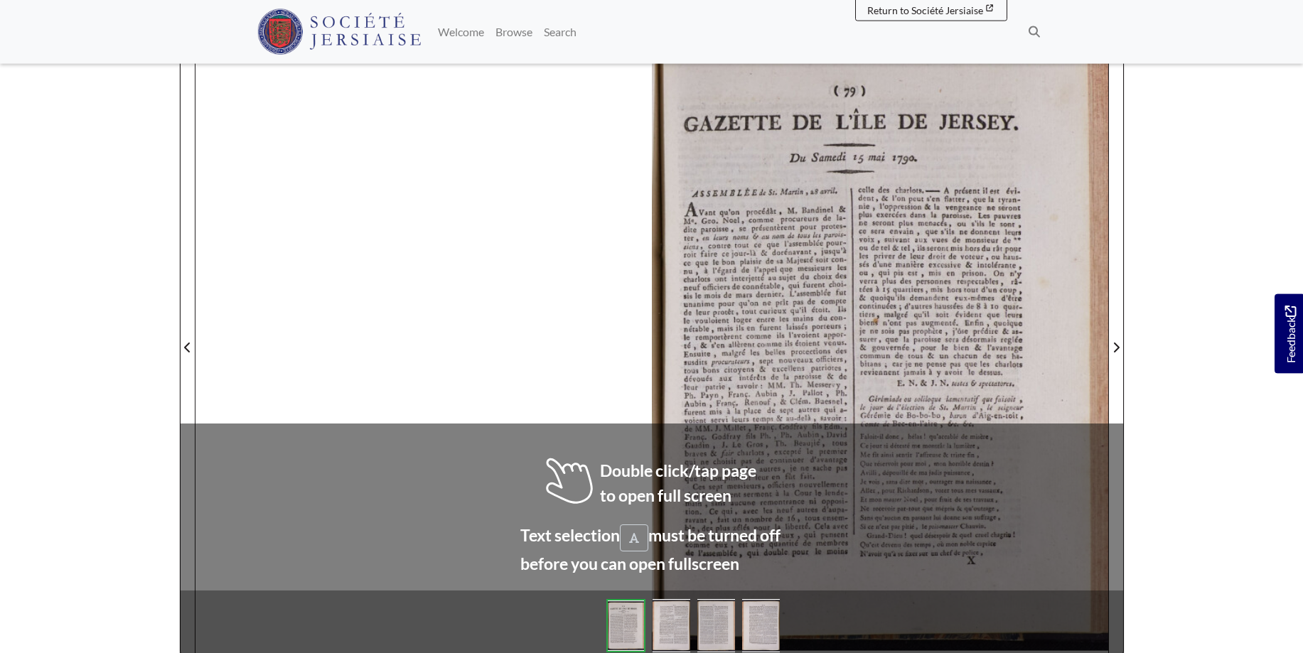
scroll to position [205, 0]
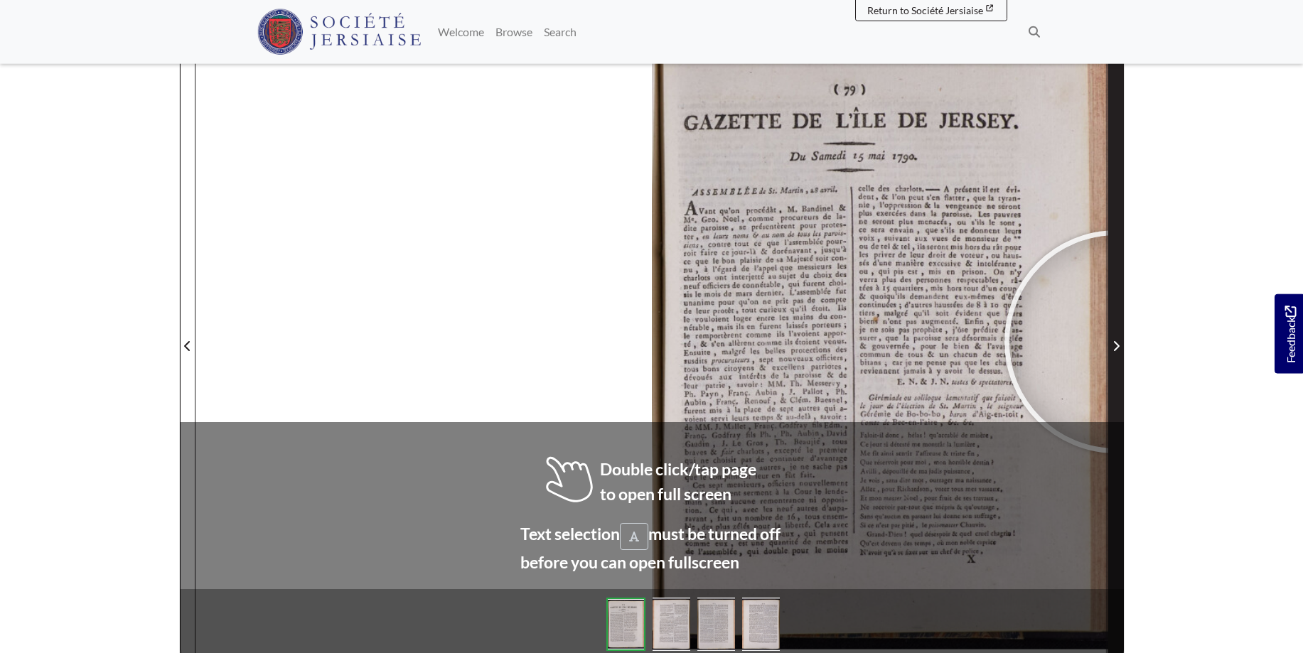
click at [1116, 342] on icon "Next Page" at bounding box center [1115, 345] width 7 height 11
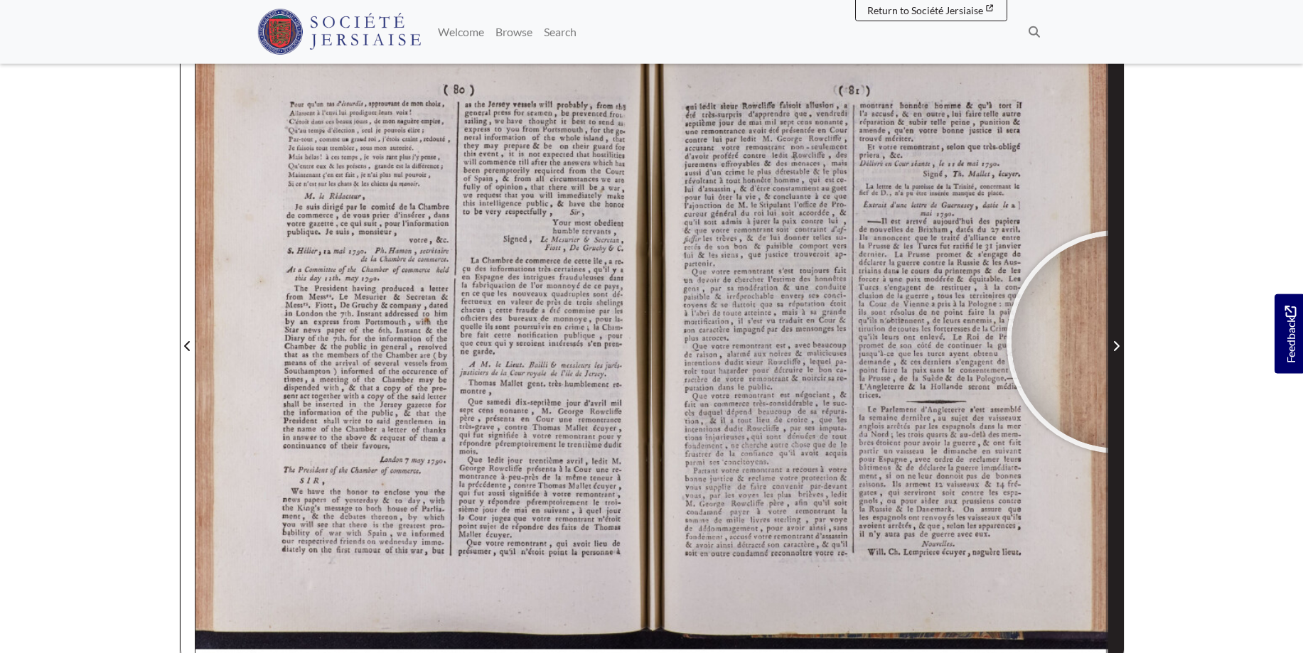
click at [1118, 342] on icon "Next Page" at bounding box center [1115, 345] width 7 height 11
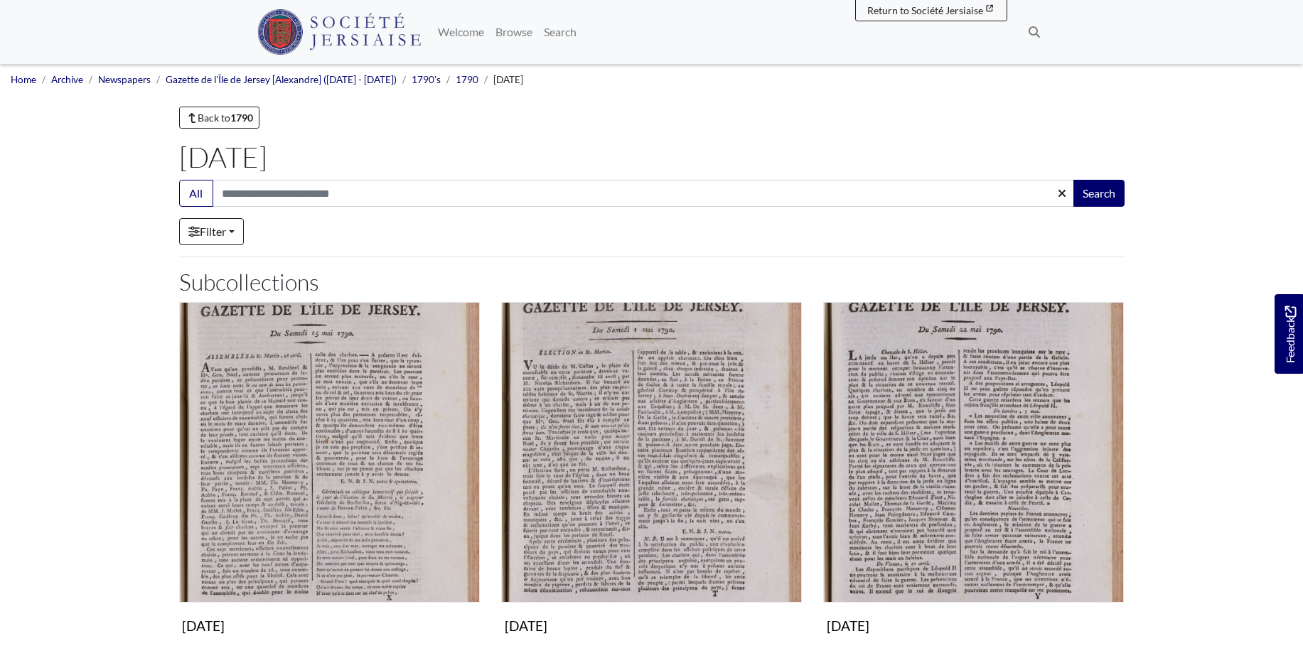
scroll to position [290, 0]
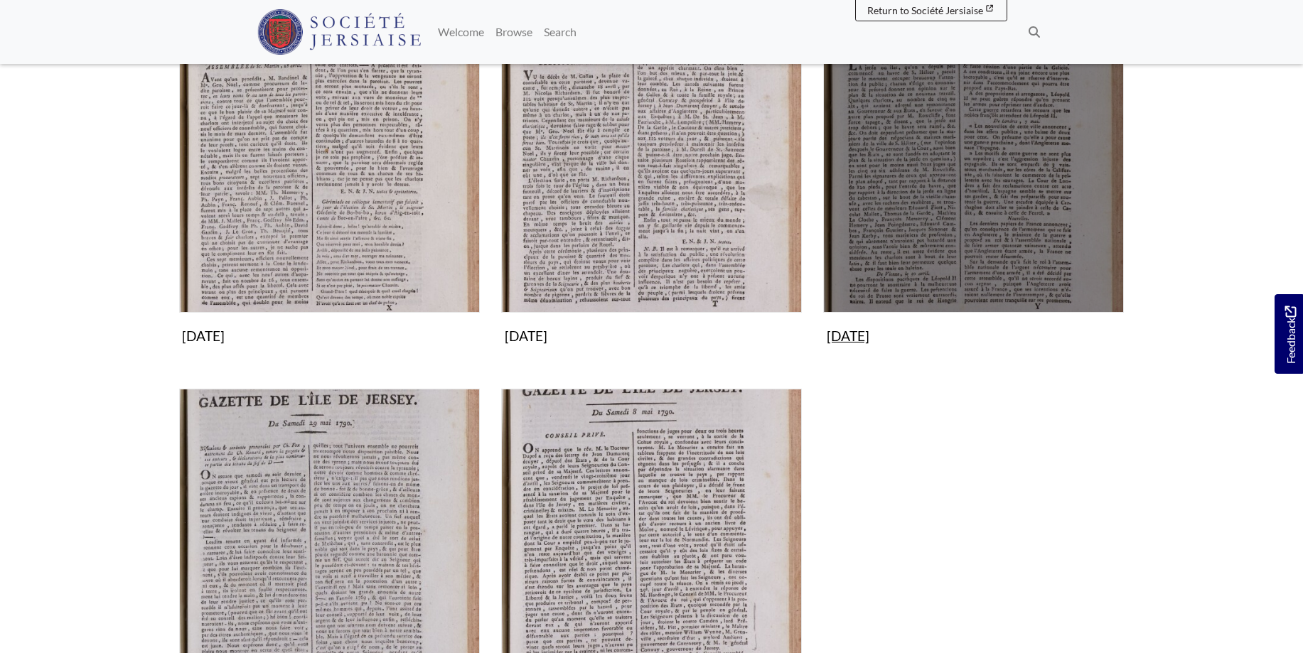
click at [971, 168] on img "Subcollection" at bounding box center [973, 162] width 301 height 301
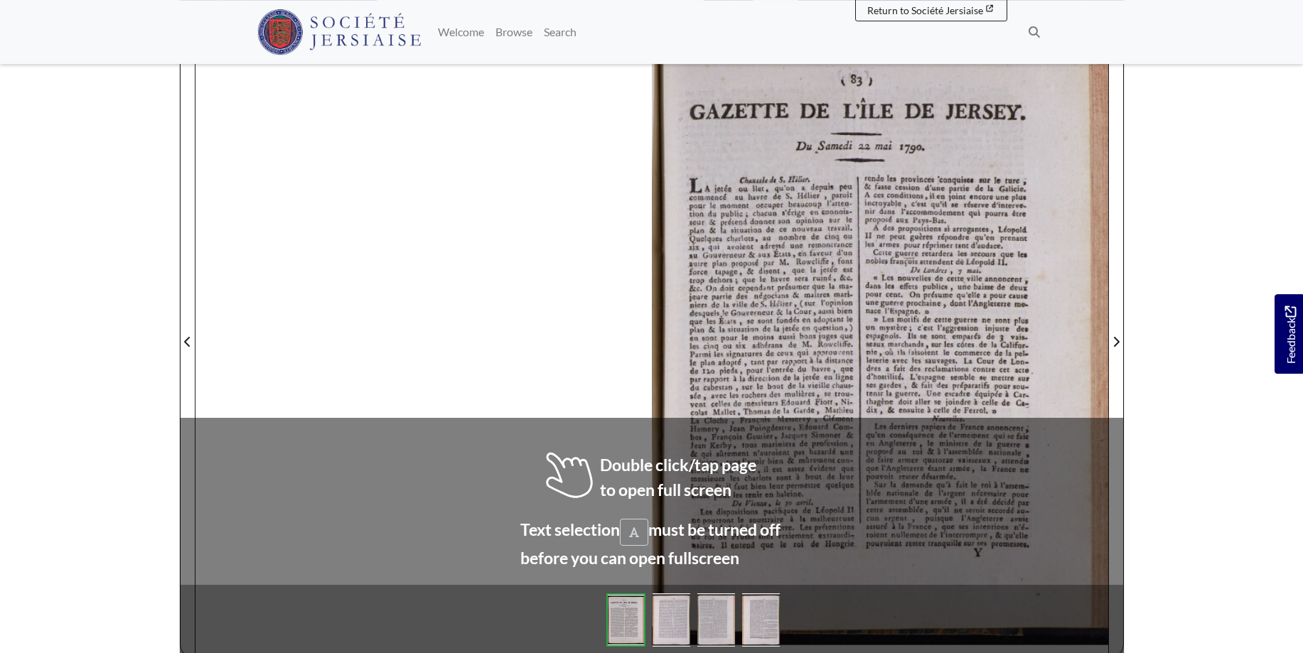
scroll to position [211, 0]
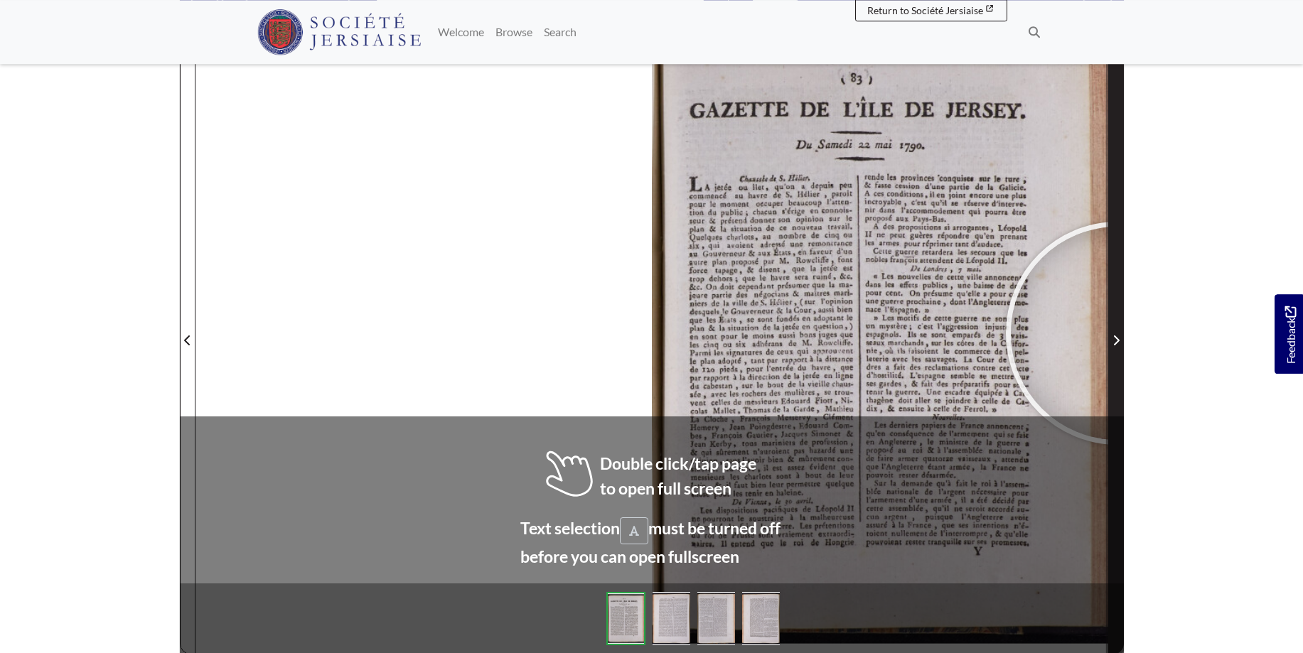
click at [1117, 333] on span "Next Page" at bounding box center [1116, 340] width 14 height 17
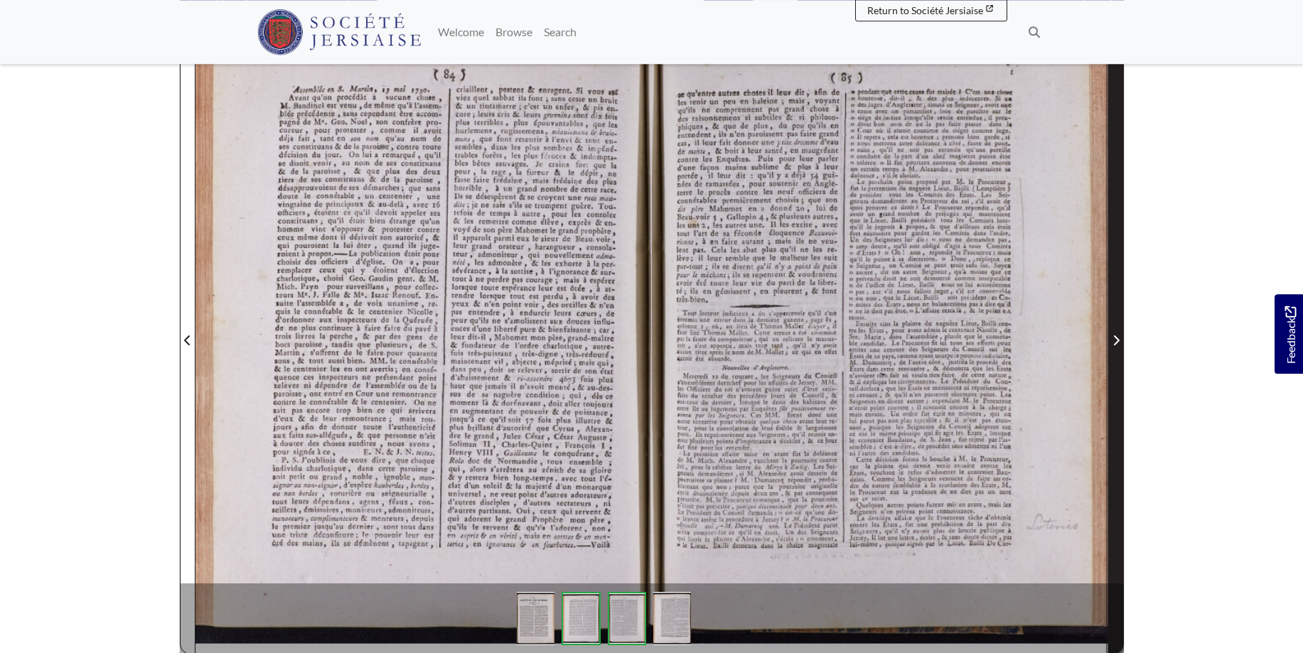
click at [1116, 333] on span "Next Page" at bounding box center [1116, 340] width 14 height 17
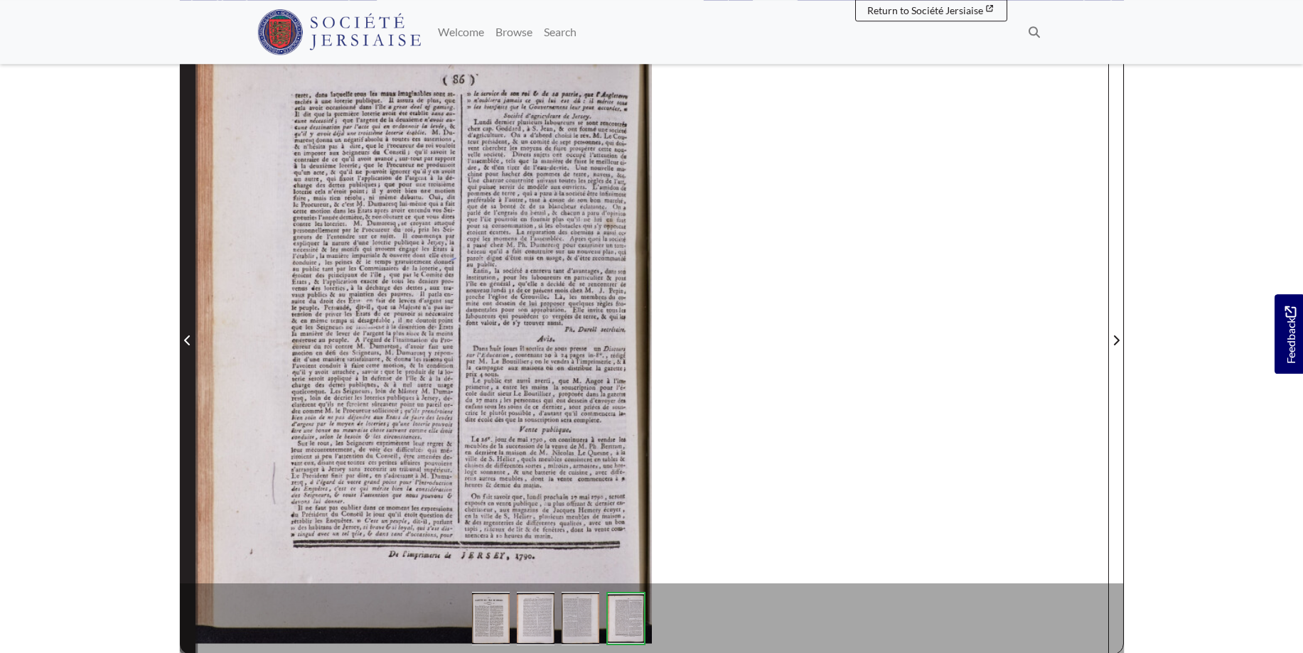
click at [185, 333] on span "Previous Page" at bounding box center [188, 340] width 14 height 17
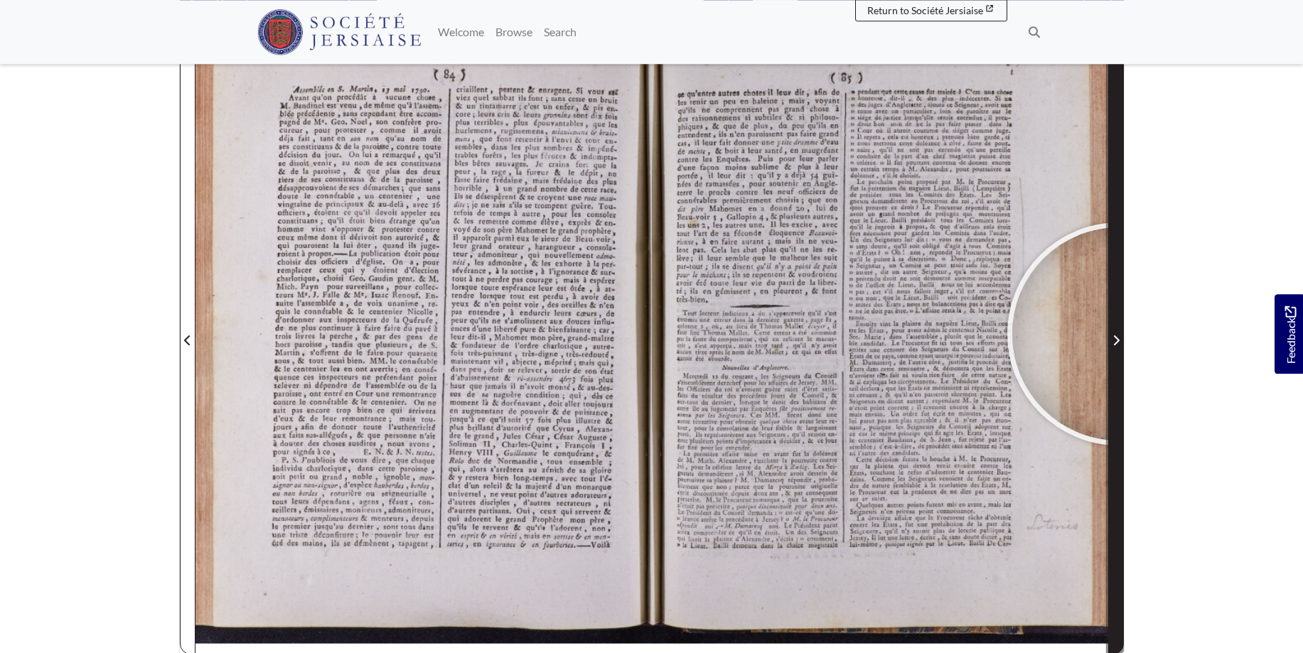
click at [1119, 334] on span "Next Page" at bounding box center [1116, 340] width 14 height 17
